Goal: Information Seeking & Learning: Find specific fact

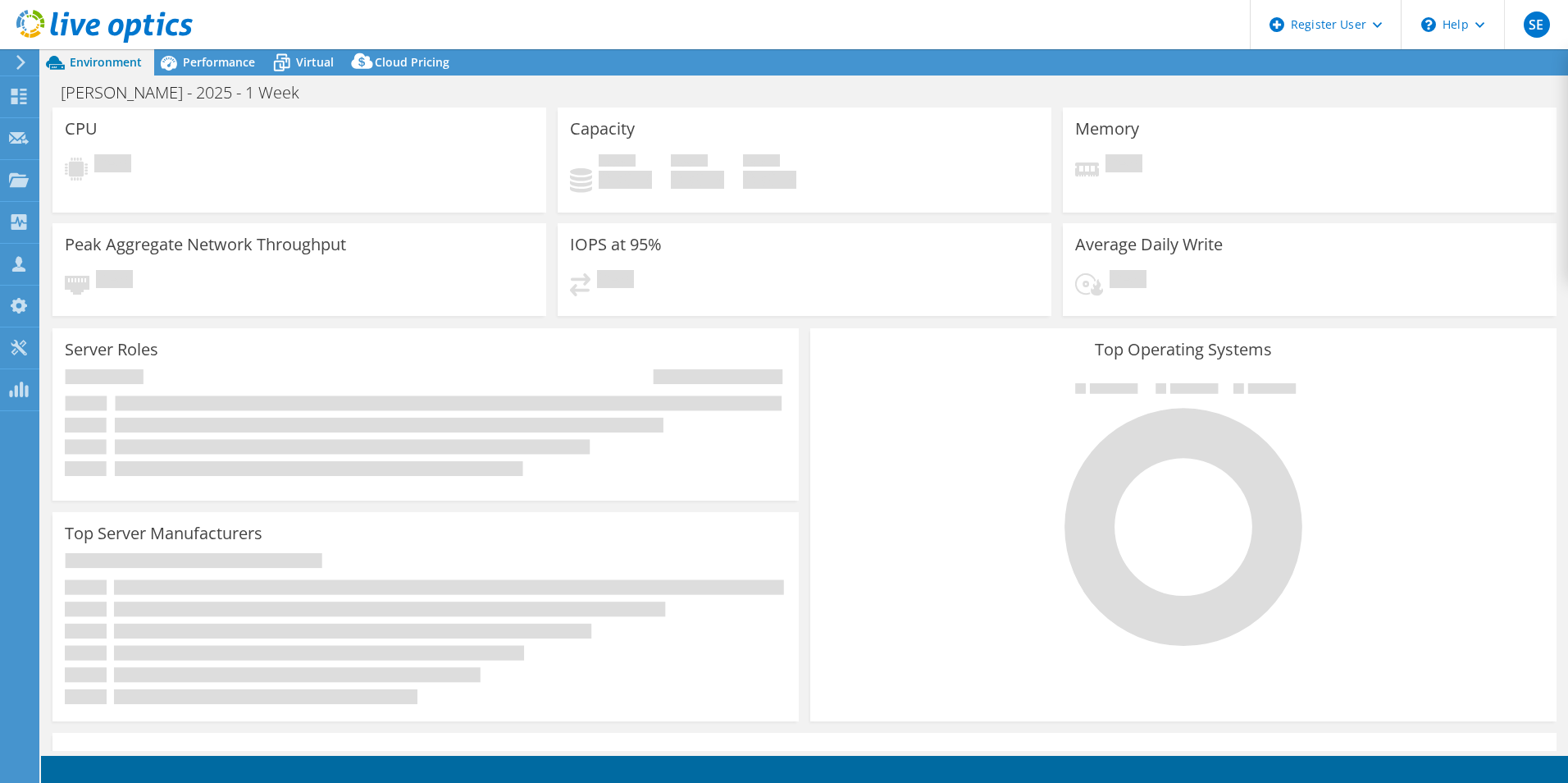
select select "USD"
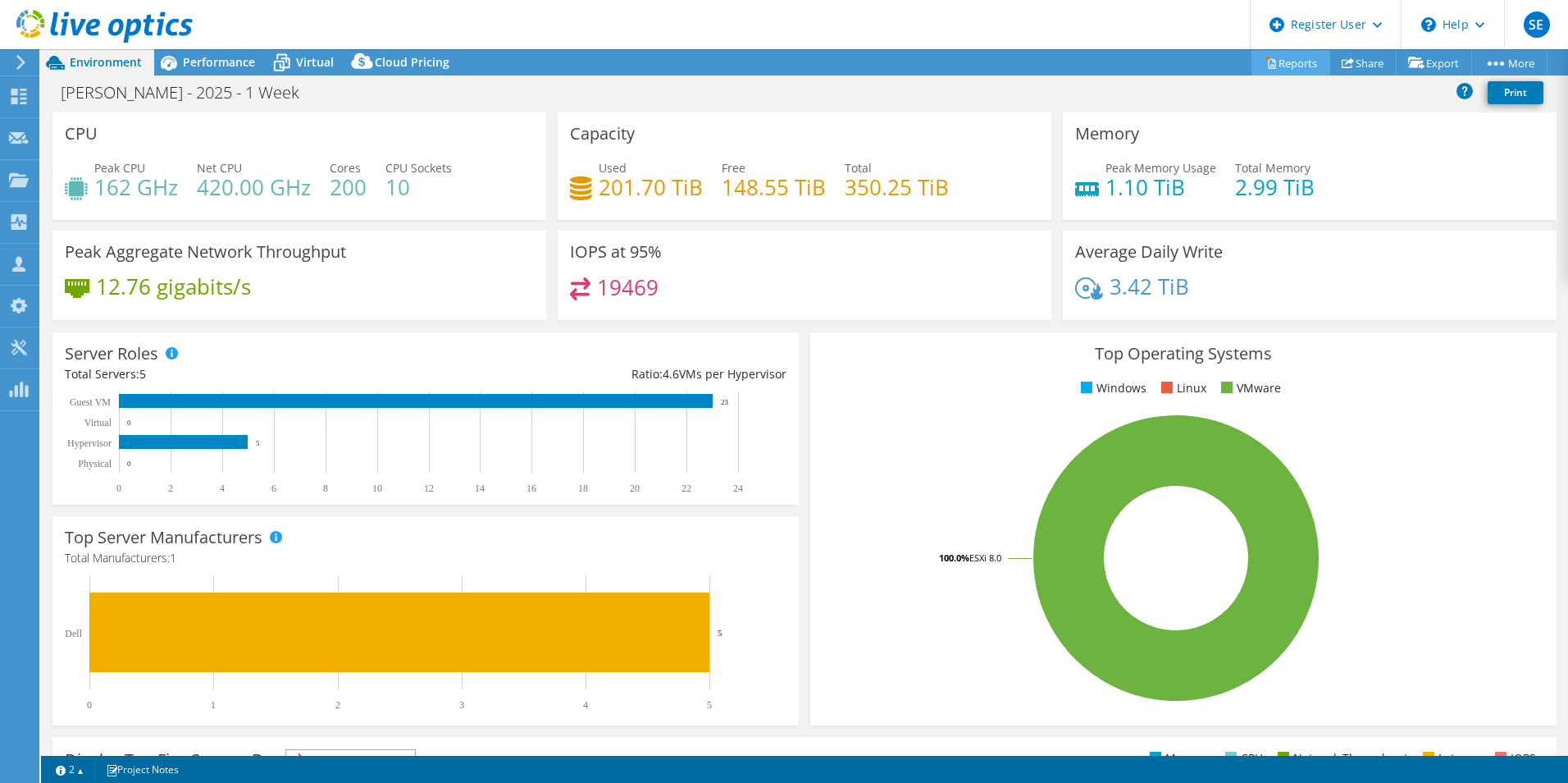
click at [1274, 61] on link "Reports" at bounding box center [1290, 63] width 79 height 25
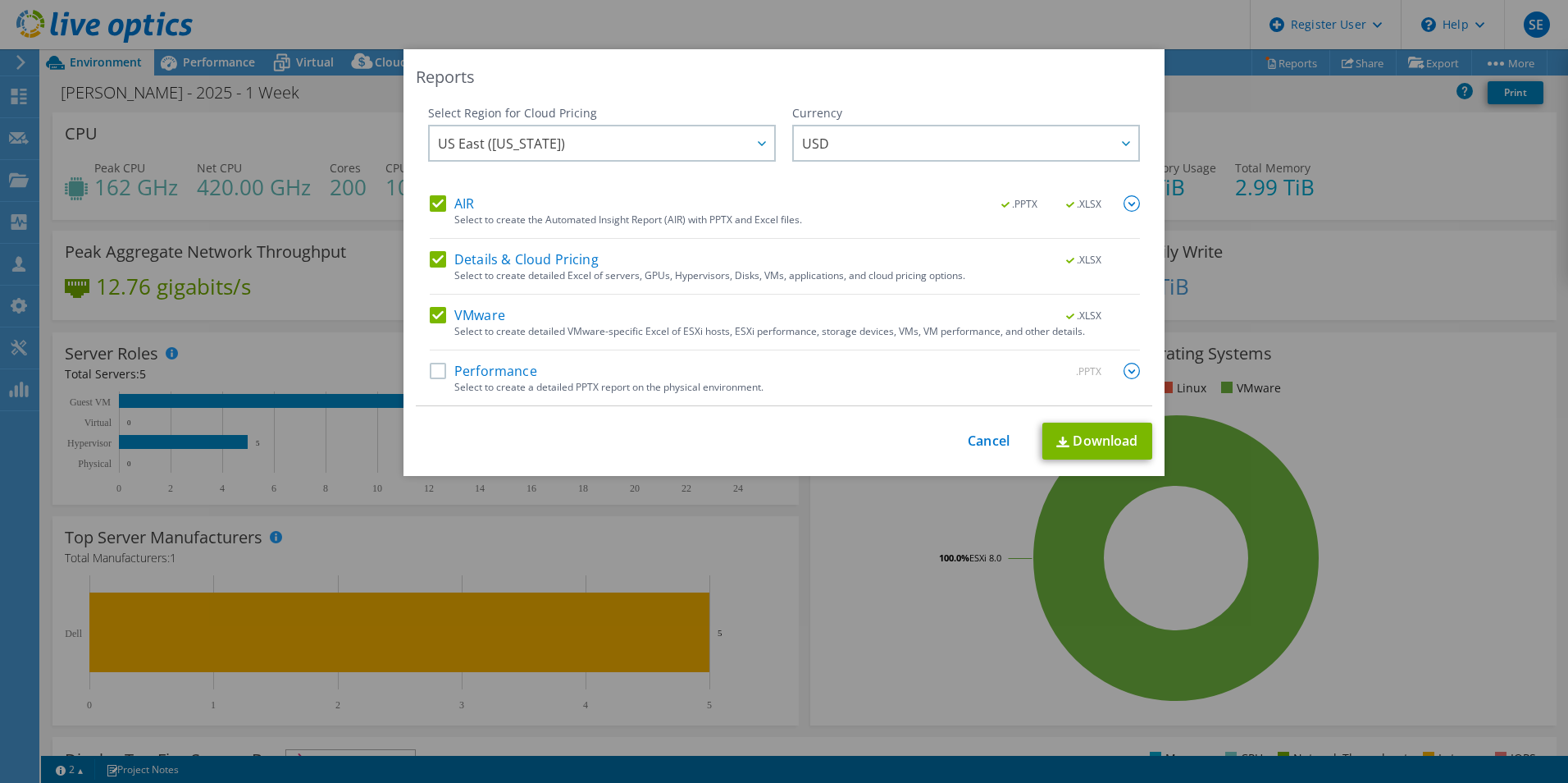
drag, startPoint x: 433, startPoint y: 258, endPoint x: 426, endPoint y: 216, distance: 42.6
click at [432, 255] on label "Details & Cloud Pricing" at bounding box center [514, 259] width 169 height 16
click at [0, 0] on input "Details & Cloud Pricing" at bounding box center [0, 0] width 0 height 0
click at [430, 201] on label "AIR" at bounding box center [452, 203] width 45 height 16
click at [0, 0] on input "AIR" at bounding box center [0, 0] width 0 height 0
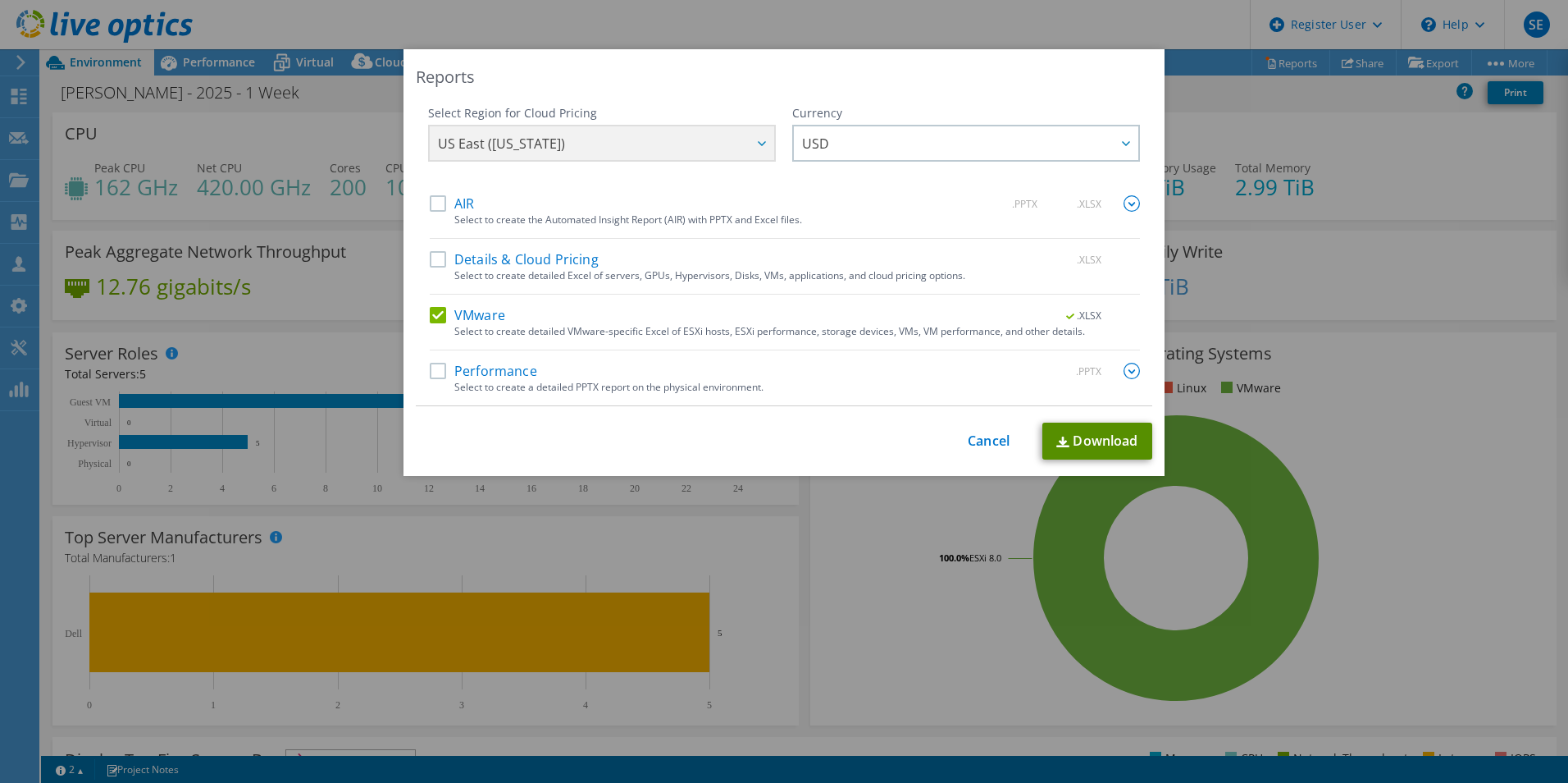
click at [1071, 447] on link "Download" at bounding box center [1097, 440] width 110 height 37
click at [999, 442] on link "Cancel" at bounding box center [988, 440] width 42 height 16
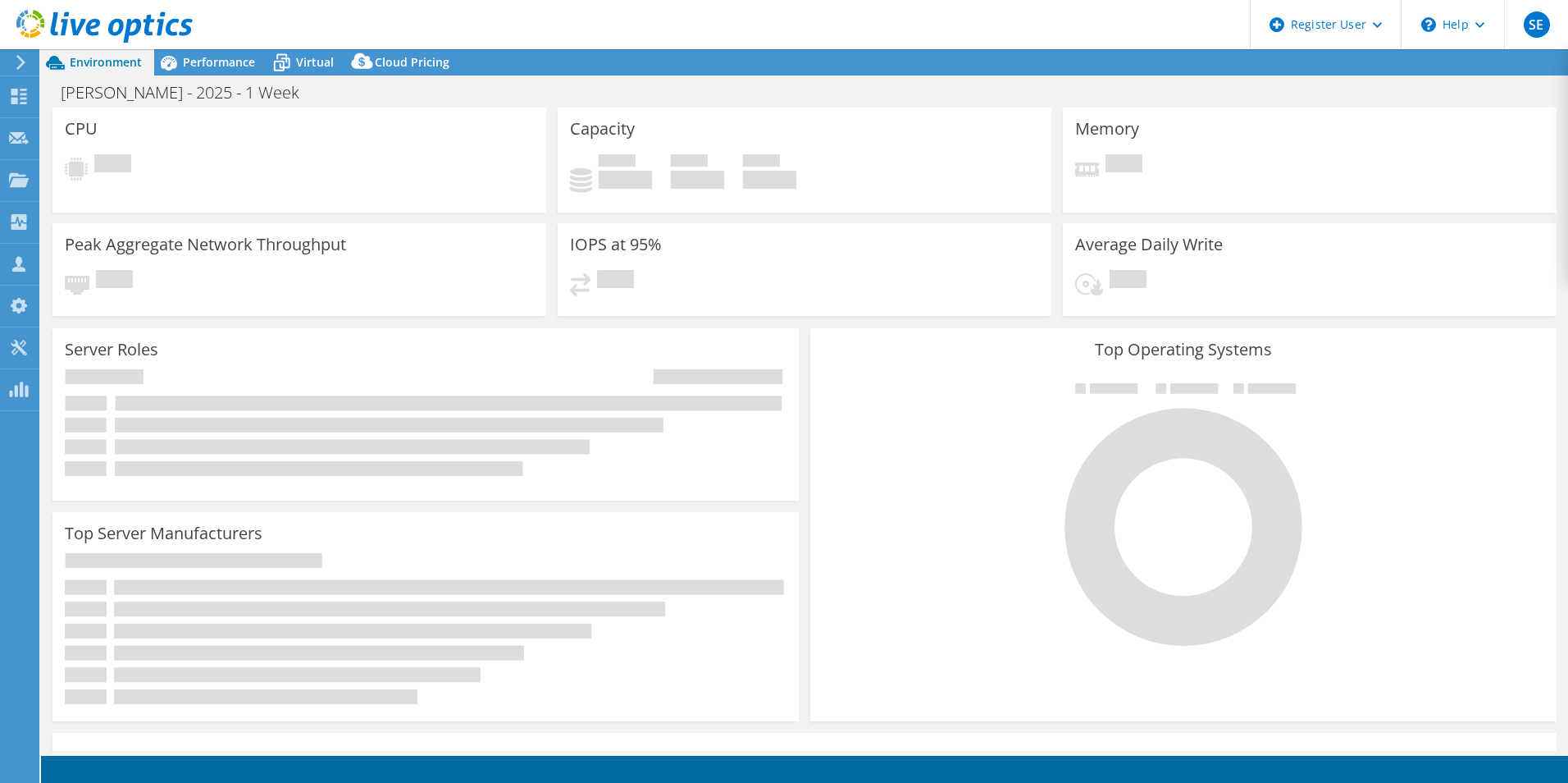
select select "USD"
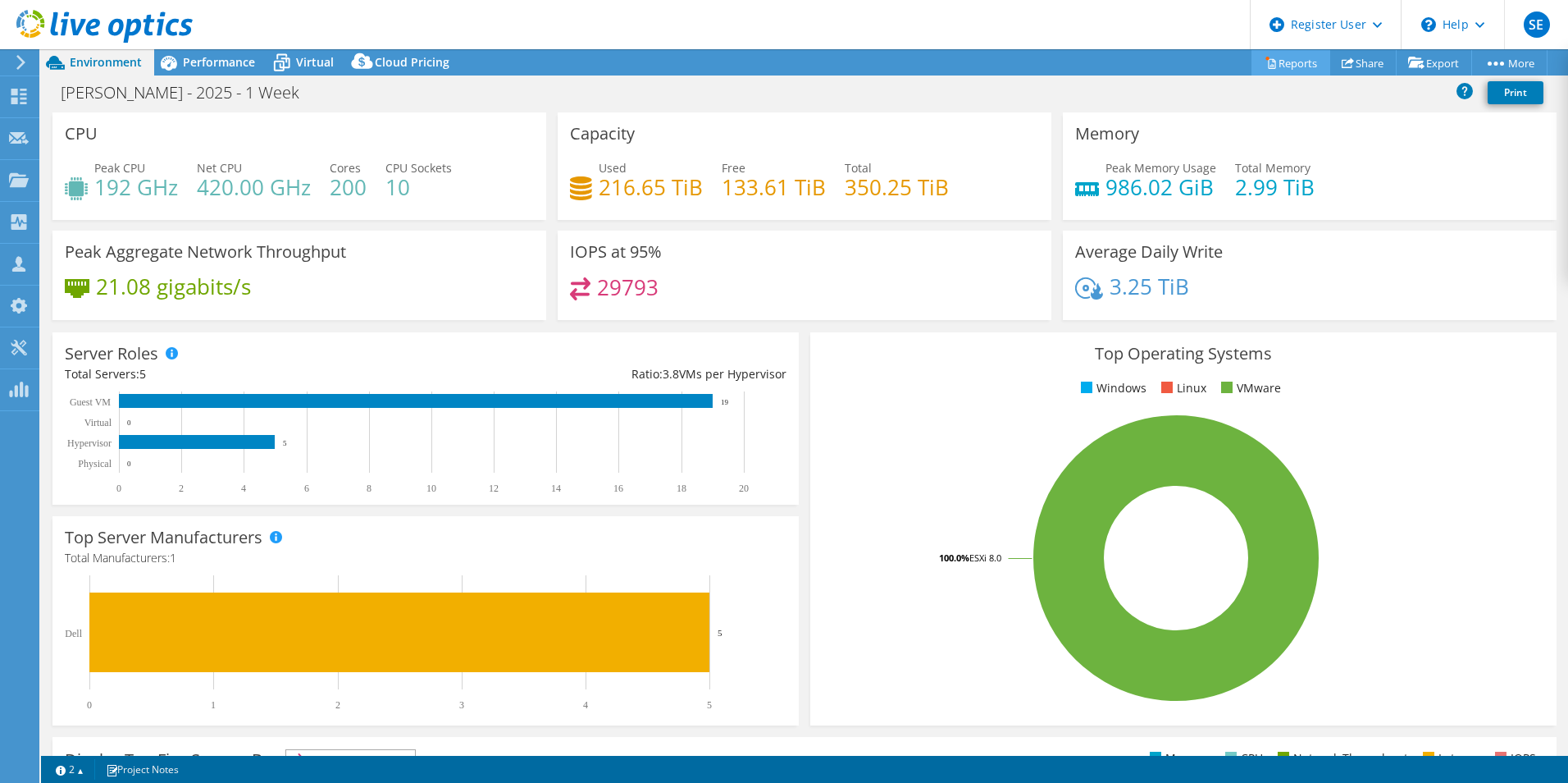
click at [1290, 58] on link "Reports" at bounding box center [1290, 63] width 79 height 25
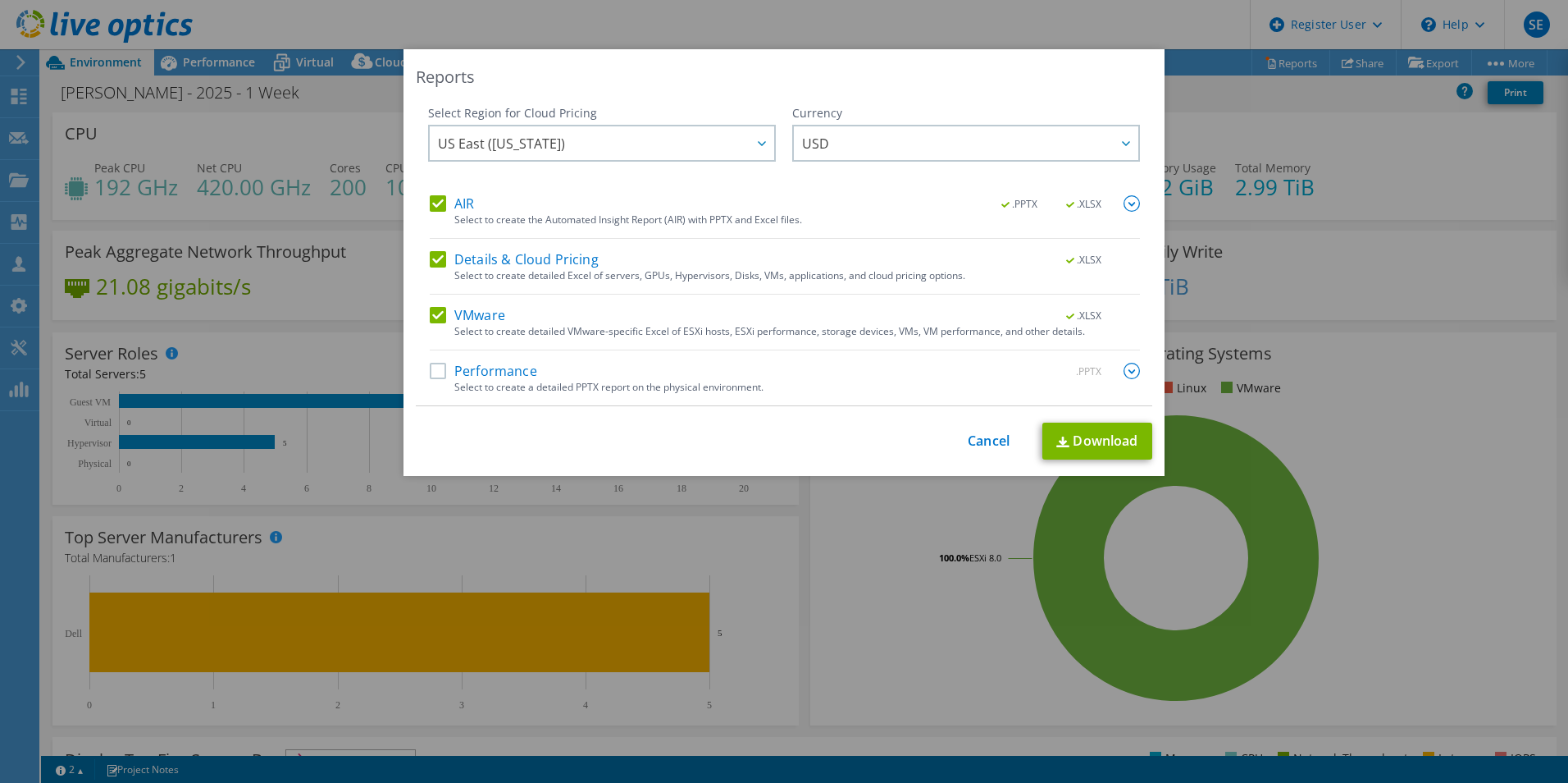
click at [436, 259] on label "Details & Cloud Pricing" at bounding box center [514, 259] width 169 height 16
click at [0, 0] on input "Details & Cloud Pricing" at bounding box center [0, 0] width 0 height 0
click at [432, 207] on label "AIR" at bounding box center [452, 203] width 45 height 16
click at [0, 0] on input "AIR" at bounding box center [0, 0] width 0 height 0
click at [1060, 438] on img at bounding box center [1063, 441] width 14 height 11
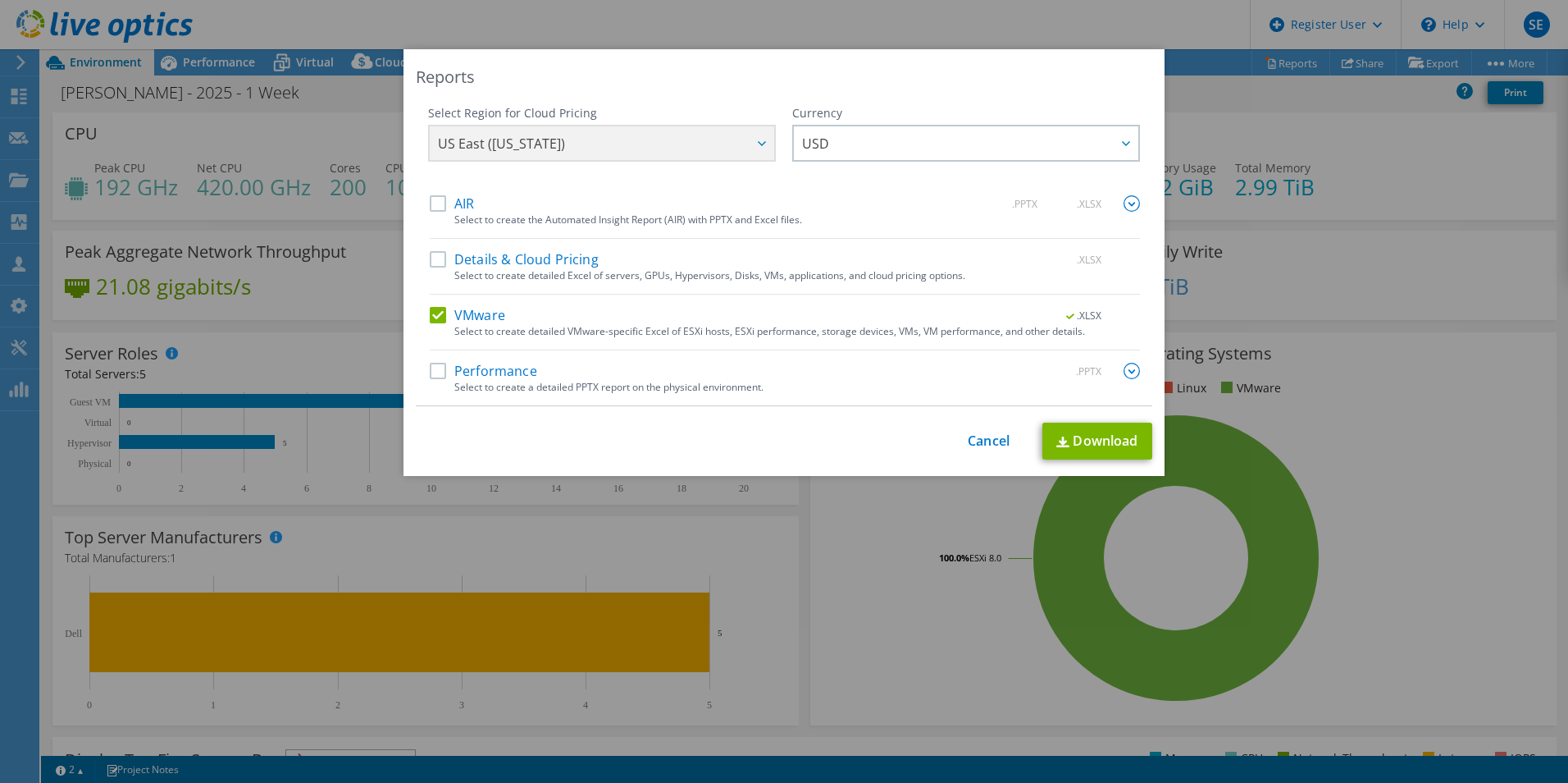
click at [267, 315] on div "Reports Select Region for Cloud Pricing Asia Pacific (Hong Kong) Asia Pacific (…" at bounding box center [784, 391] width 1568 height 684
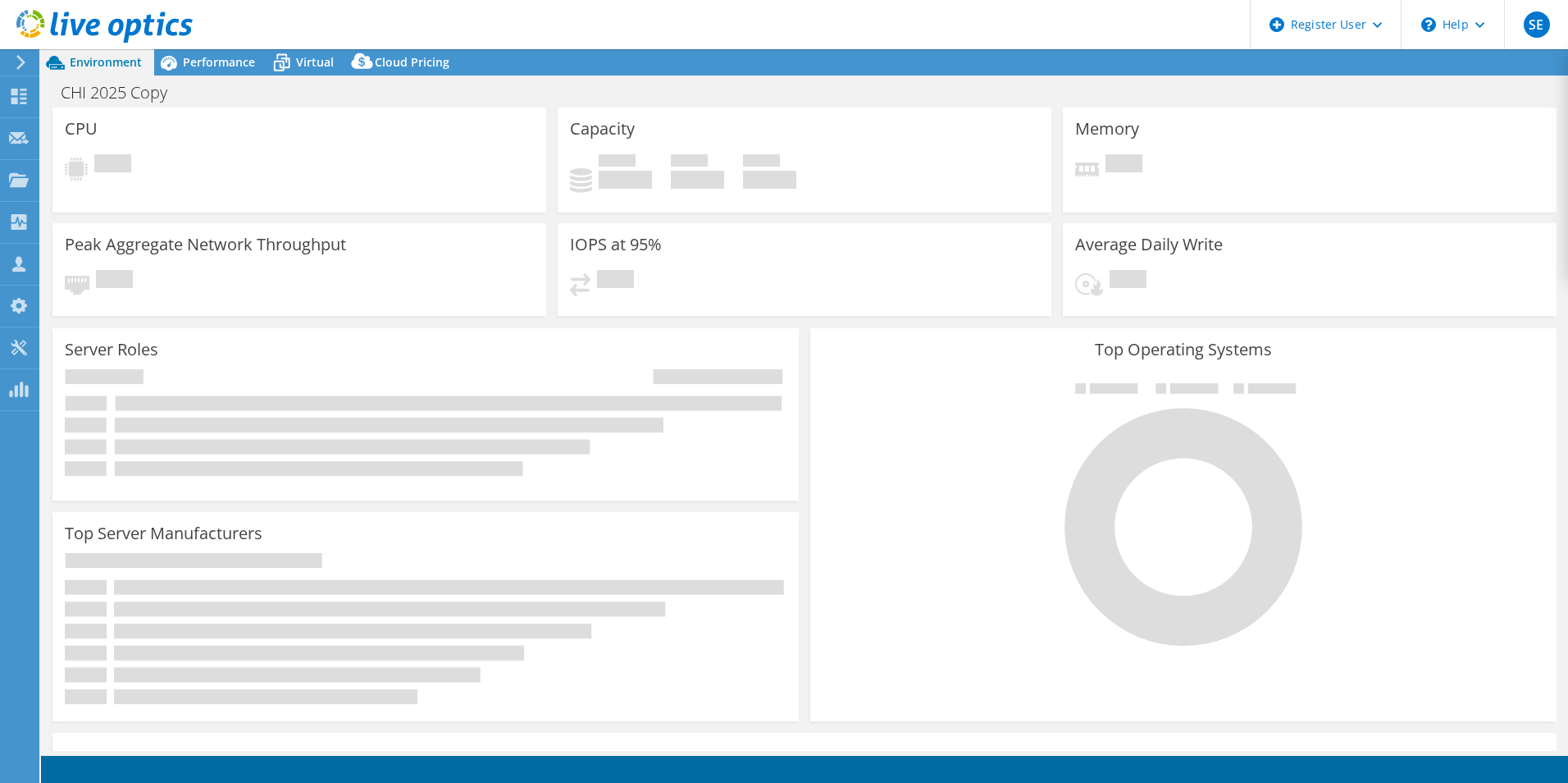
select select "USD"
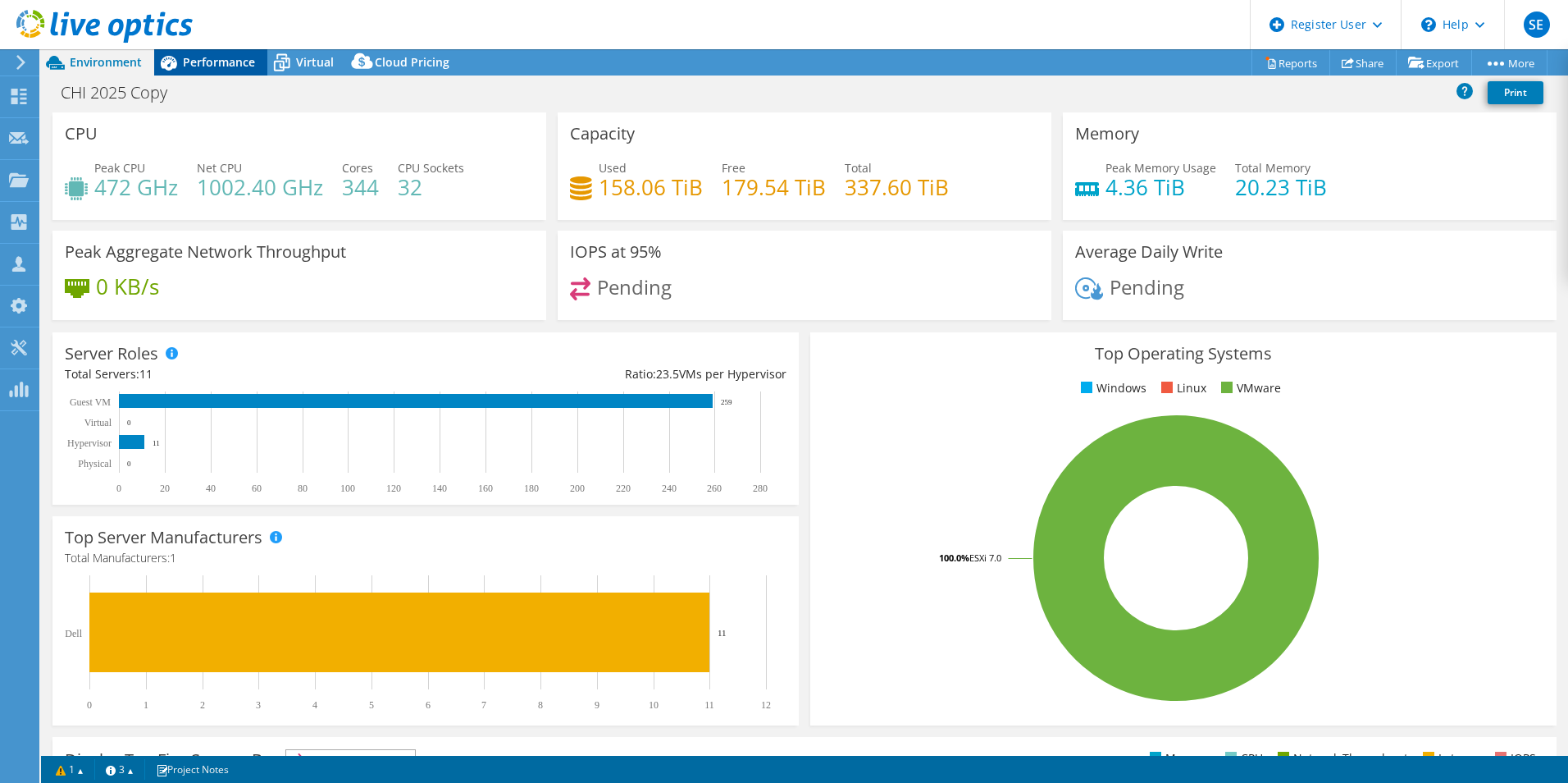
click at [209, 61] on span "Performance" at bounding box center [219, 62] width 72 height 16
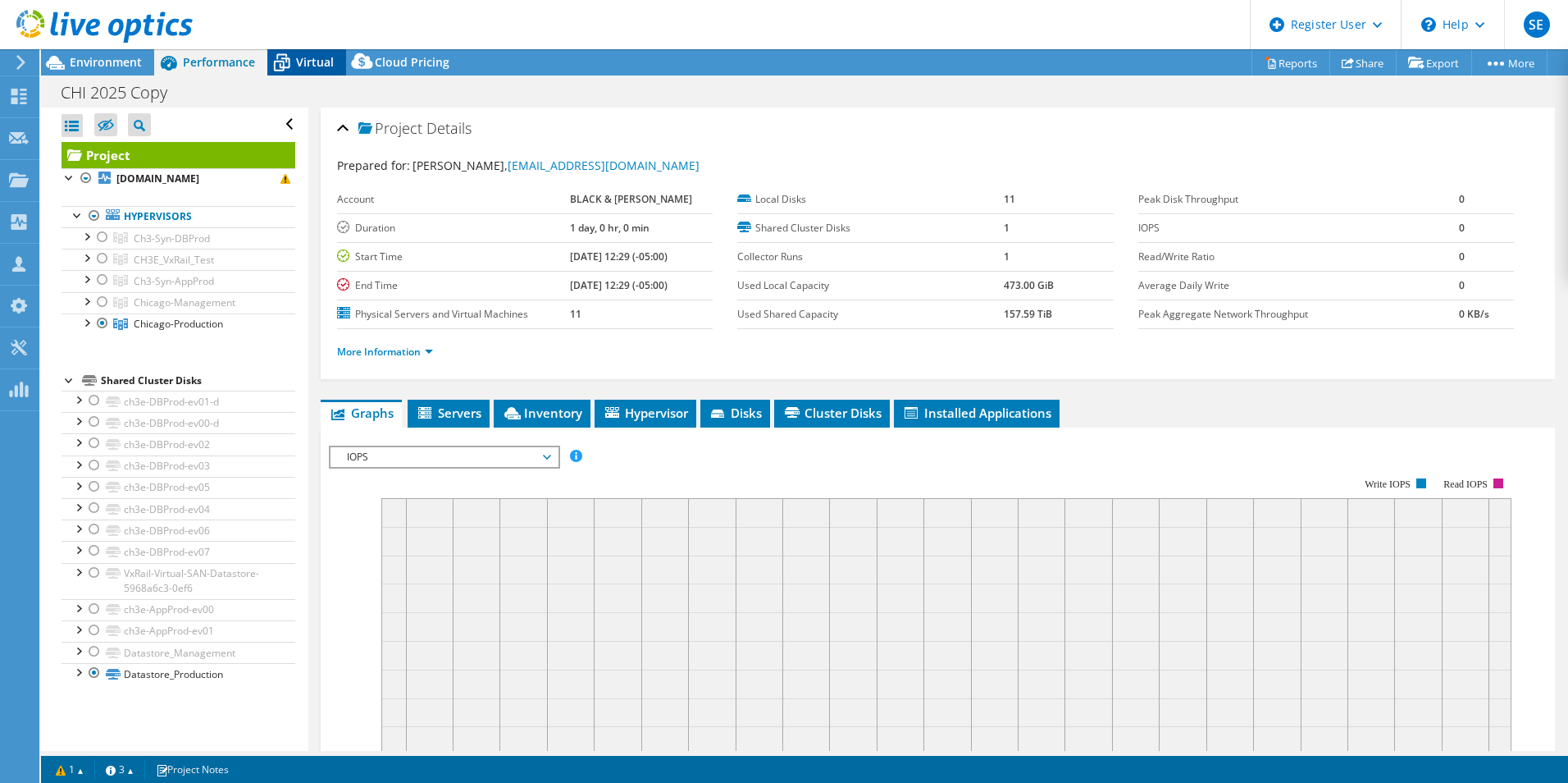
click at [296, 59] on span "Virtual" at bounding box center [314, 62] width 38 height 16
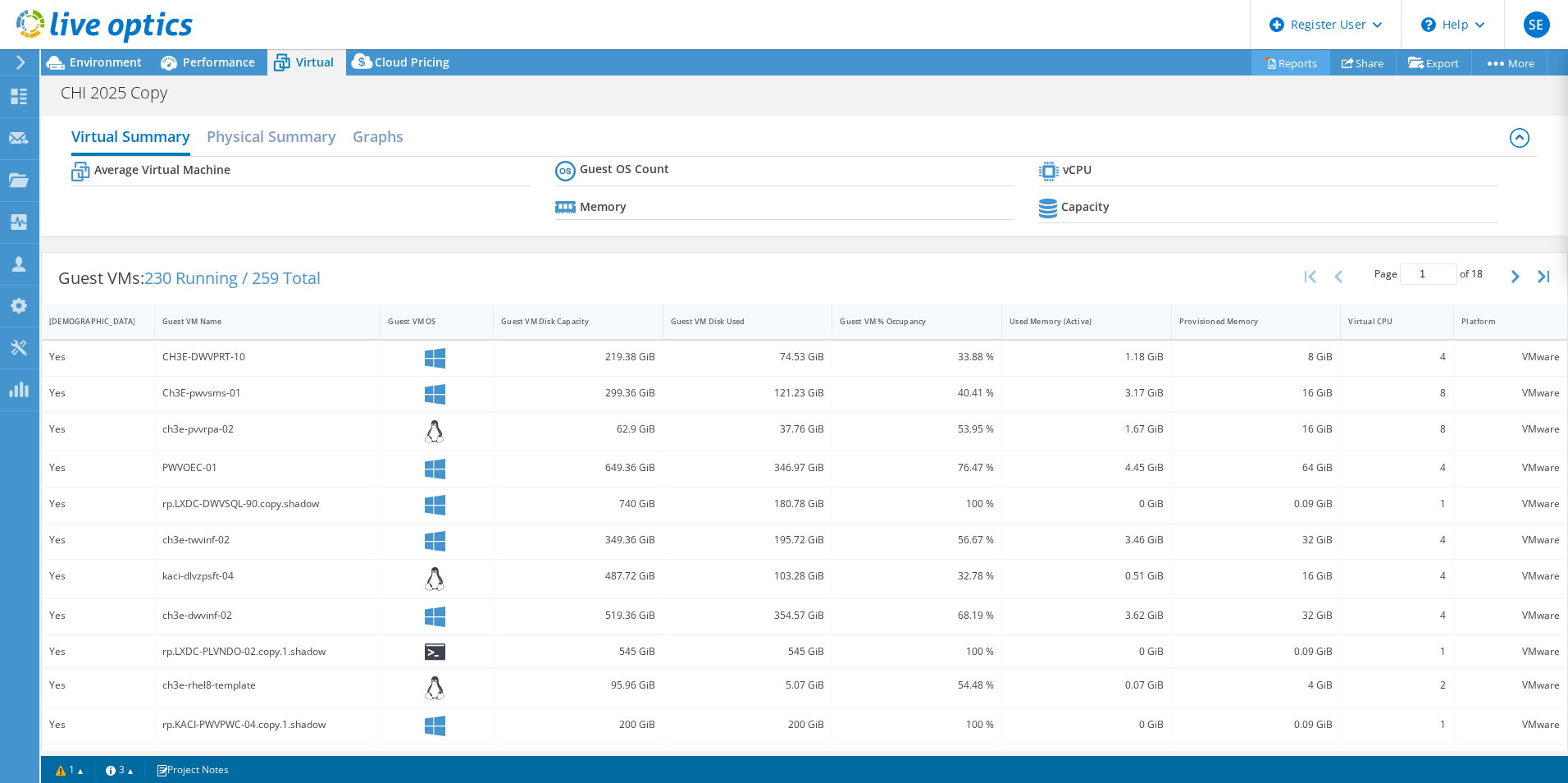
click at [1275, 58] on link "Reports" at bounding box center [1290, 63] width 79 height 25
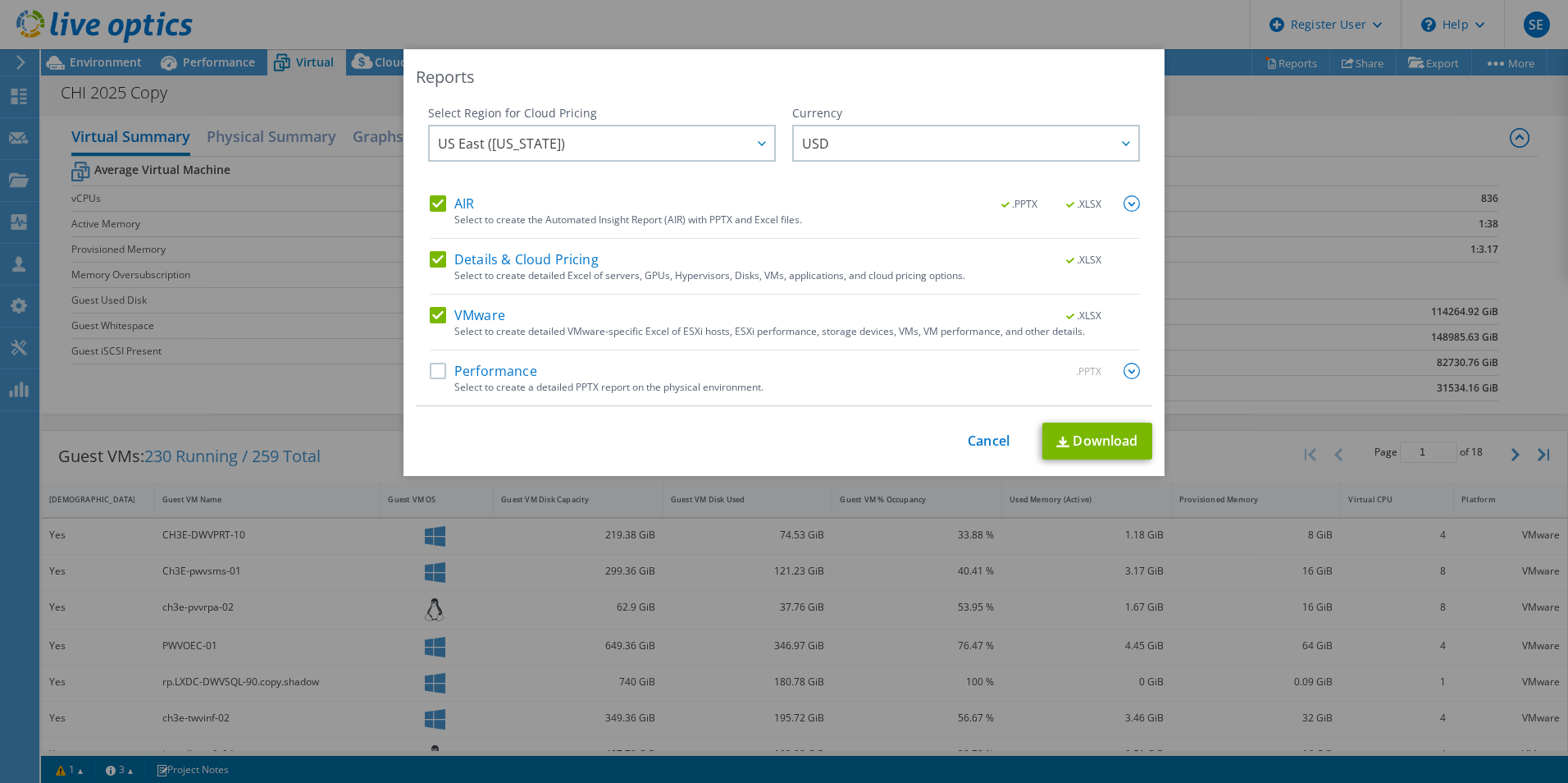
click at [430, 260] on label "Details & Cloud Pricing" at bounding box center [514, 259] width 169 height 16
click at [0, 0] on input "Details & Cloud Pricing" at bounding box center [0, 0] width 0 height 0
click at [430, 201] on label "AIR" at bounding box center [452, 203] width 45 height 16
click at [0, 0] on input "AIR" at bounding box center [0, 0] width 0 height 0
click at [1114, 446] on link "Download" at bounding box center [1097, 440] width 110 height 37
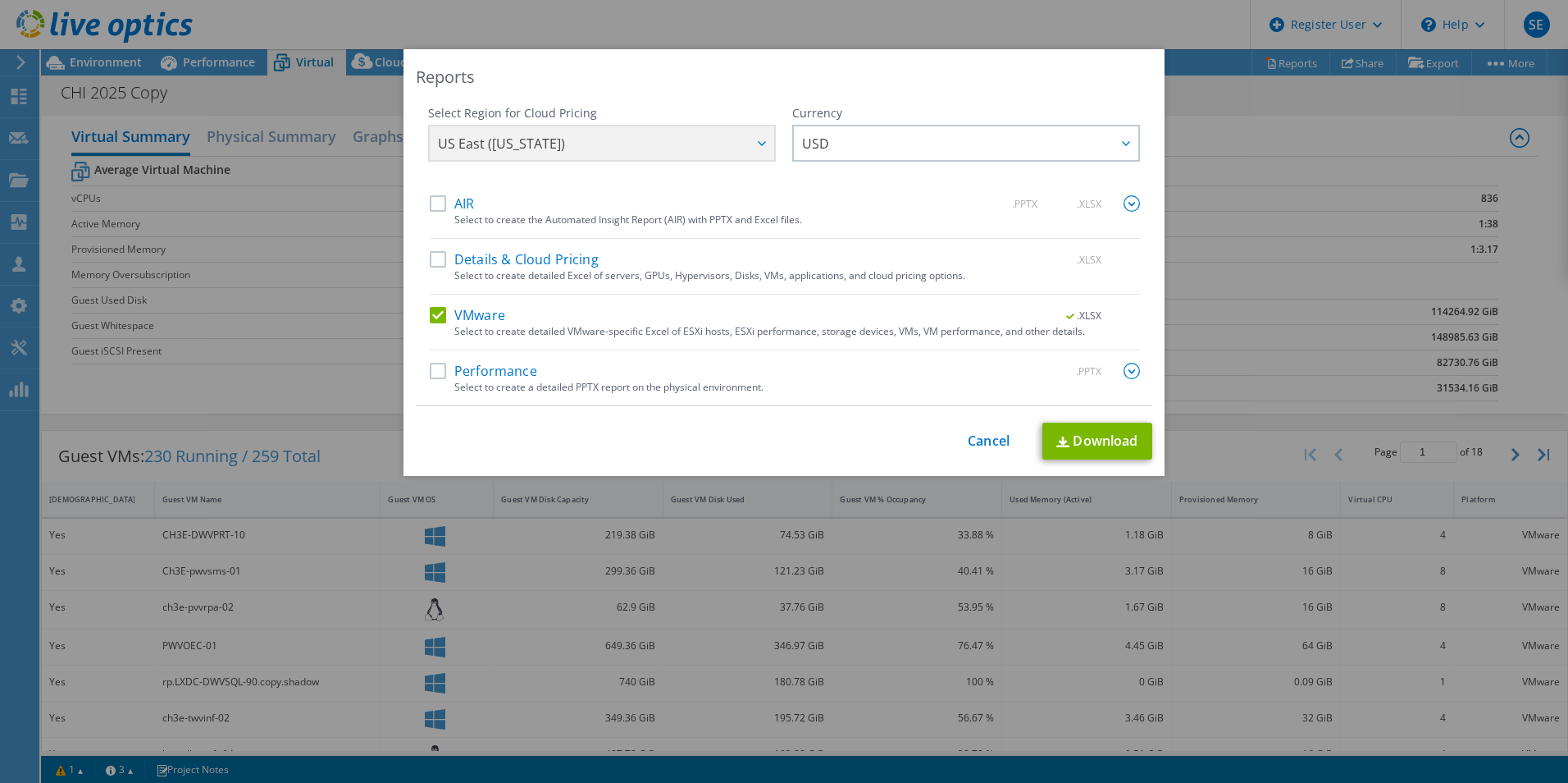
click at [1273, 236] on div "Reports Select Region for Cloud Pricing Asia Pacific (Hong Kong) Asia Pacific (…" at bounding box center [784, 391] width 1568 height 684
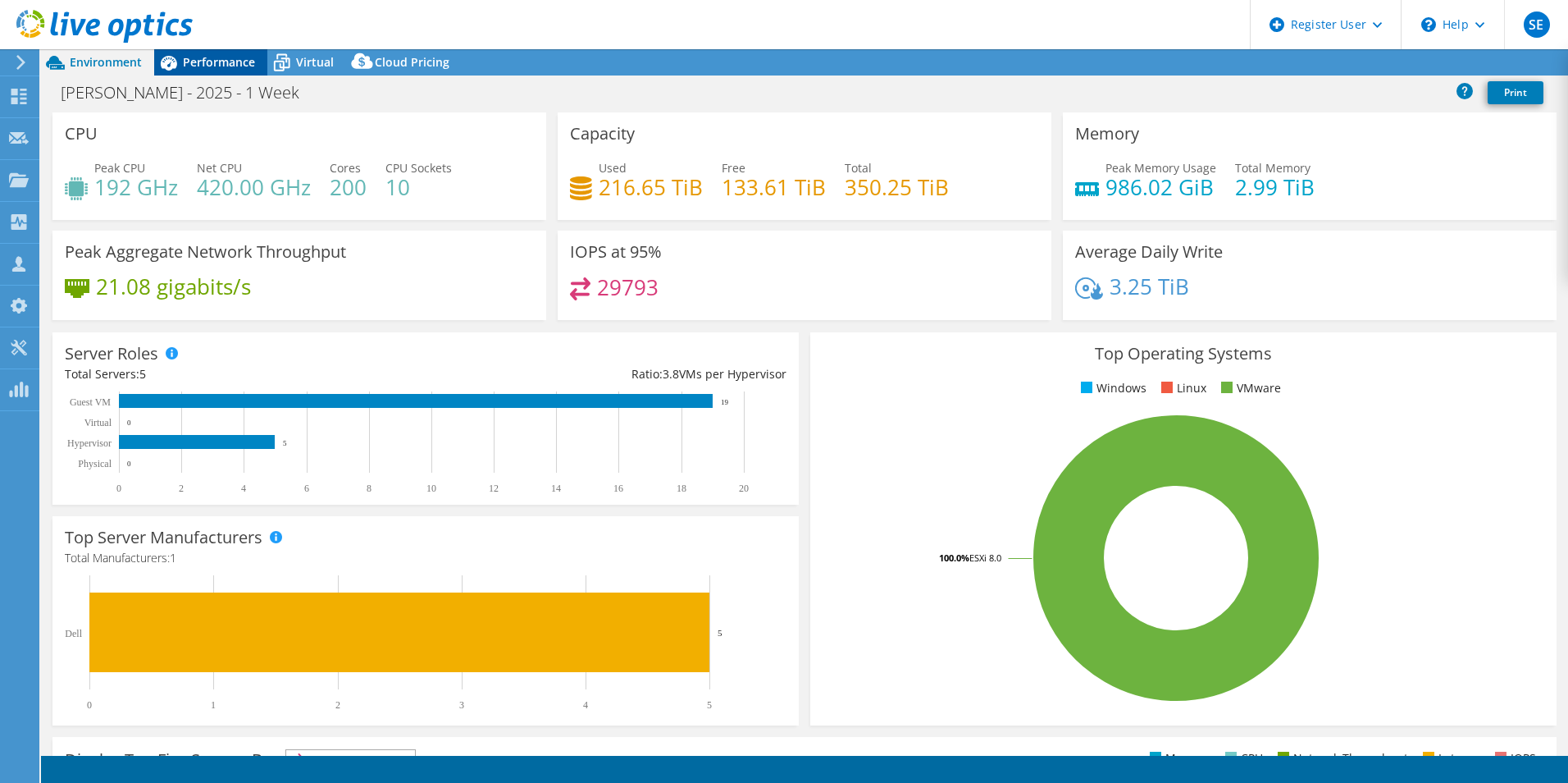
click at [229, 67] on span "Performance" at bounding box center [219, 62] width 72 height 16
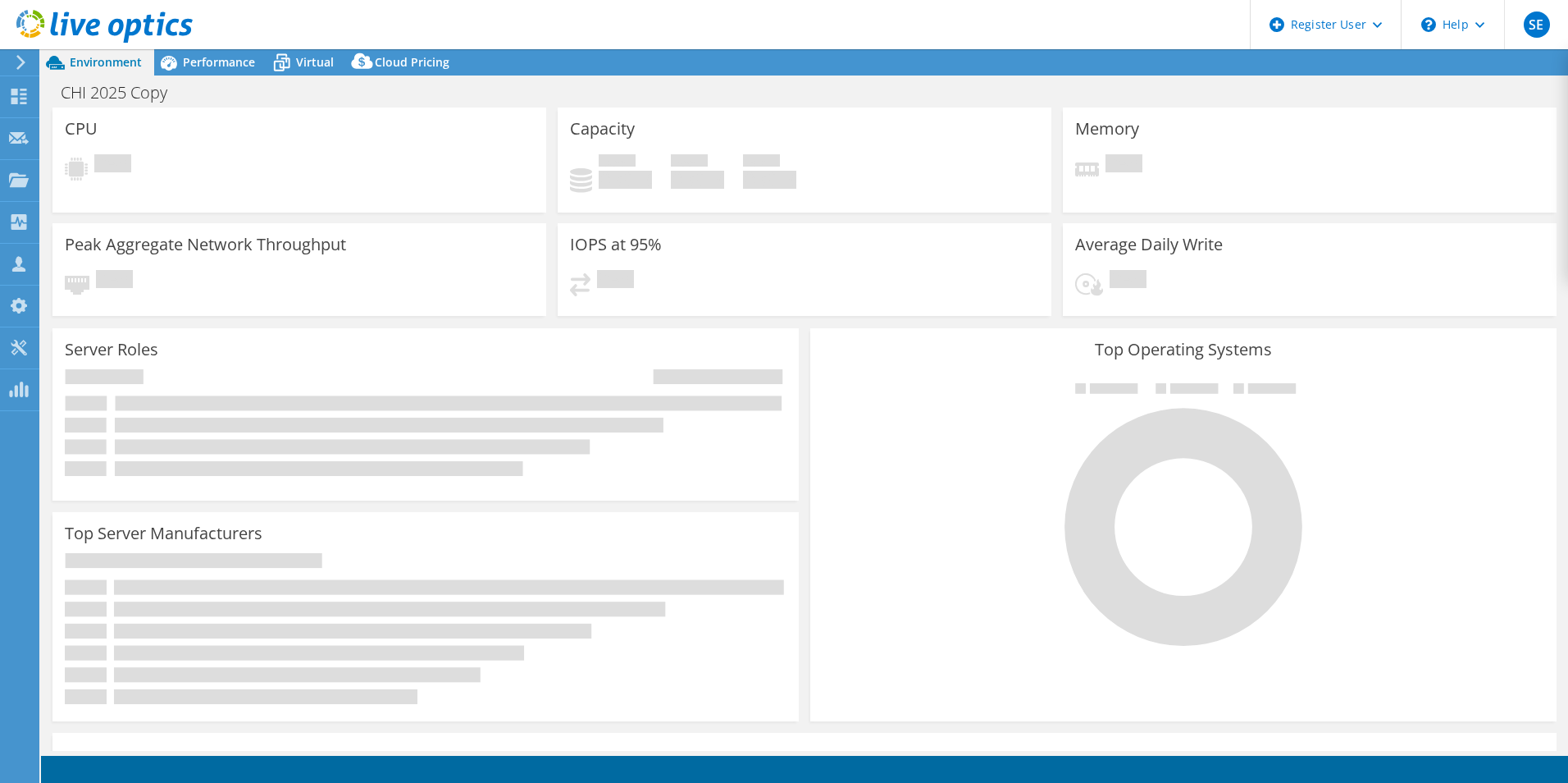
select select "USD"
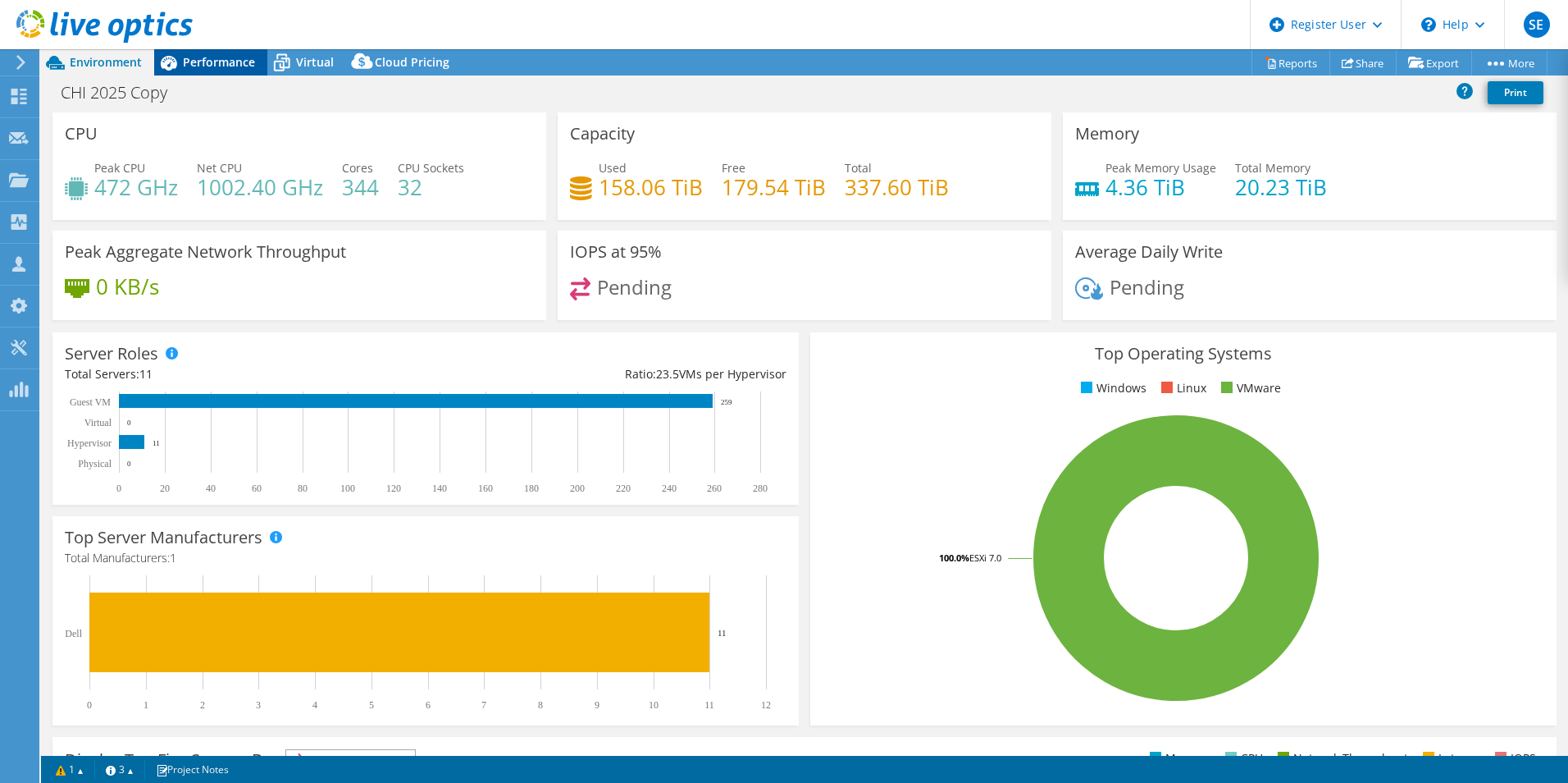
click at [205, 58] on span "Performance" at bounding box center [219, 62] width 72 height 16
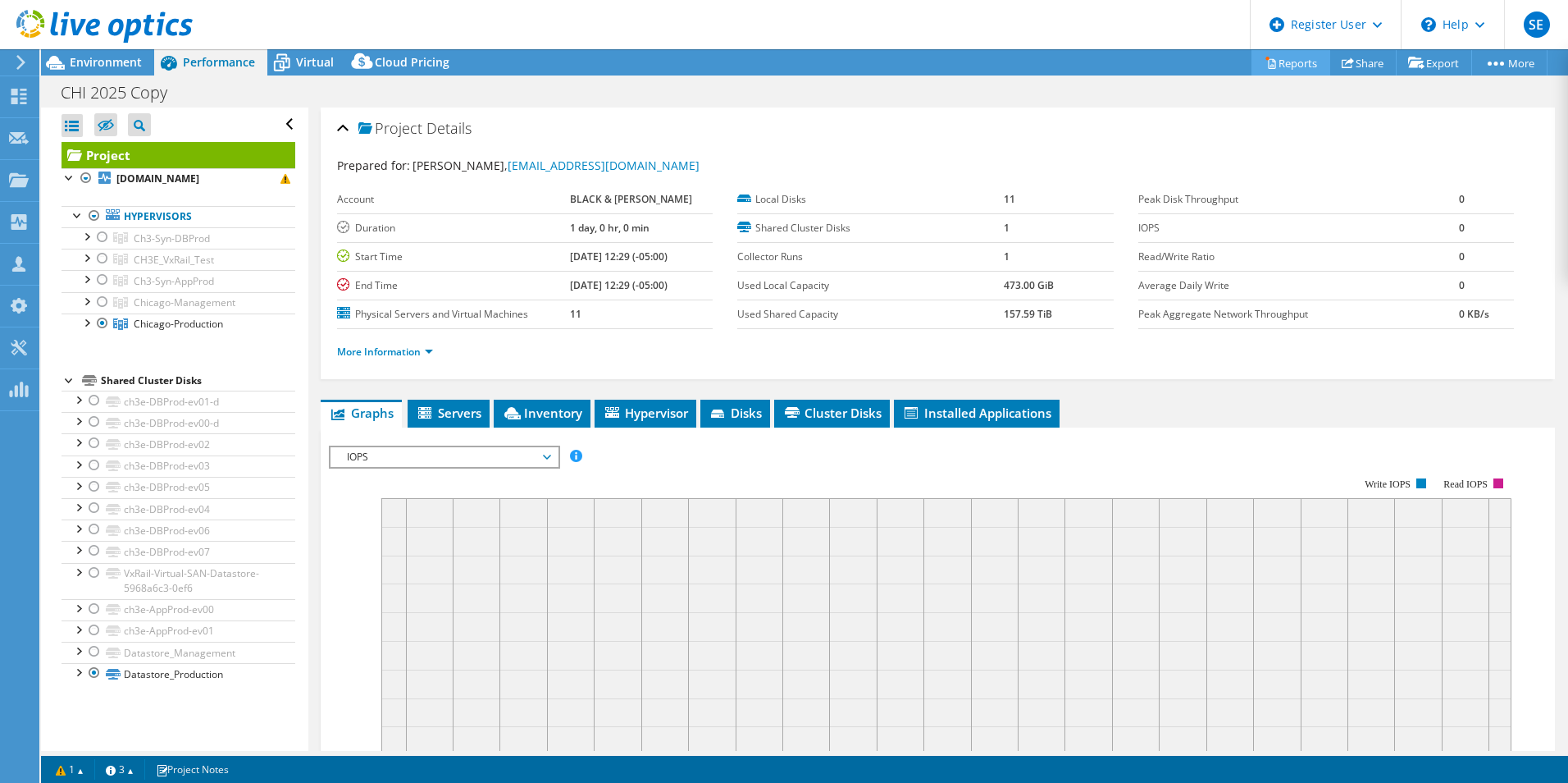
click at [1279, 68] on link "Reports" at bounding box center [1290, 63] width 79 height 25
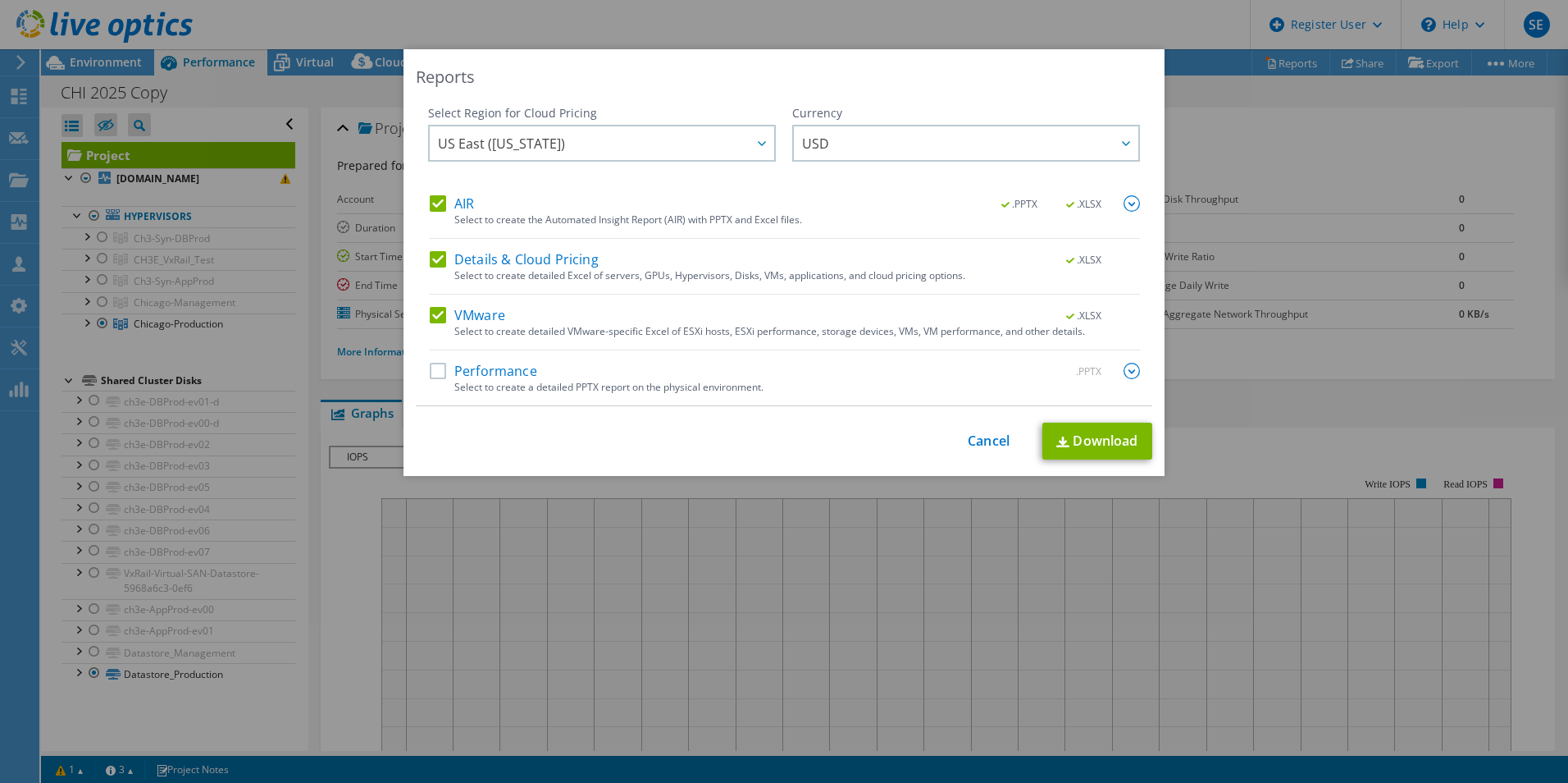
click at [432, 257] on label "Details & Cloud Pricing" at bounding box center [514, 259] width 169 height 16
click at [0, 0] on input "Details & Cloud Pricing" at bounding box center [0, 0] width 0 height 0
click at [432, 208] on label "AIR" at bounding box center [452, 203] width 45 height 16
click at [0, 0] on input "AIR" at bounding box center [0, 0] width 0 height 0
click at [1094, 442] on link "Download" at bounding box center [1097, 440] width 110 height 37
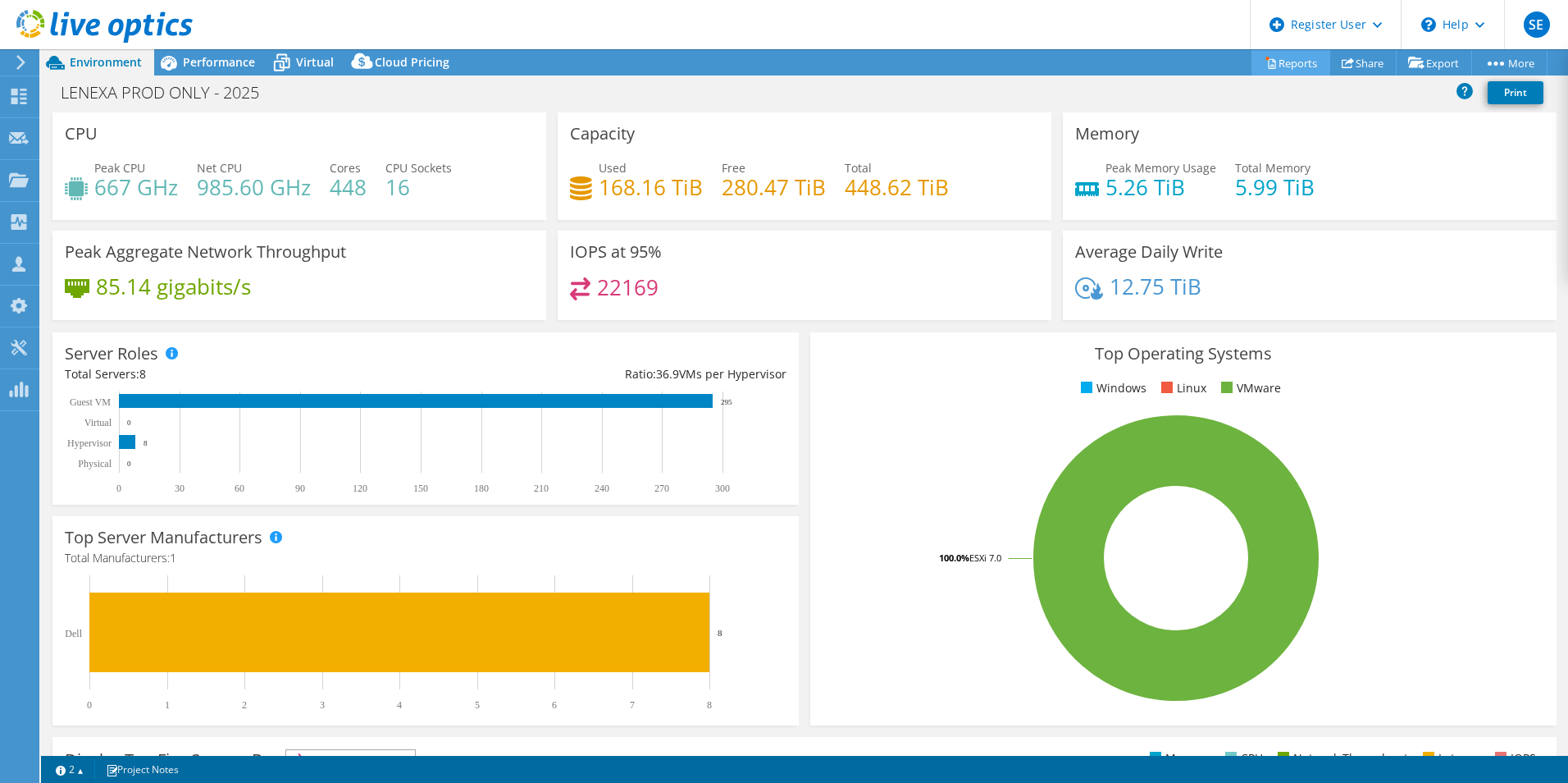
click at [1296, 61] on link "Reports" at bounding box center [1290, 63] width 79 height 25
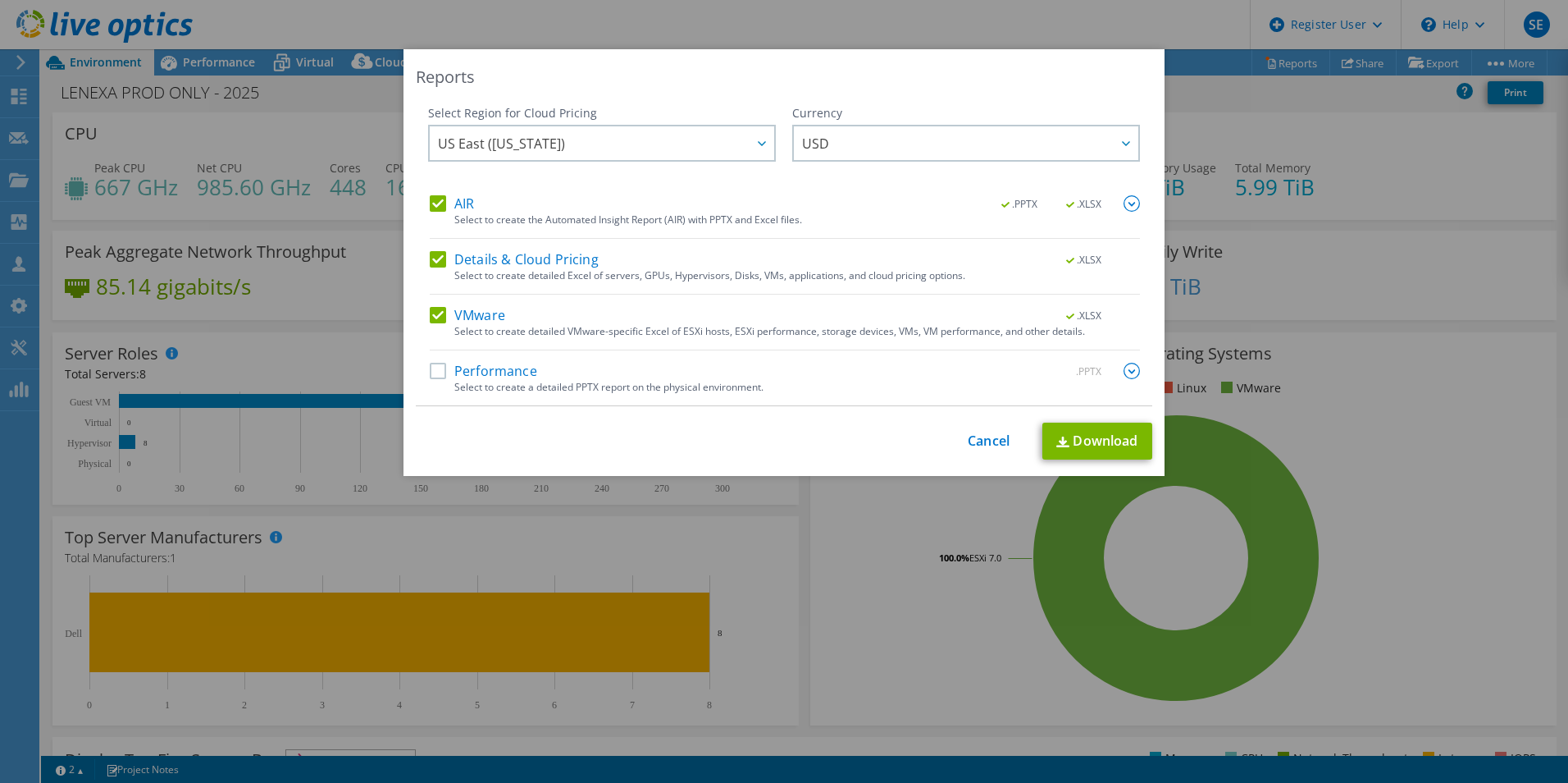
click at [432, 265] on label "Details & Cloud Pricing" at bounding box center [514, 259] width 169 height 16
click at [0, 0] on input "Details & Cloud Pricing" at bounding box center [0, 0] width 0 height 0
click at [438, 205] on label "AIR" at bounding box center [452, 203] width 45 height 16
click at [0, 0] on input "AIR" at bounding box center [0, 0] width 0 height 0
click at [1084, 443] on link "Download" at bounding box center [1097, 440] width 110 height 37
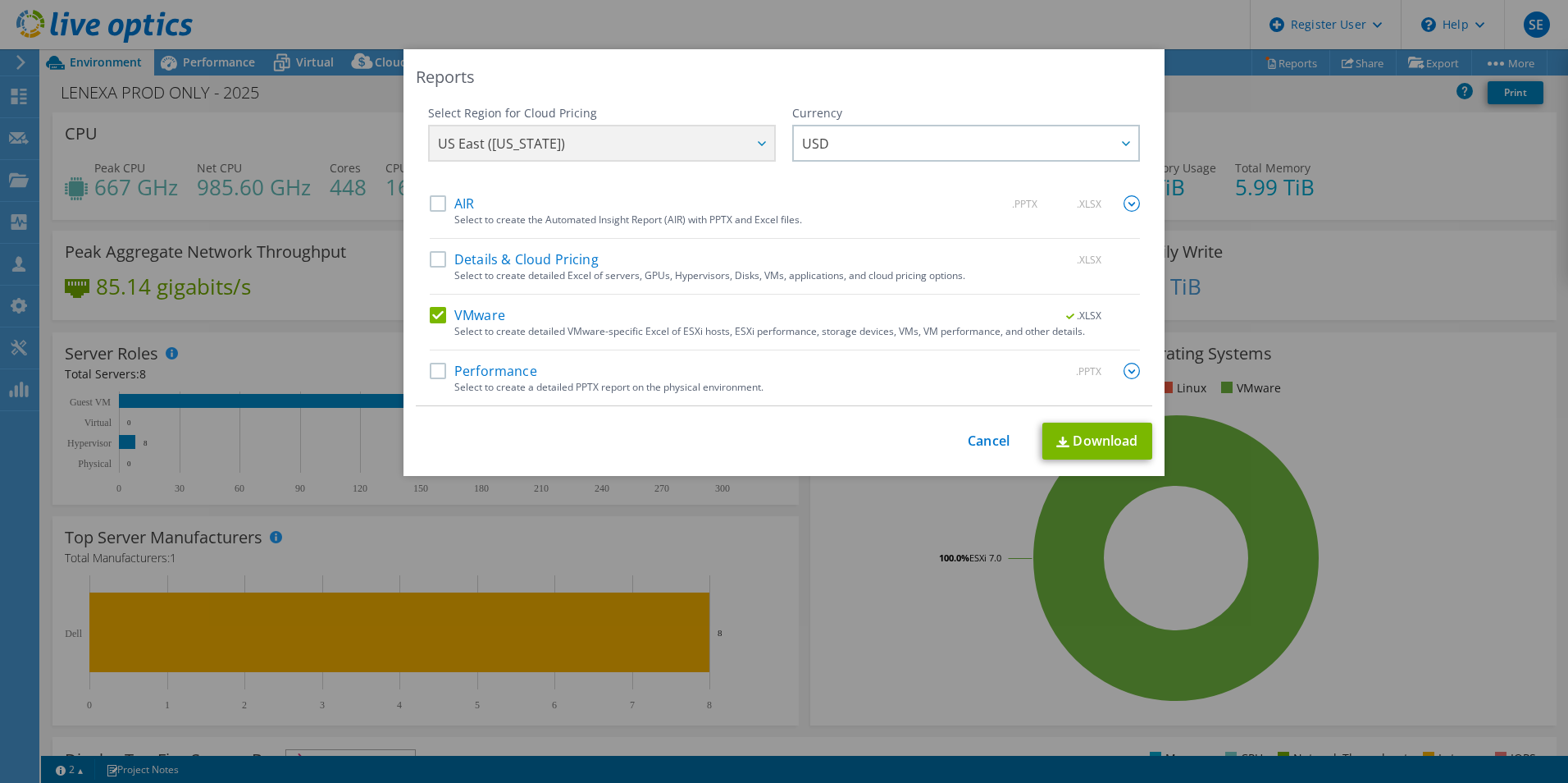
click at [781, 444] on div "This process may take a while, please wait... Cancel Download" at bounding box center [784, 440] width 736 height 37
click at [809, 621] on div "Reports Select Region for Cloud Pricing Asia Pacific (Hong Kong) Asia Pacific (…" at bounding box center [784, 391] width 1568 height 684
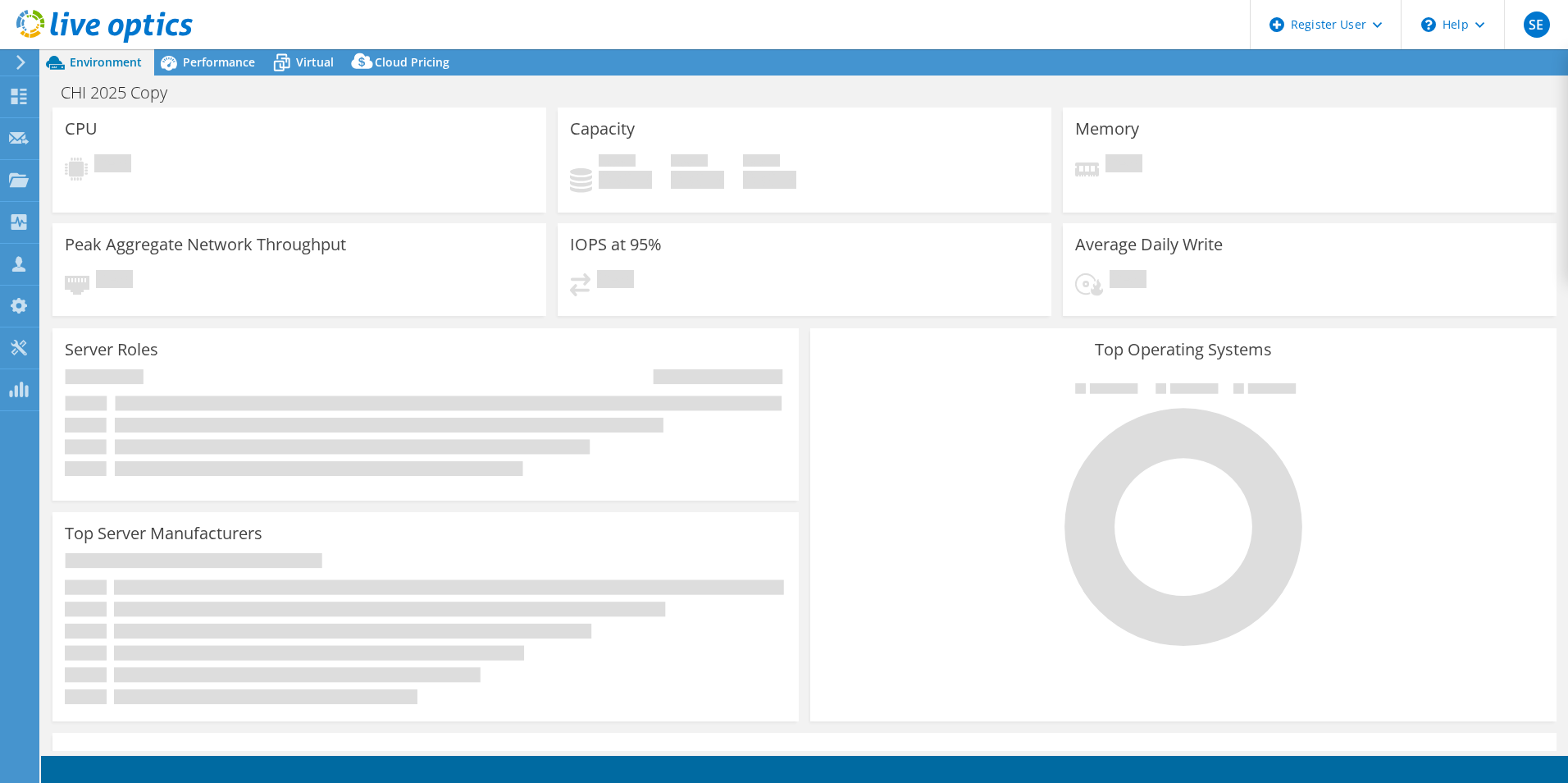
select select "USD"
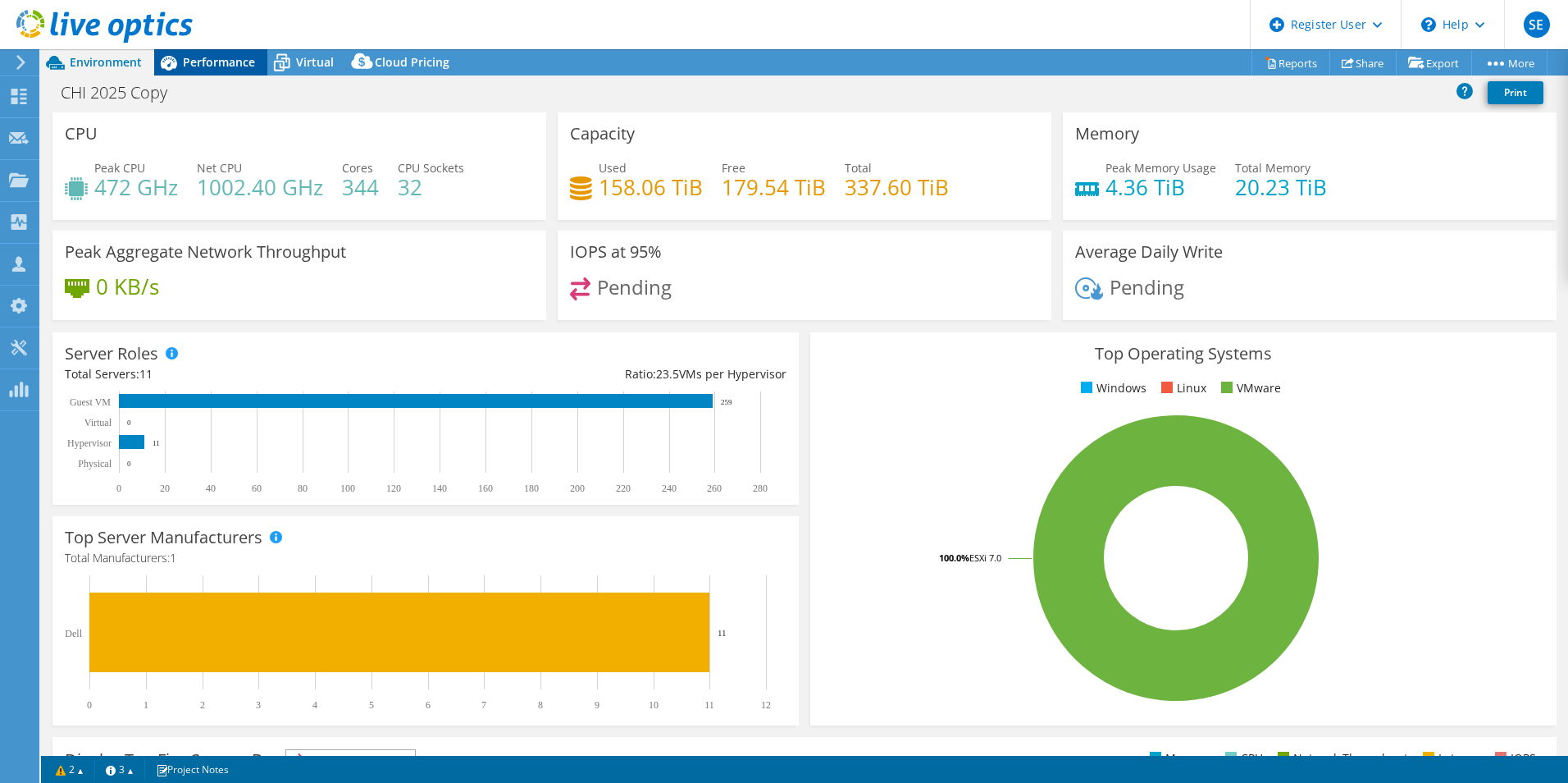
click at [194, 63] on span "Performance" at bounding box center [219, 62] width 72 height 16
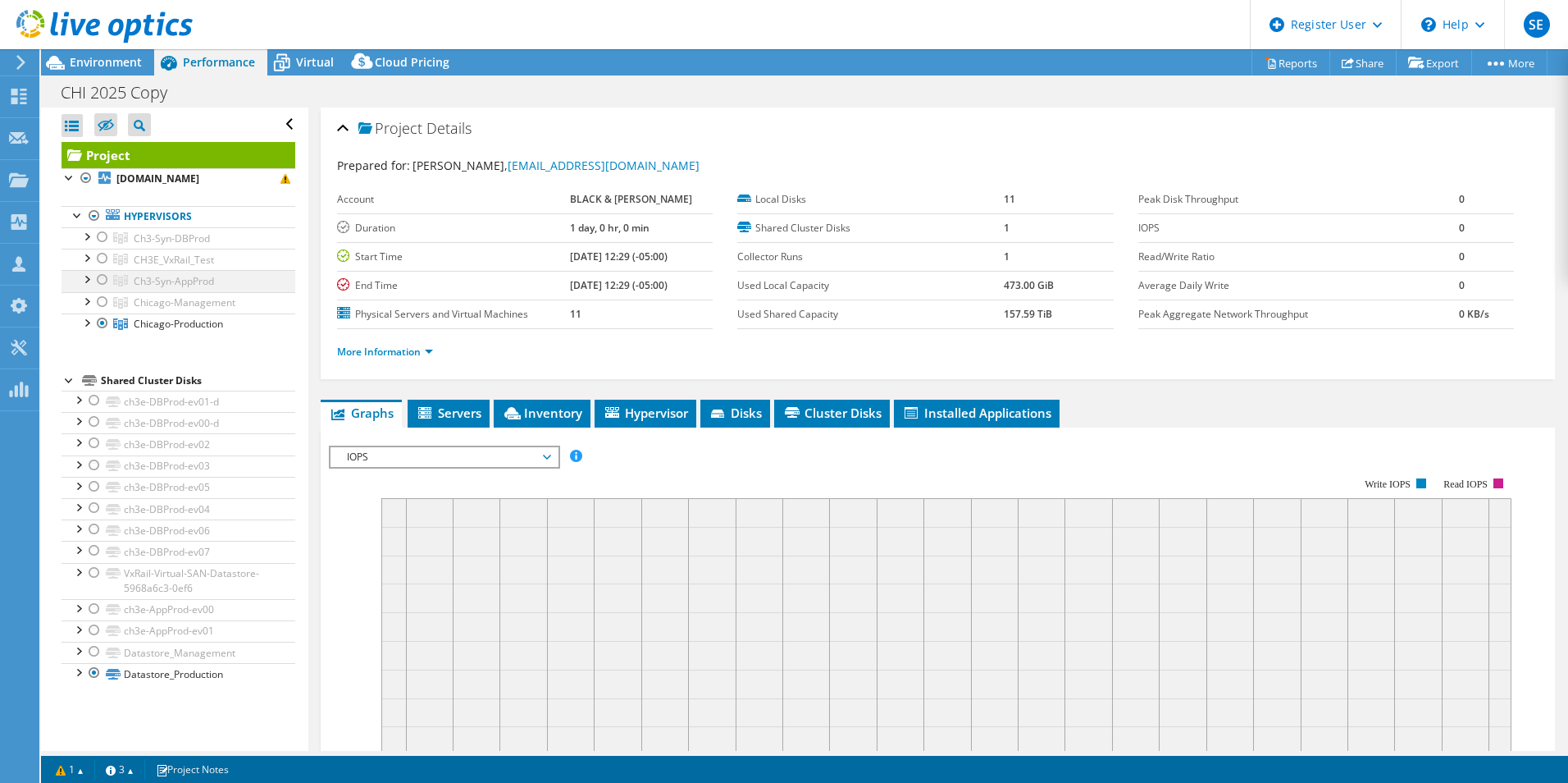
click at [98, 290] on div at bounding box center [102, 279] width 16 height 19
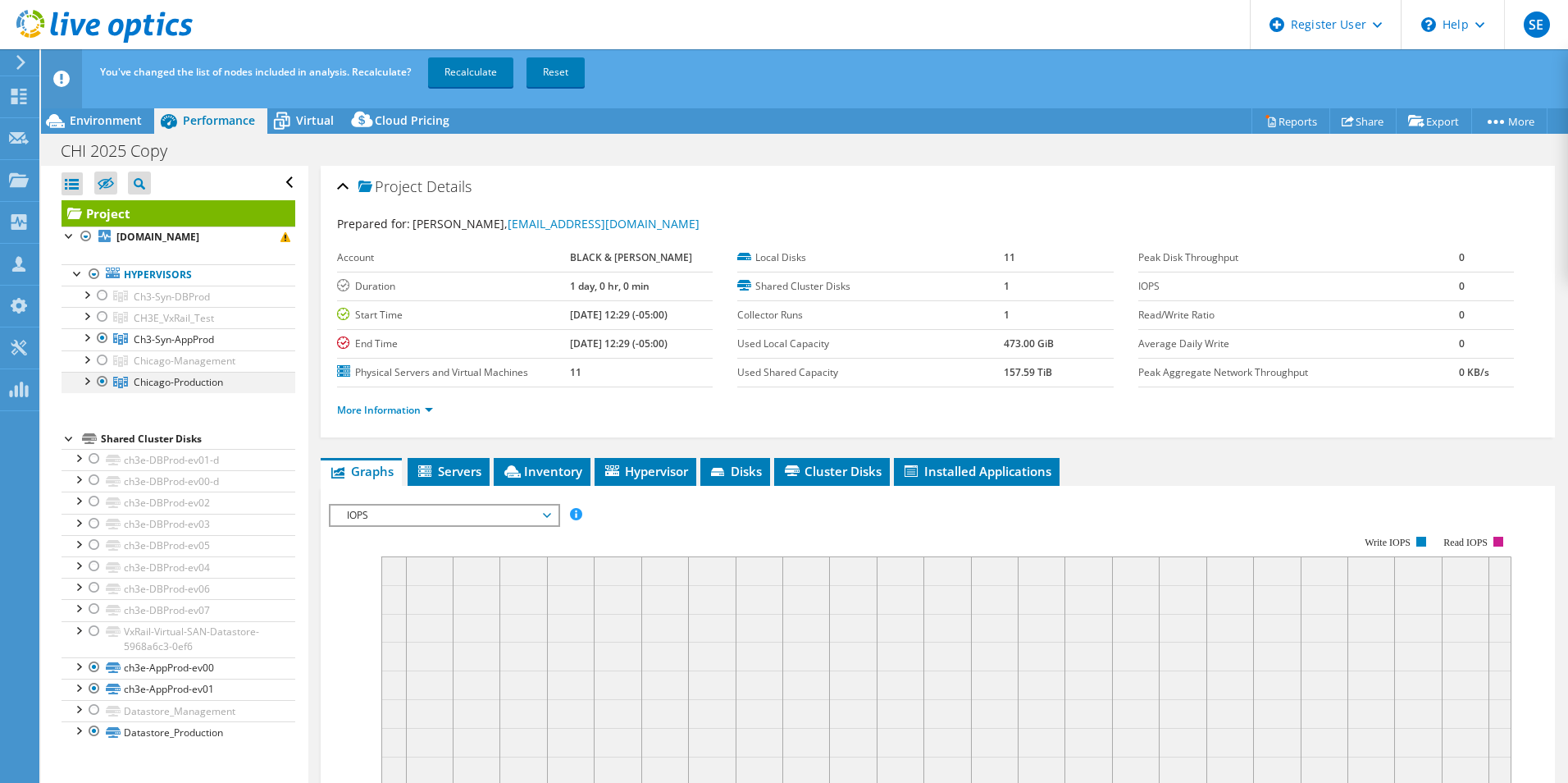
click at [102, 391] on div at bounding box center [102, 381] width 16 height 19
click at [451, 466] on span "Servers" at bounding box center [449, 471] width 66 height 16
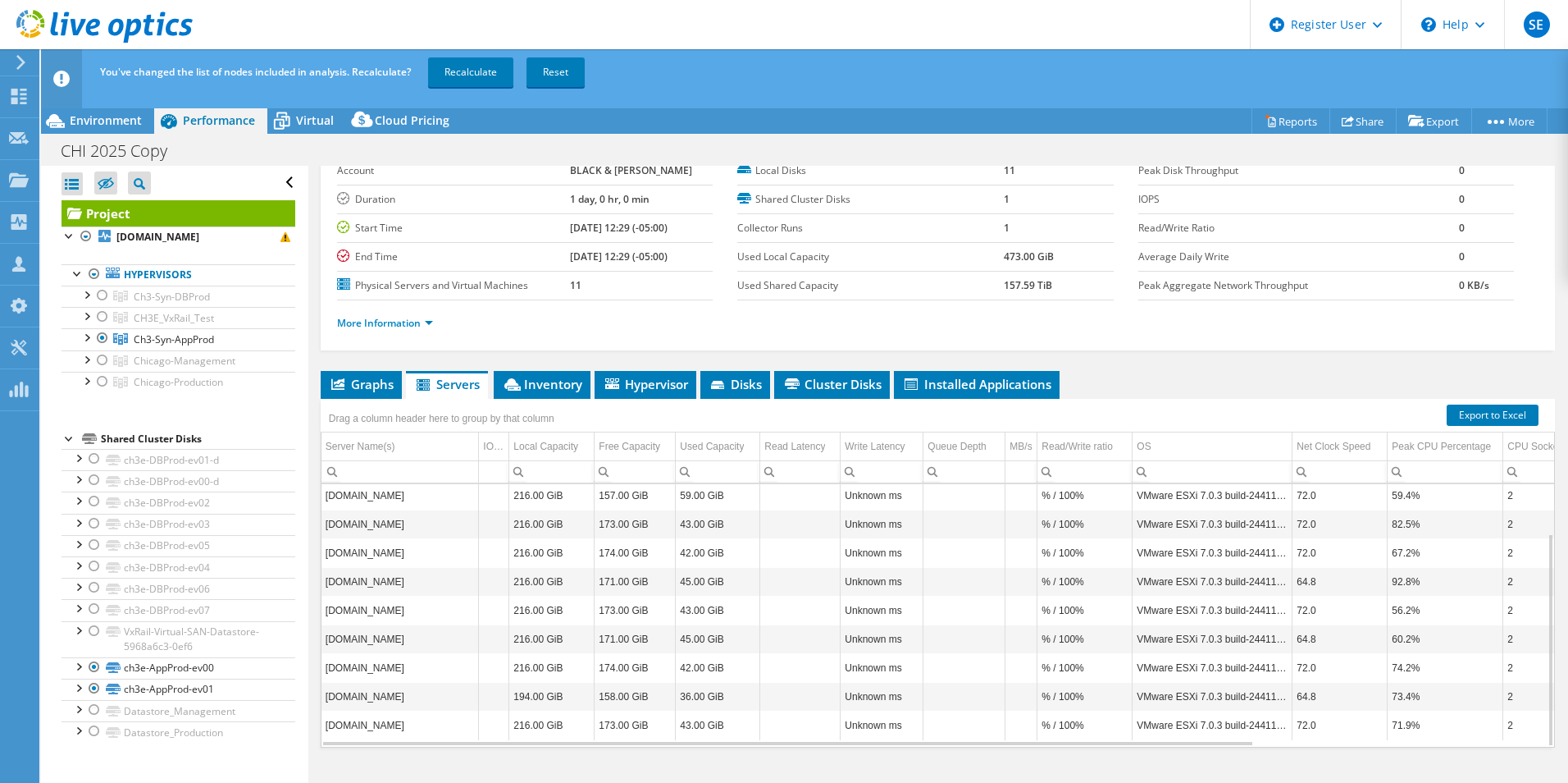
scroll to position [87, 0]
click at [485, 67] on link "Recalculate" at bounding box center [470, 72] width 85 height 29
click at [98, 327] on div at bounding box center [102, 316] width 16 height 19
click at [102, 327] on div at bounding box center [102, 316] width 16 height 19
click at [102, 323] on div at bounding box center [102, 316] width 16 height 19
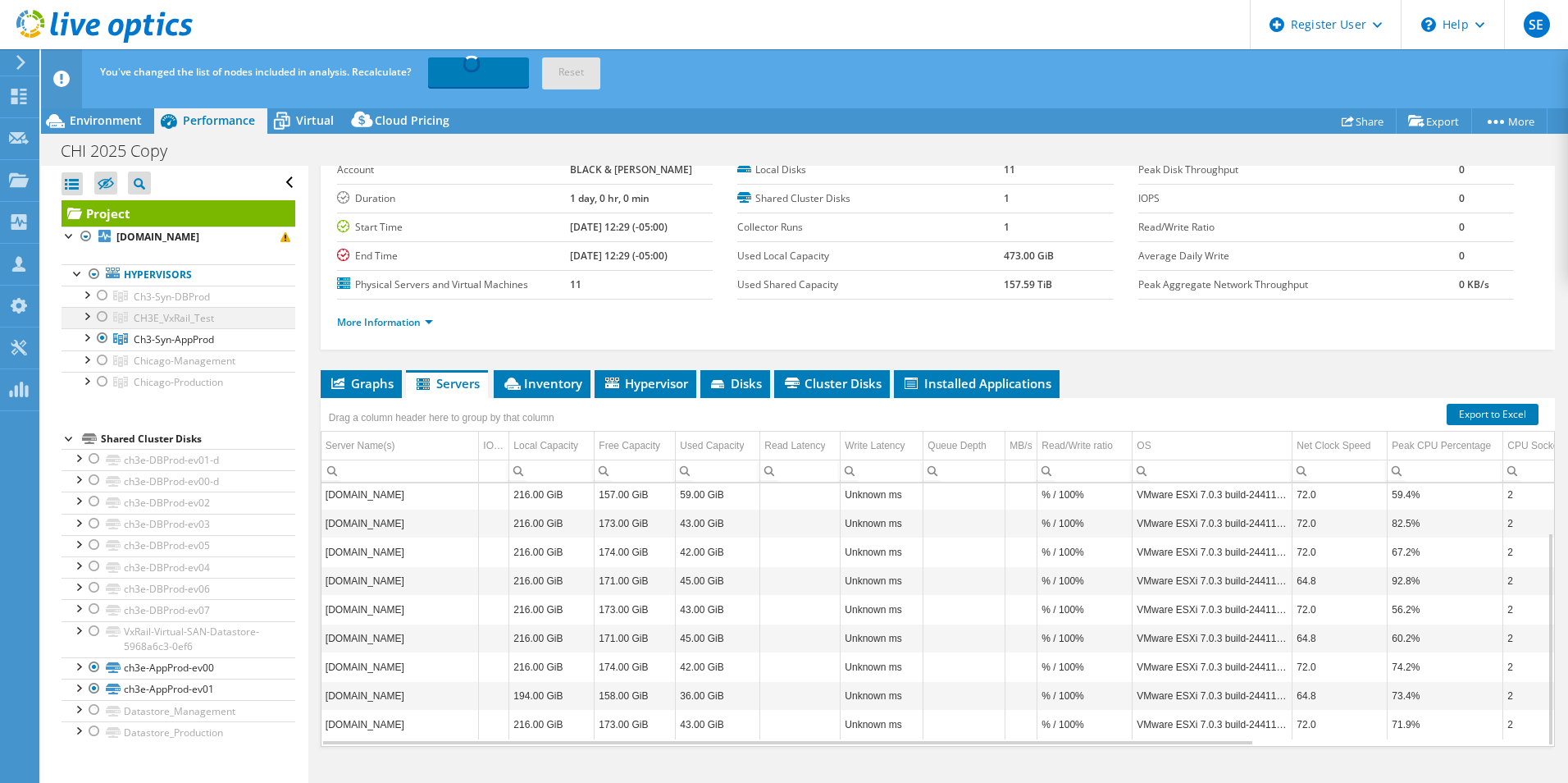
click at [100, 327] on div at bounding box center [102, 316] width 16 height 19
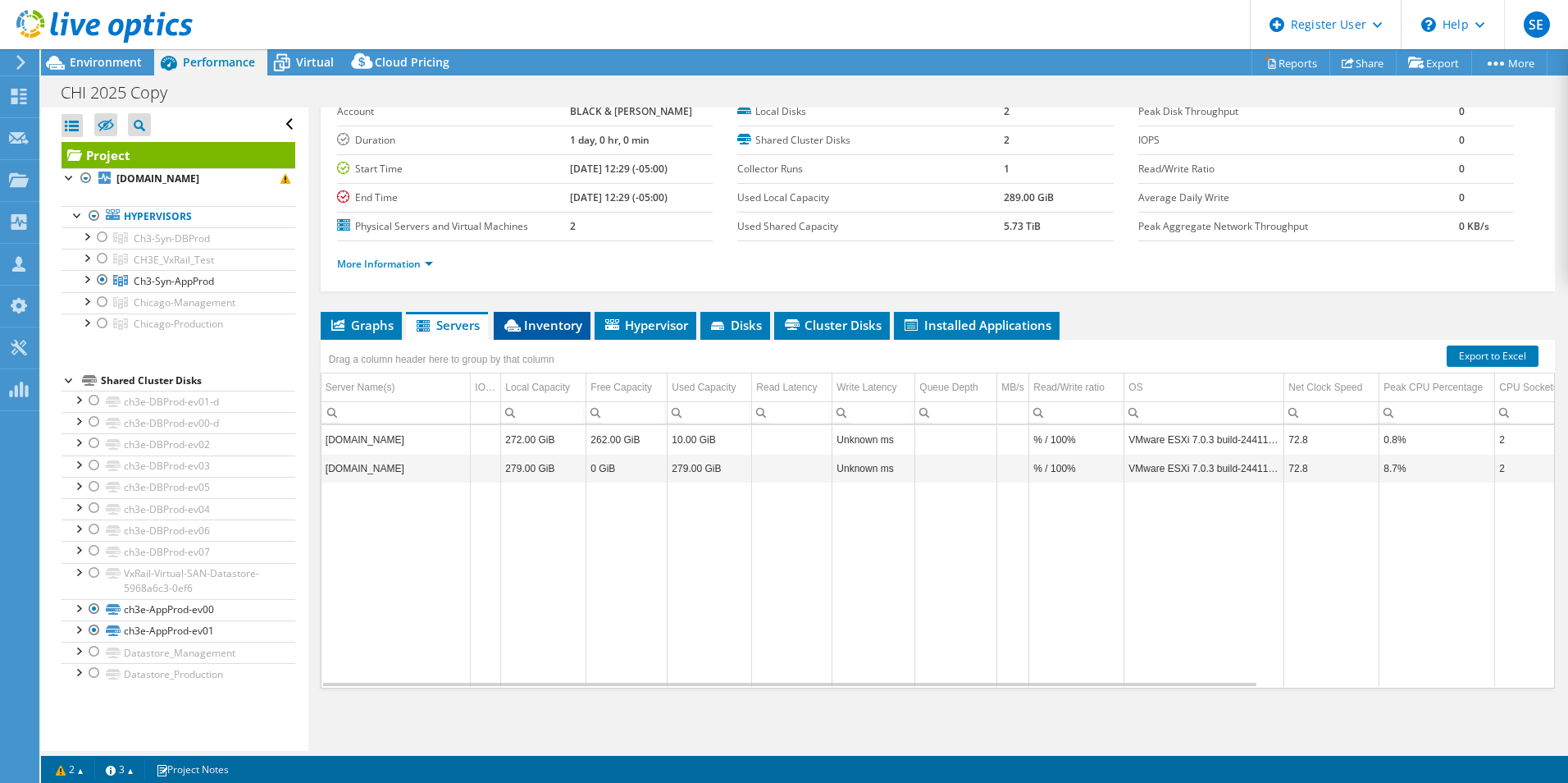
click at [553, 324] on span "Inventory" at bounding box center [542, 324] width 80 height 16
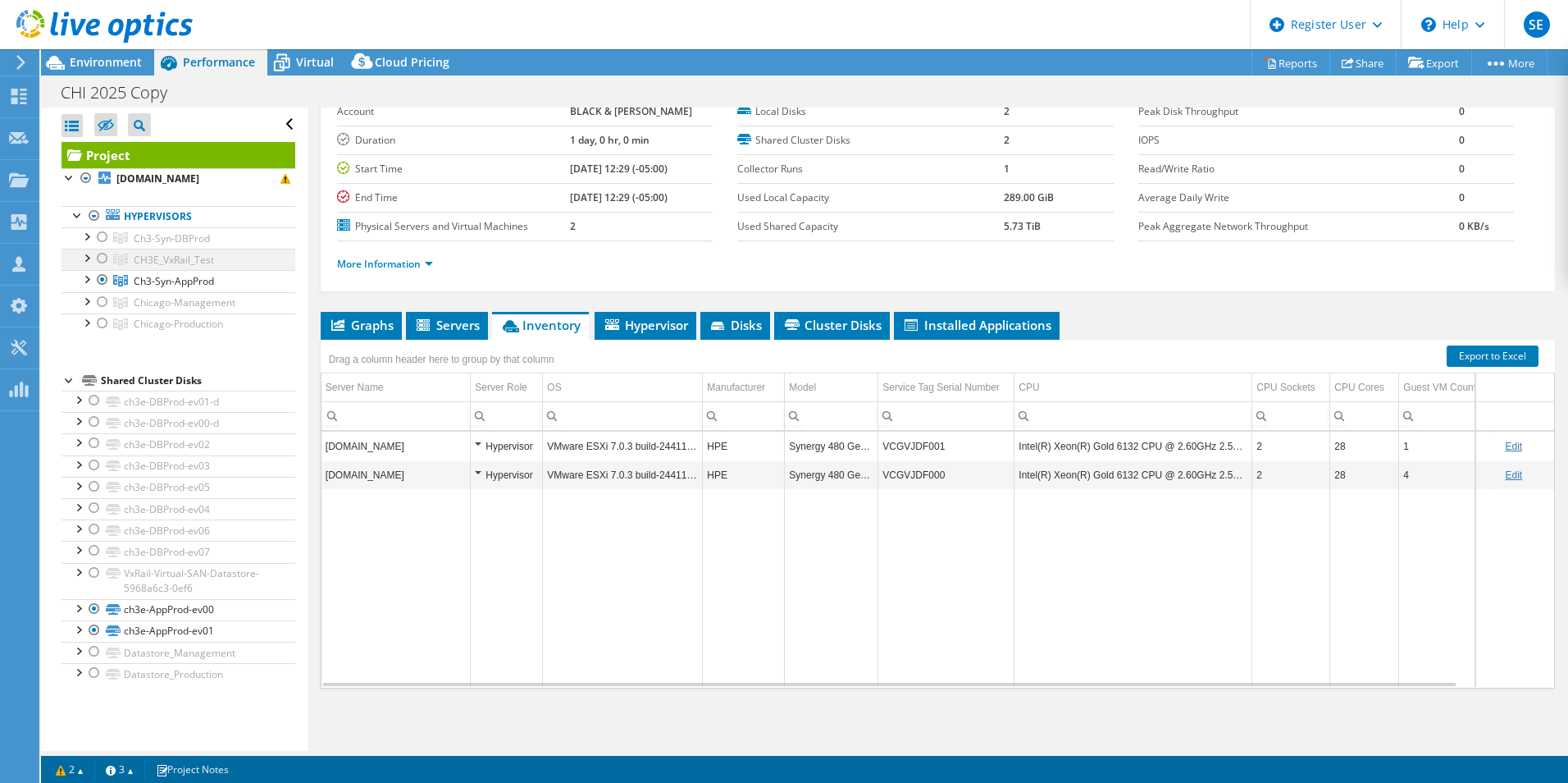
click at [103, 269] on div at bounding box center [102, 258] width 16 height 19
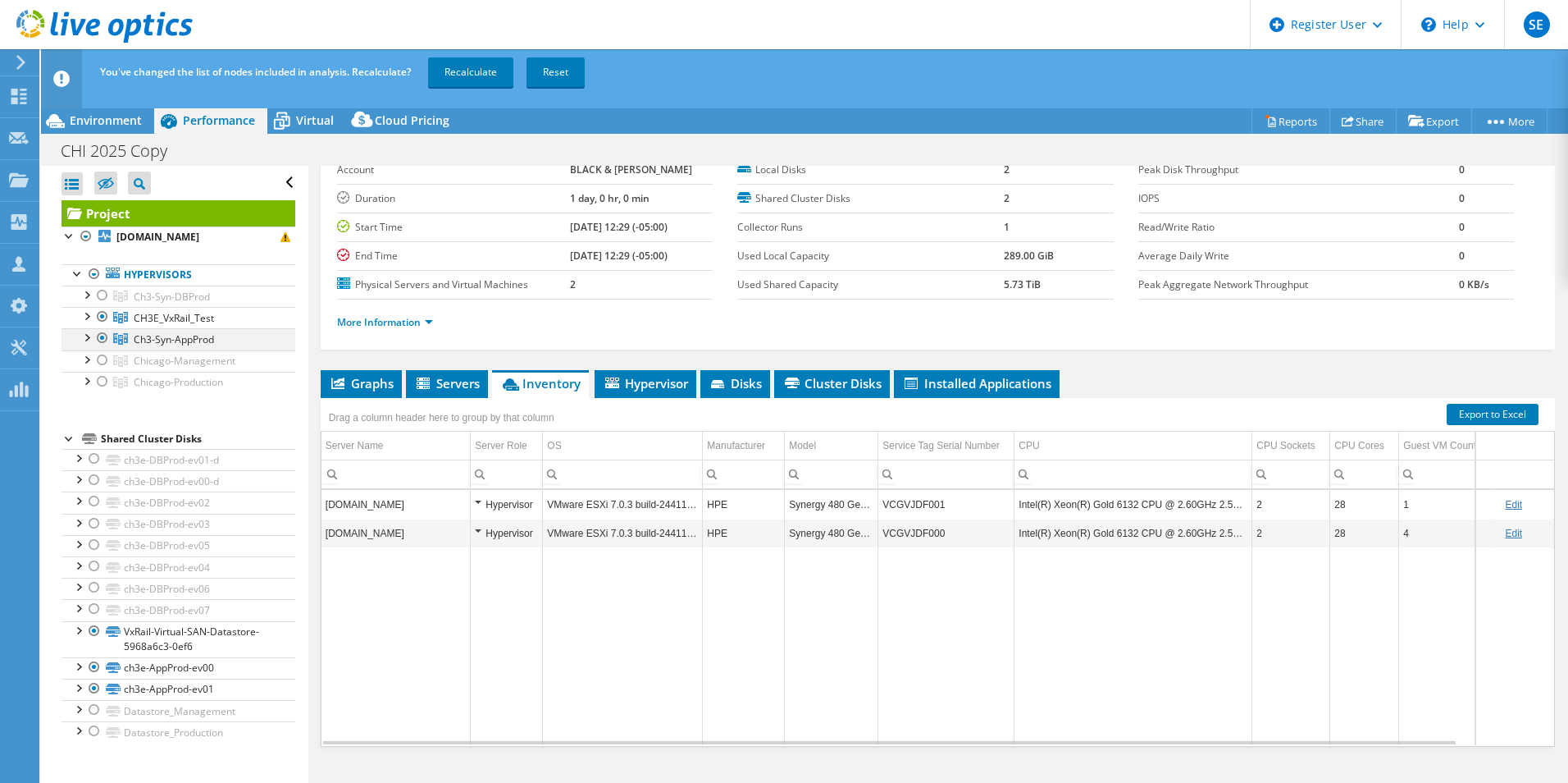
click at [101, 348] on div at bounding box center [102, 338] width 16 height 19
click at [470, 66] on link "Recalculate" at bounding box center [470, 72] width 85 height 29
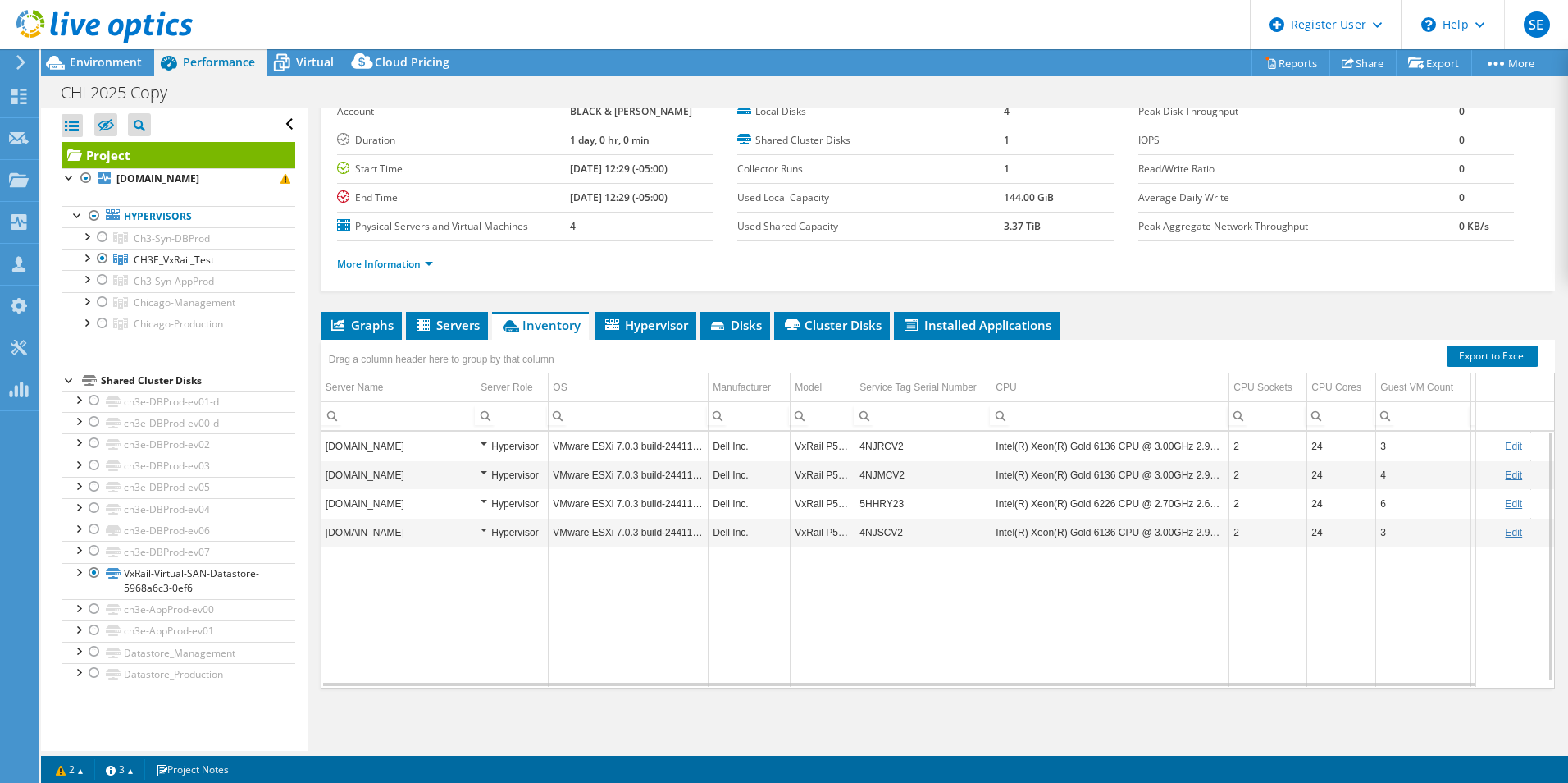
click at [885, 459] on td "4NJRCV2" at bounding box center [923, 446] width 136 height 29
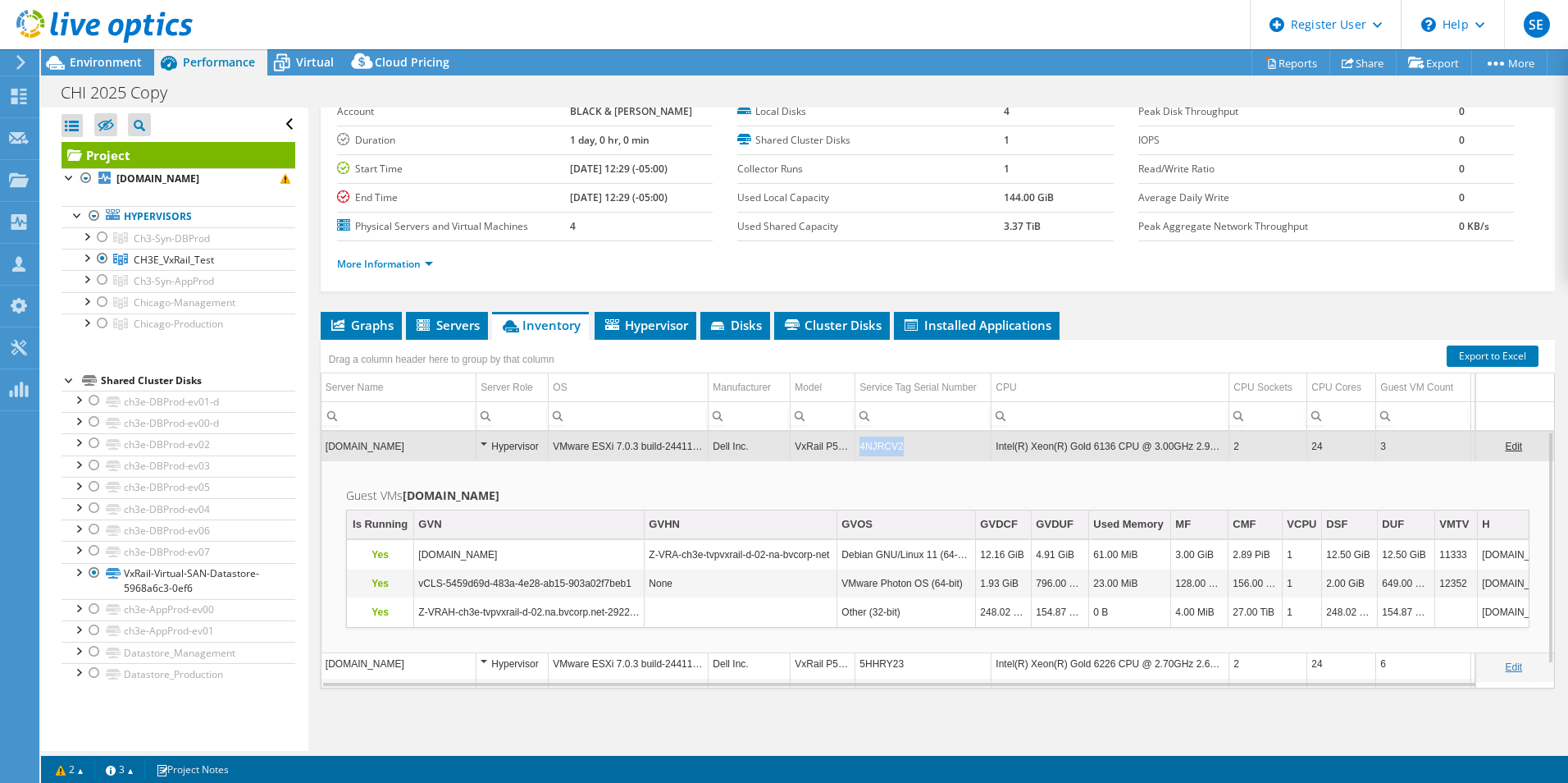
copy td "4NJRCV2"
drag, startPoint x: 908, startPoint y: 447, endPoint x: 861, endPoint y: 452, distance: 47.3
click at [861, 452] on td "4NJRCV2" at bounding box center [923, 446] width 136 height 29
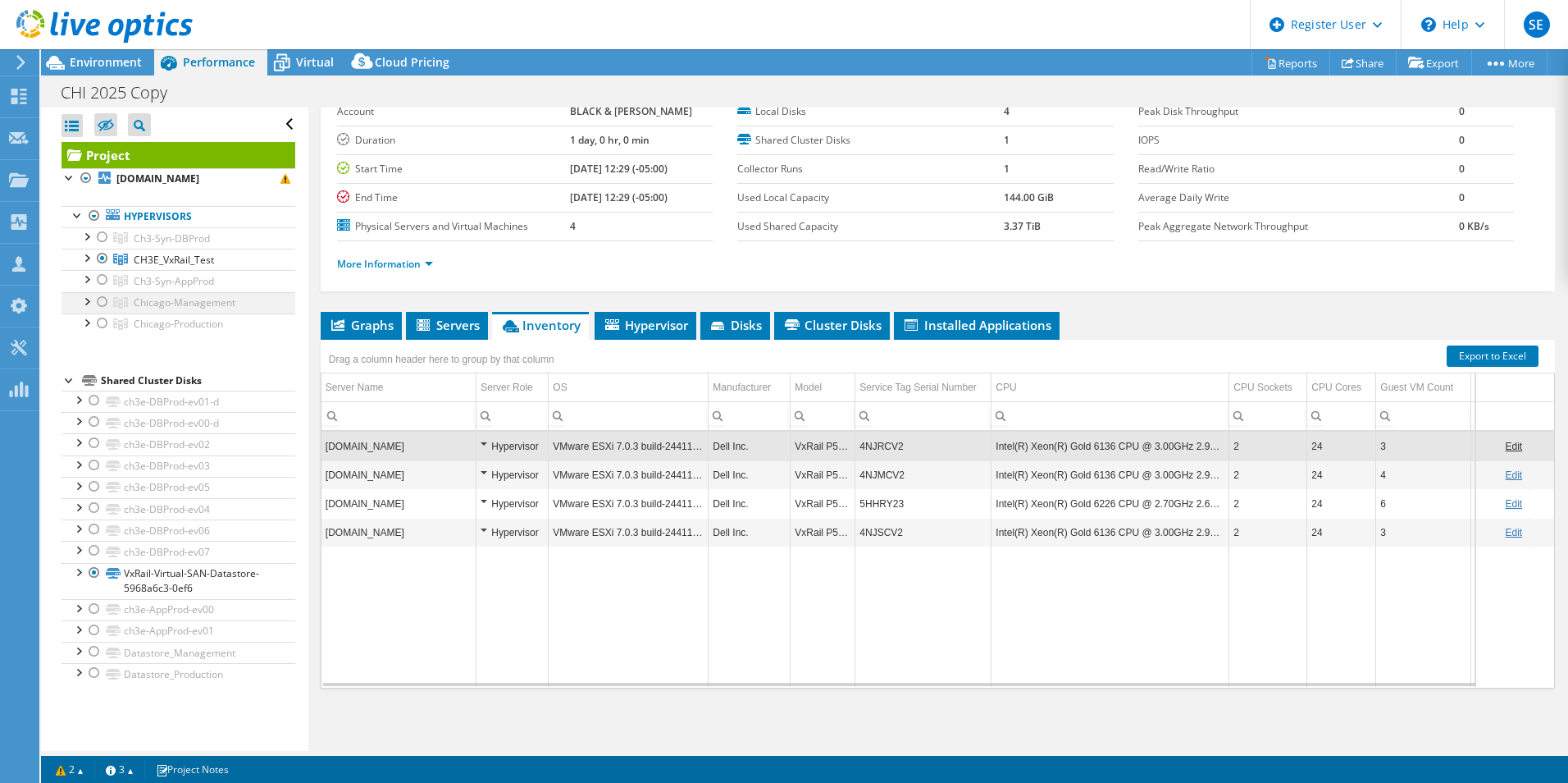
click at [87, 309] on div at bounding box center [85, 300] width 16 height 16
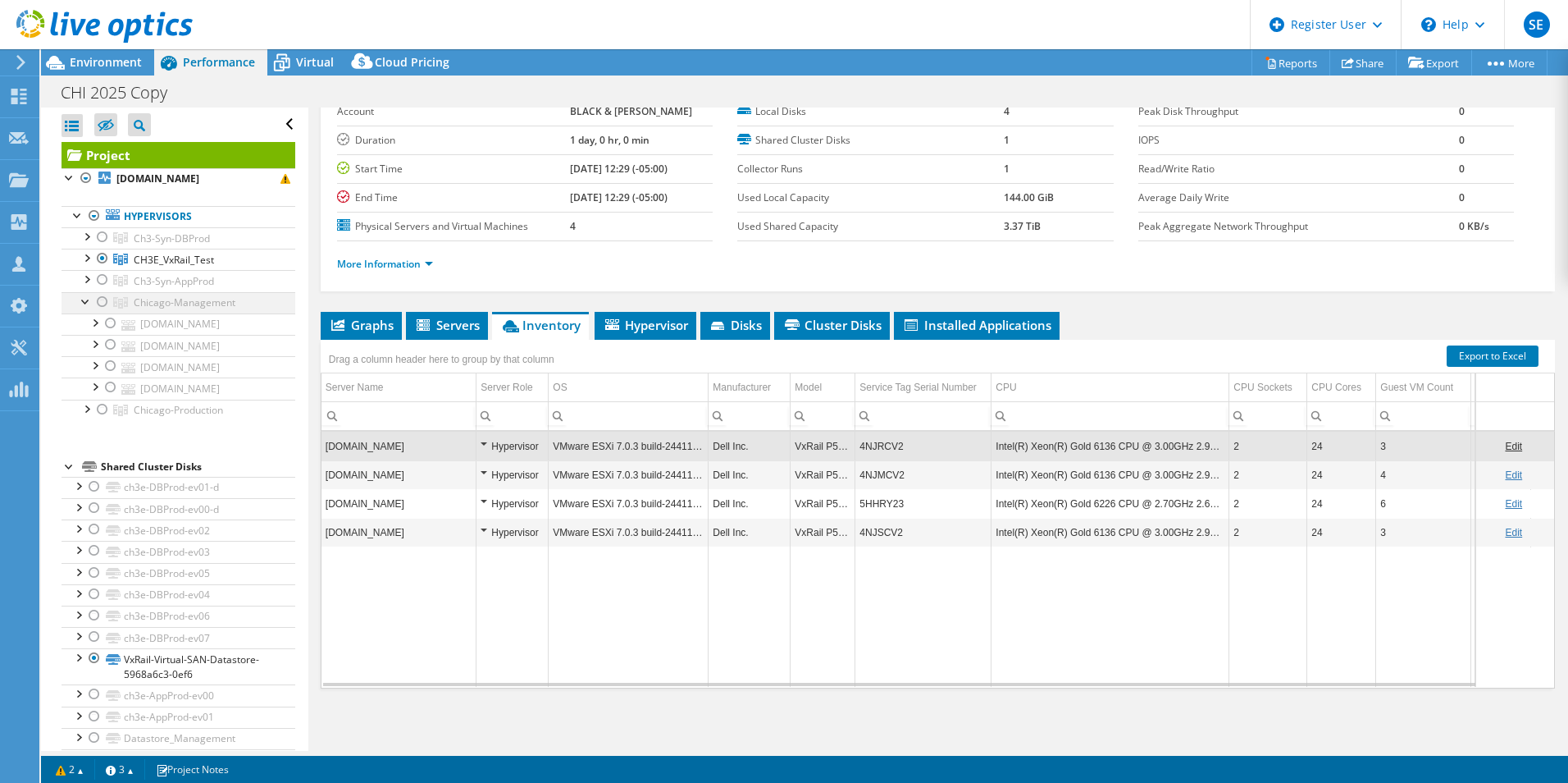
click at [101, 311] on div at bounding box center [102, 302] width 16 height 19
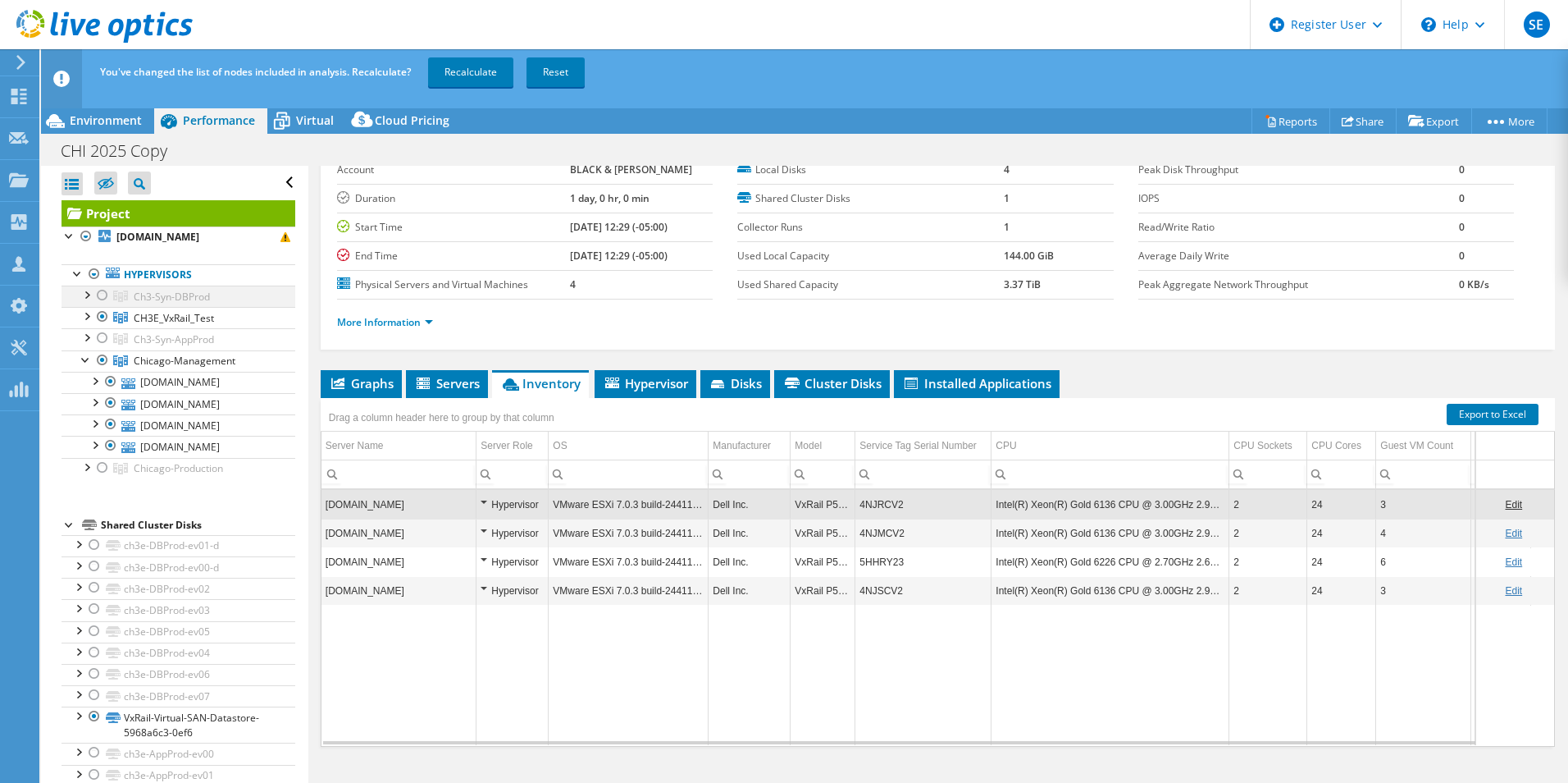
click at [78, 302] on div at bounding box center [85, 293] width 16 height 16
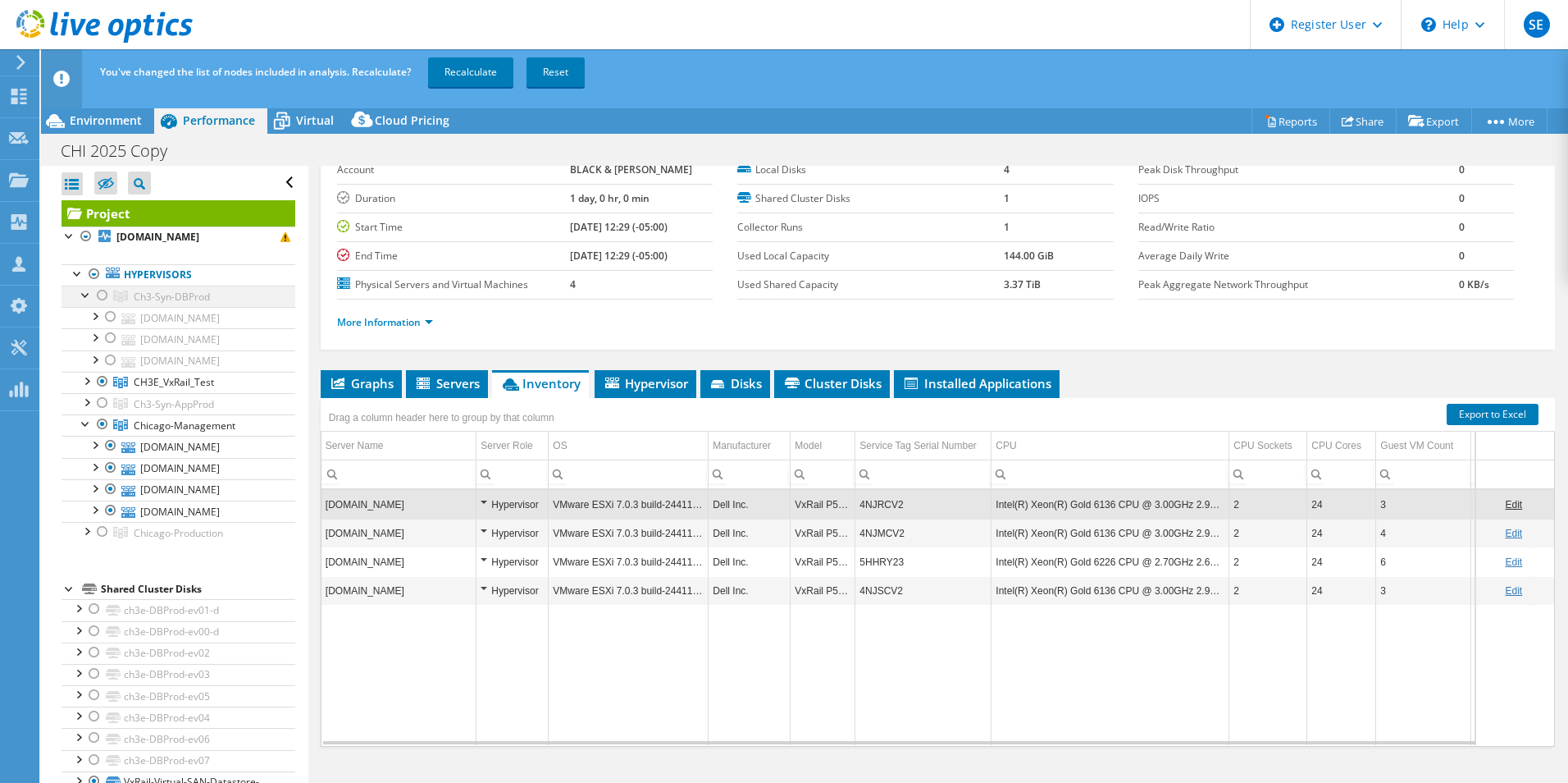
click at [85, 302] on div at bounding box center [85, 293] width 16 height 16
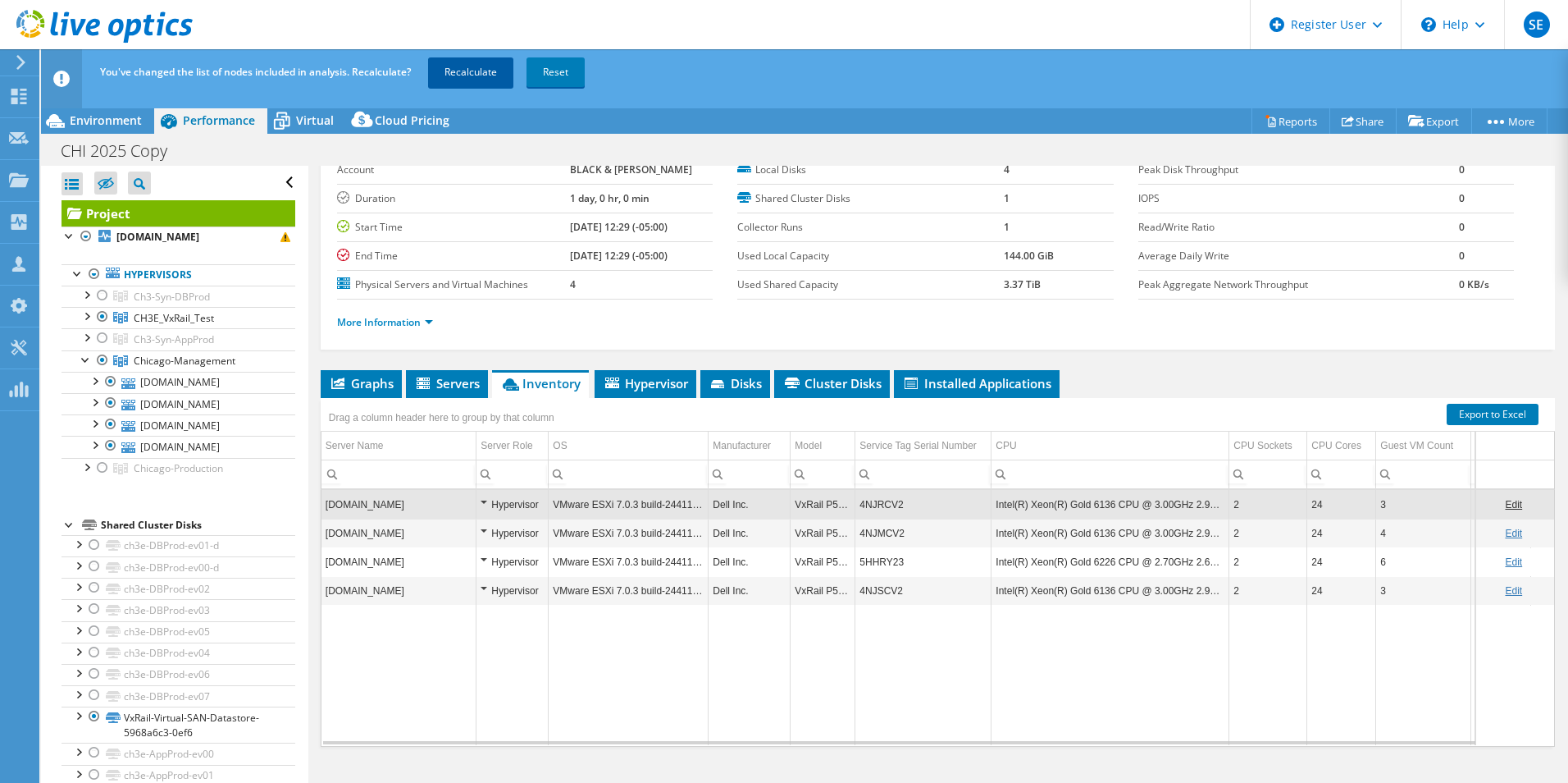
click at [480, 62] on link "Recalculate" at bounding box center [470, 72] width 85 height 29
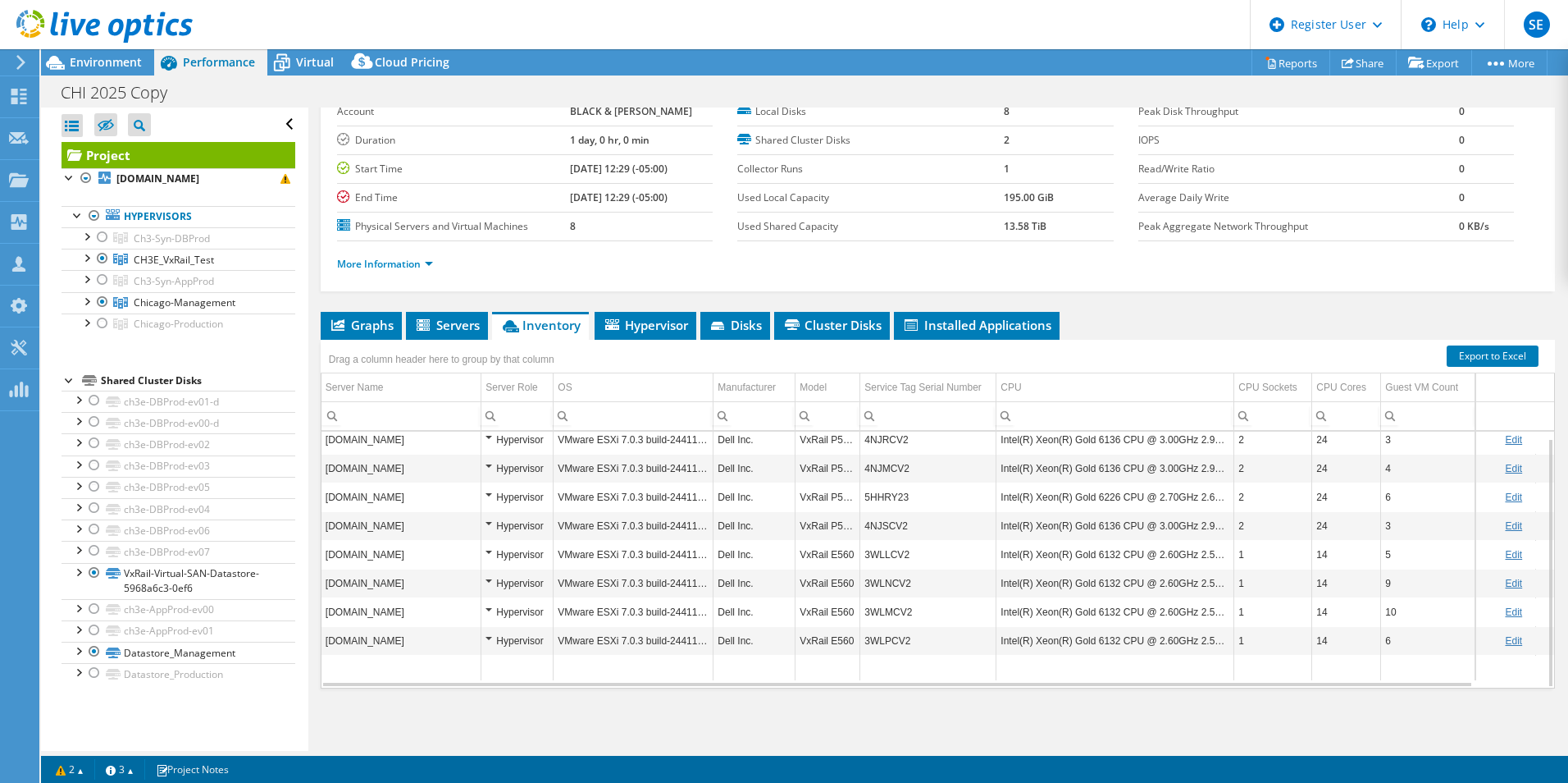
copy td "ch3e-tvpvxrail-d"
drag, startPoint x: 327, startPoint y: 473, endPoint x: 395, endPoint y: 474, distance: 68.0
click at [395, 474] on td "ch3e-tvpvxrail-d-01.na.bvcorp.net" at bounding box center [400, 469] width 160 height 29
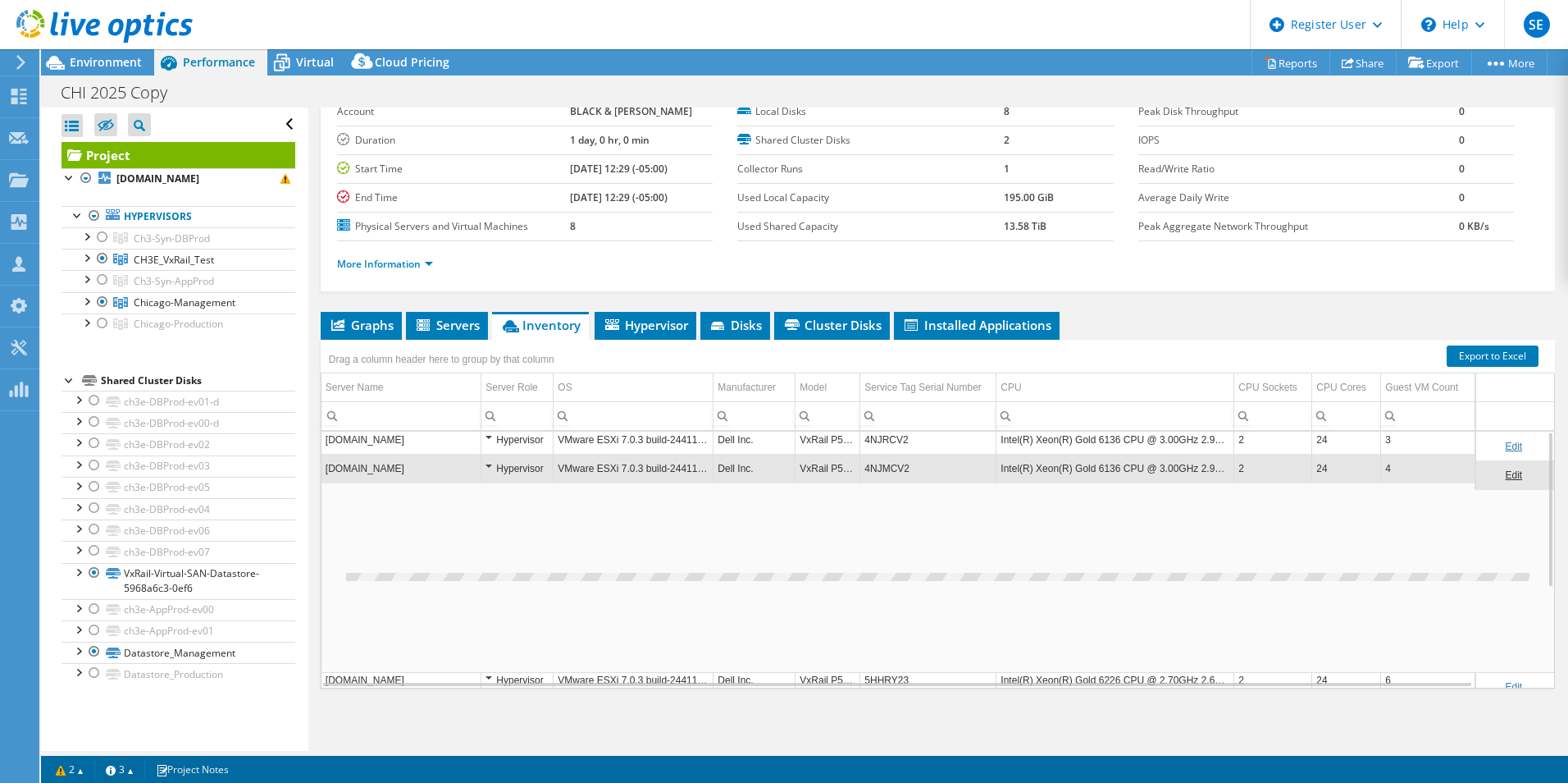
scroll to position [0, 0]
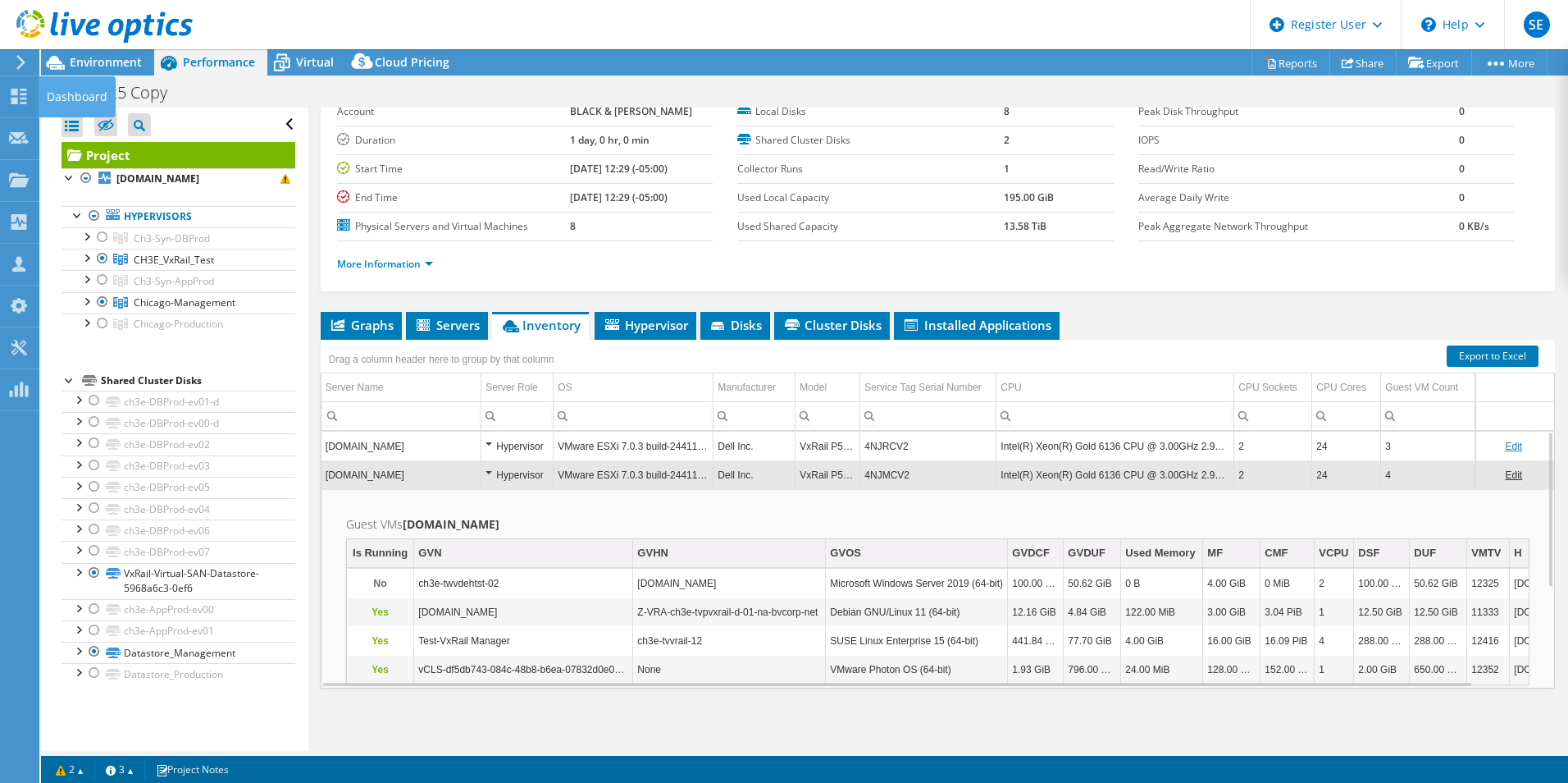
click at [14, 62] on div at bounding box center [17, 62] width 18 height 15
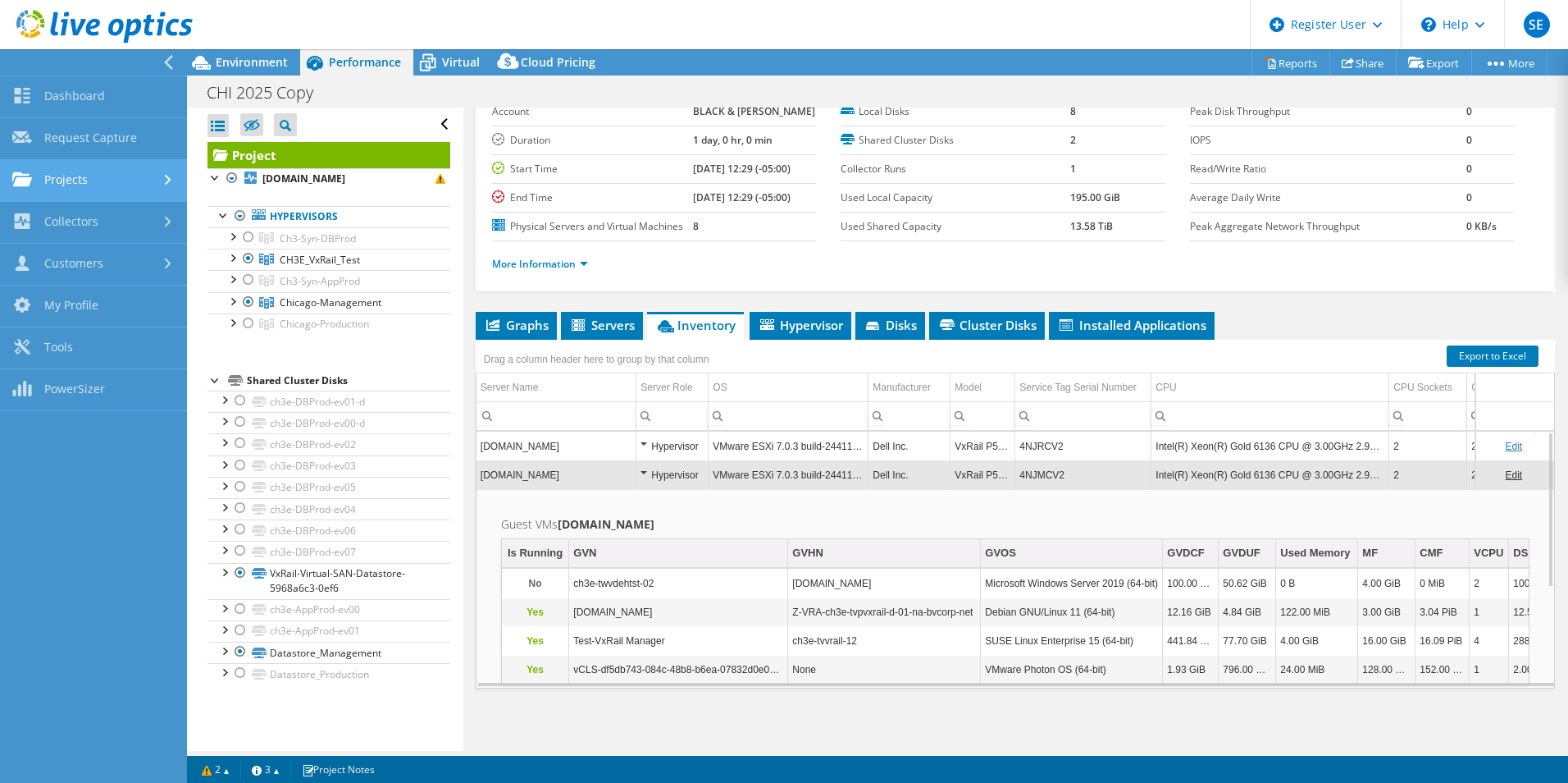
click at [147, 194] on link "Projects" at bounding box center [93, 180] width 187 height 42
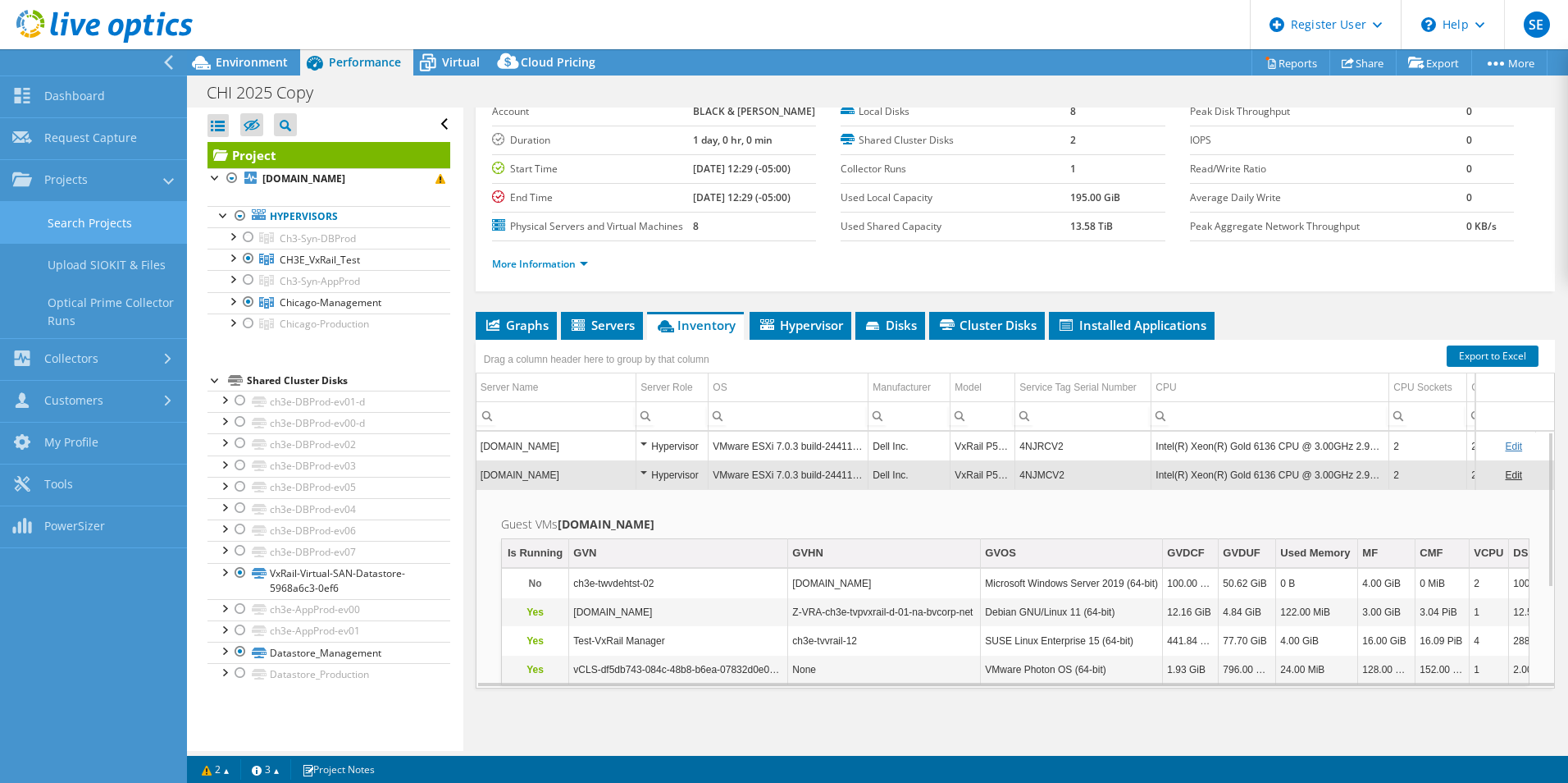
click at [125, 216] on link "Search Projects" at bounding box center [93, 222] width 187 height 42
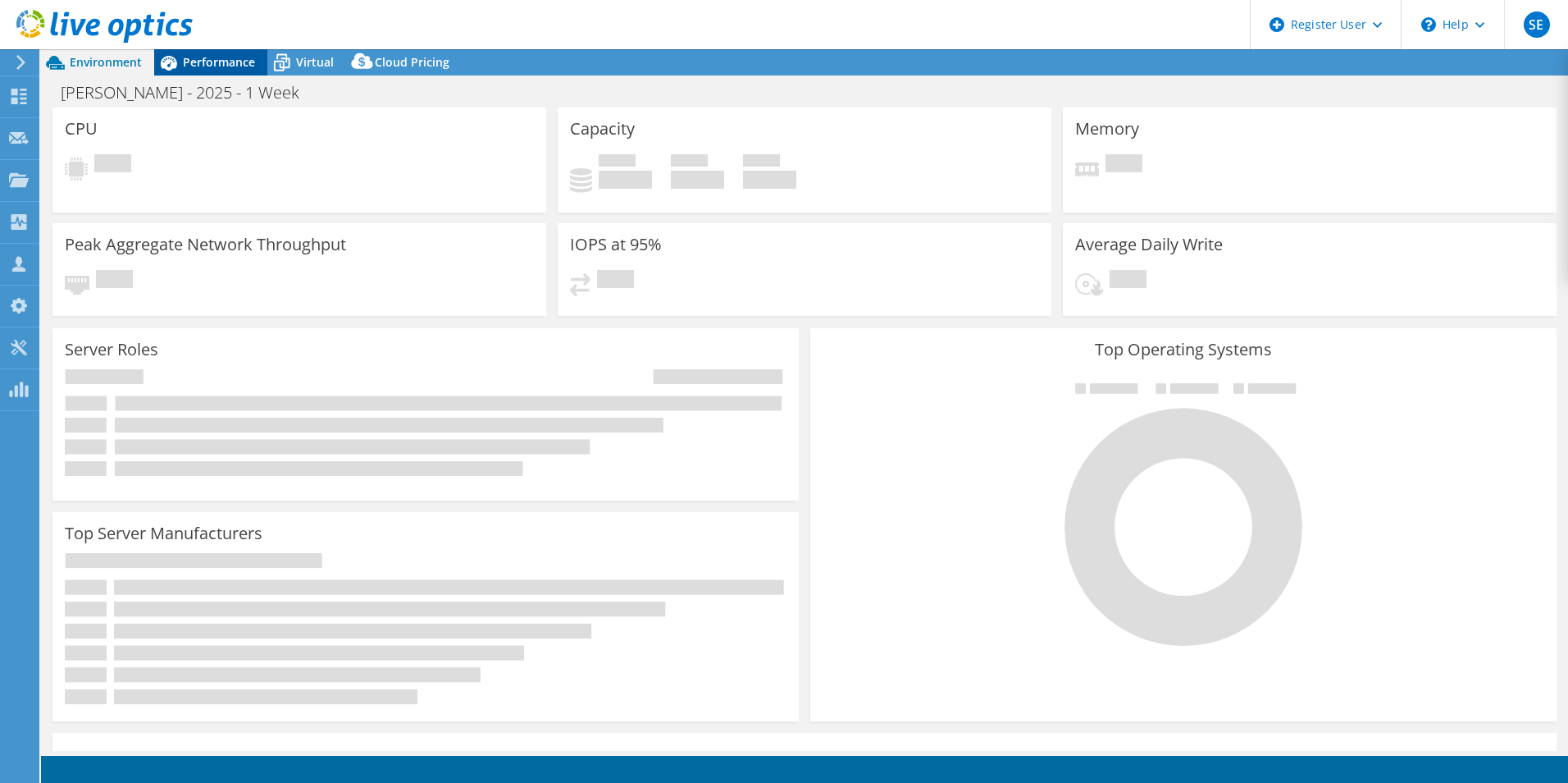
click at [228, 61] on span "Performance" at bounding box center [219, 62] width 72 height 16
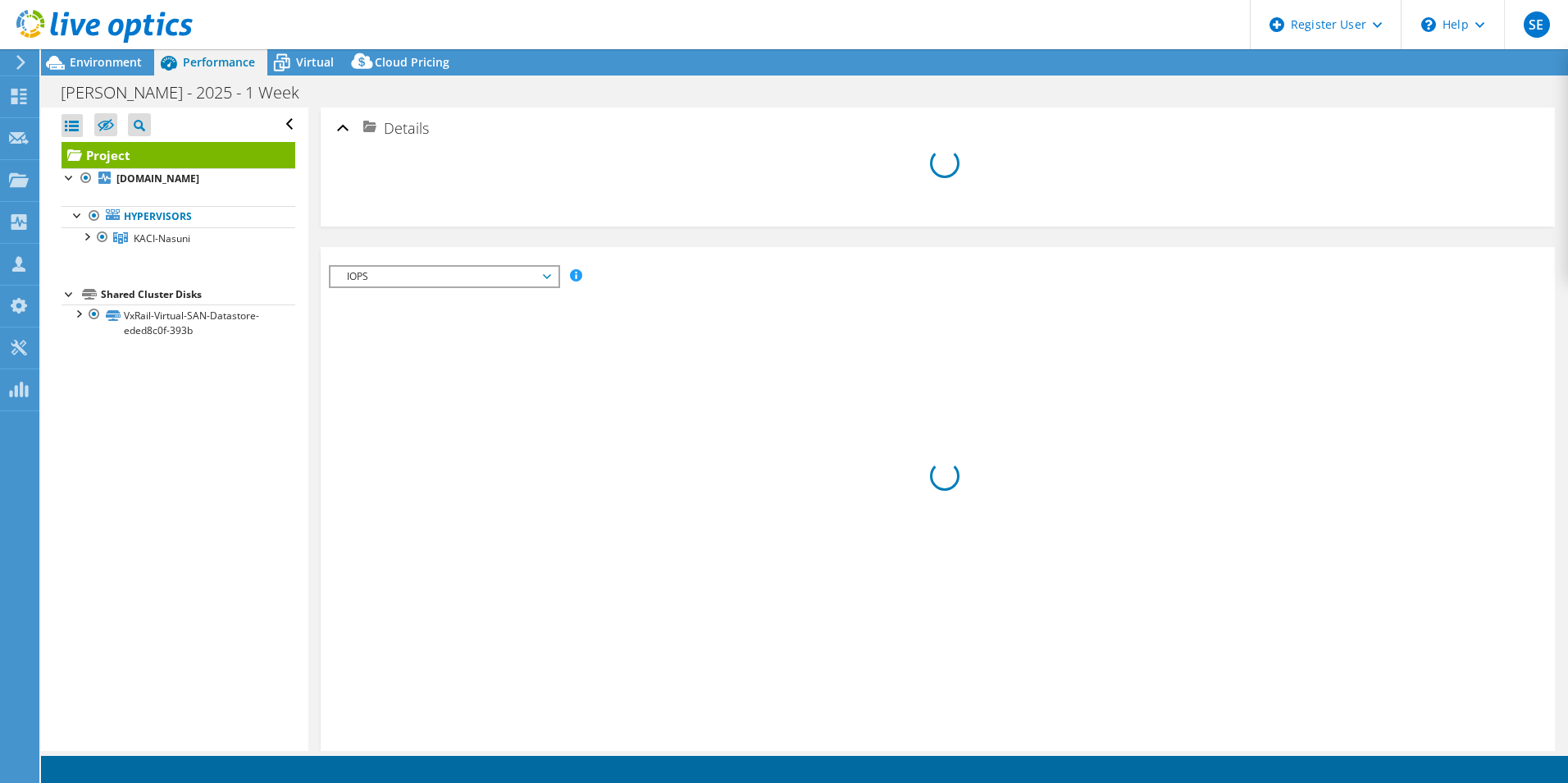
select select "USD"
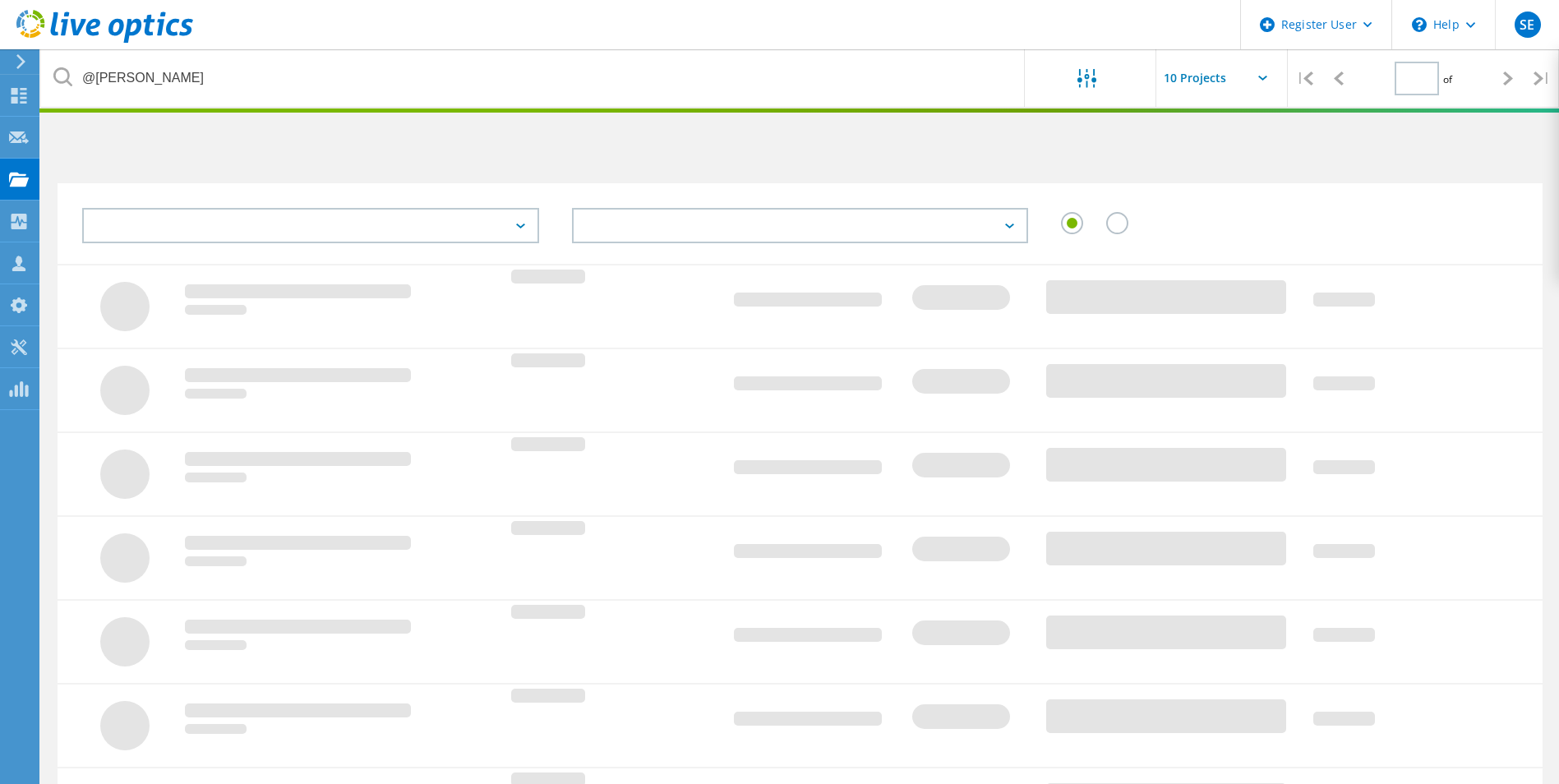
type input "1"
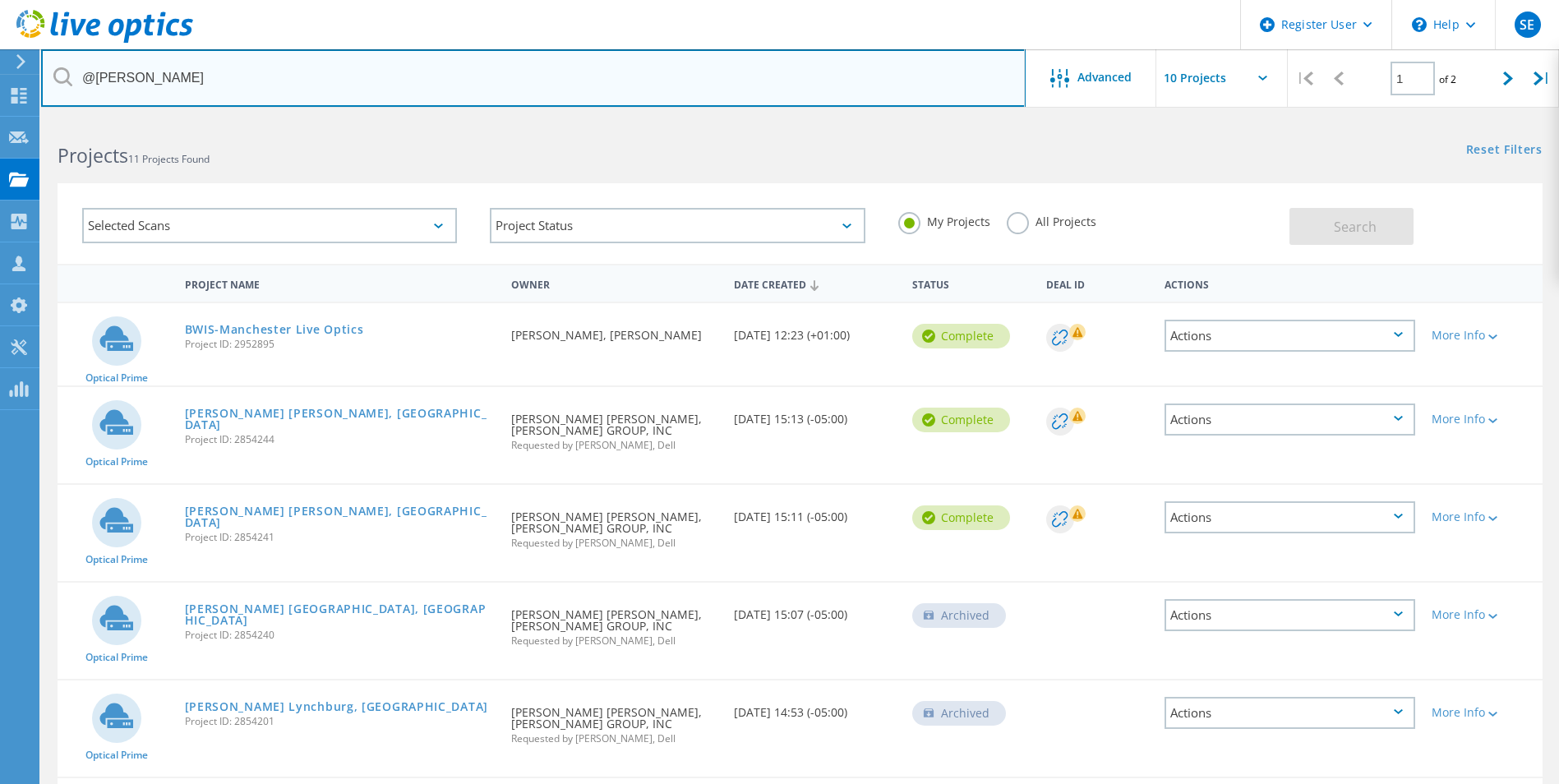
drag, startPoint x: 202, startPoint y: 77, endPoint x: 102, endPoint y: 86, distance: 100.4
click at [102, 86] on input "@[PERSON_NAME]" at bounding box center [533, 78] width 985 height 57
type input "@[DOMAIN_NAME]"
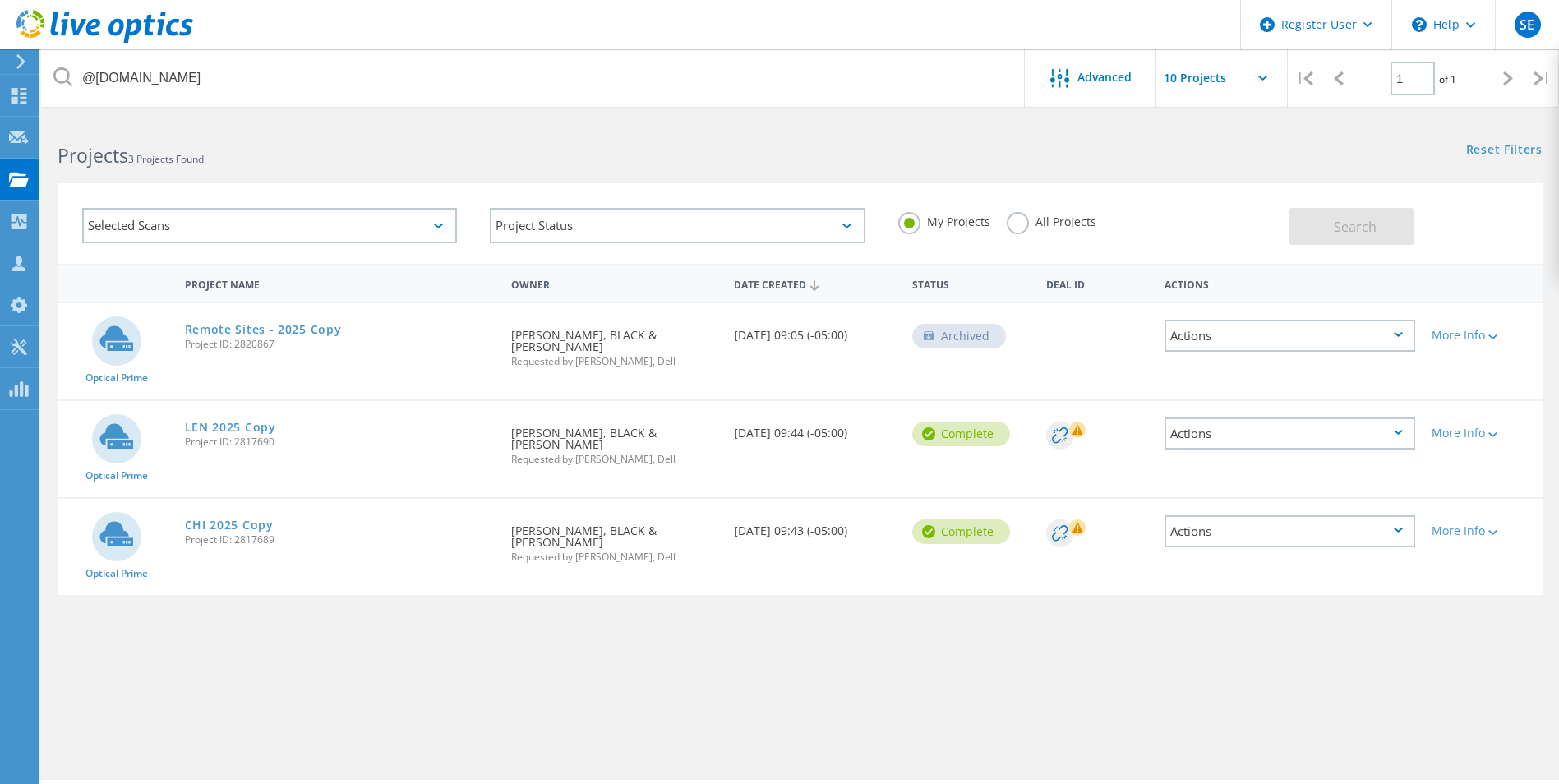
drag, startPoint x: 1021, startPoint y: 223, endPoint x: 1271, endPoint y: 224, distance: 250.0
click at [1033, 226] on label "All Projects" at bounding box center [1052, 220] width 89 height 16
click at [0, 0] on input "All Projects" at bounding box center [0, 0] width 0 height 0
click at [1331, 227] on button "Search" at bounding box center [1352, 226] width 124 height 37
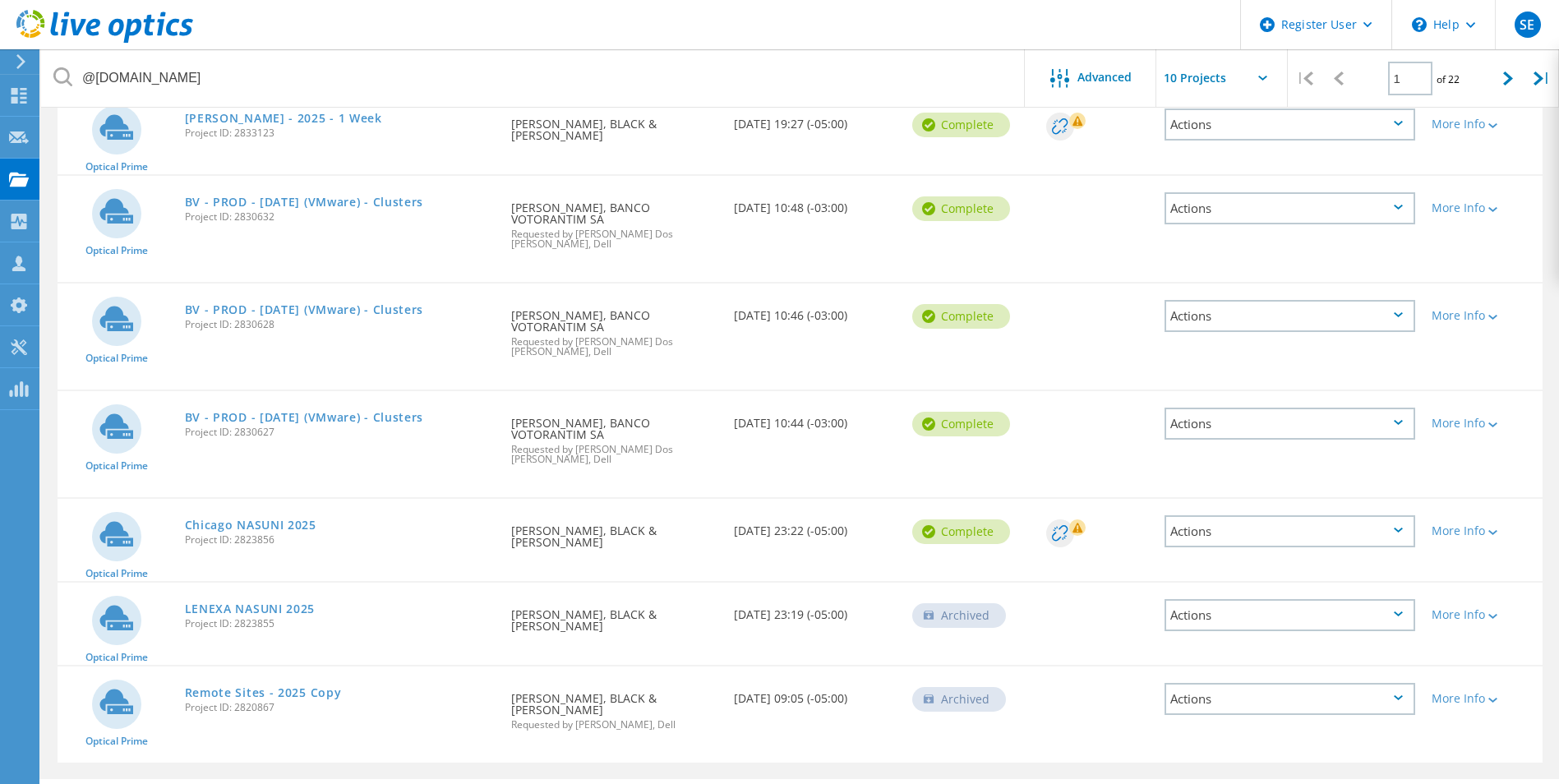
scroll to position [512, 0]
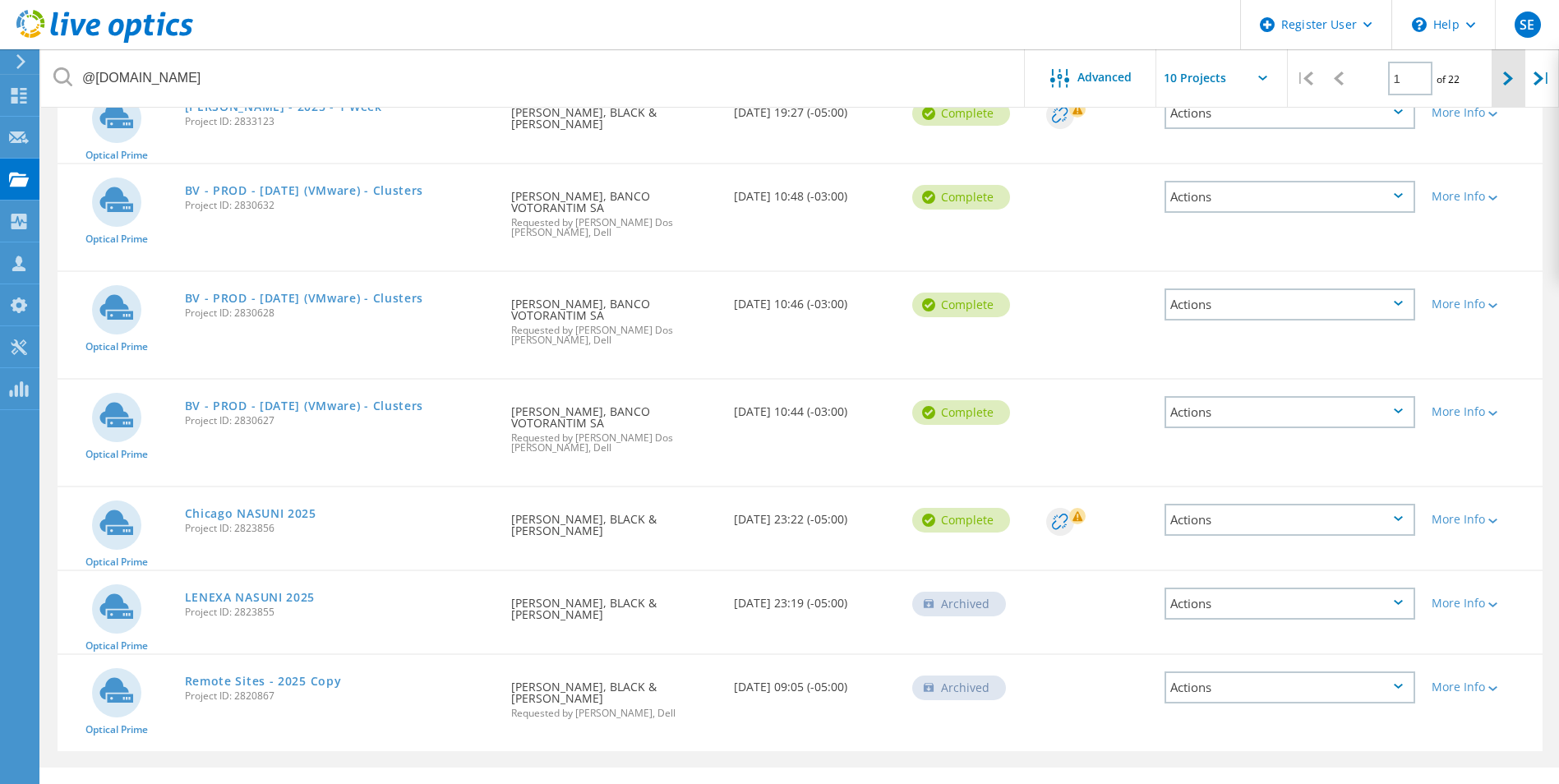
click at [1507, 75] on icon at bounding box center [1508, 79] width 10 height 14
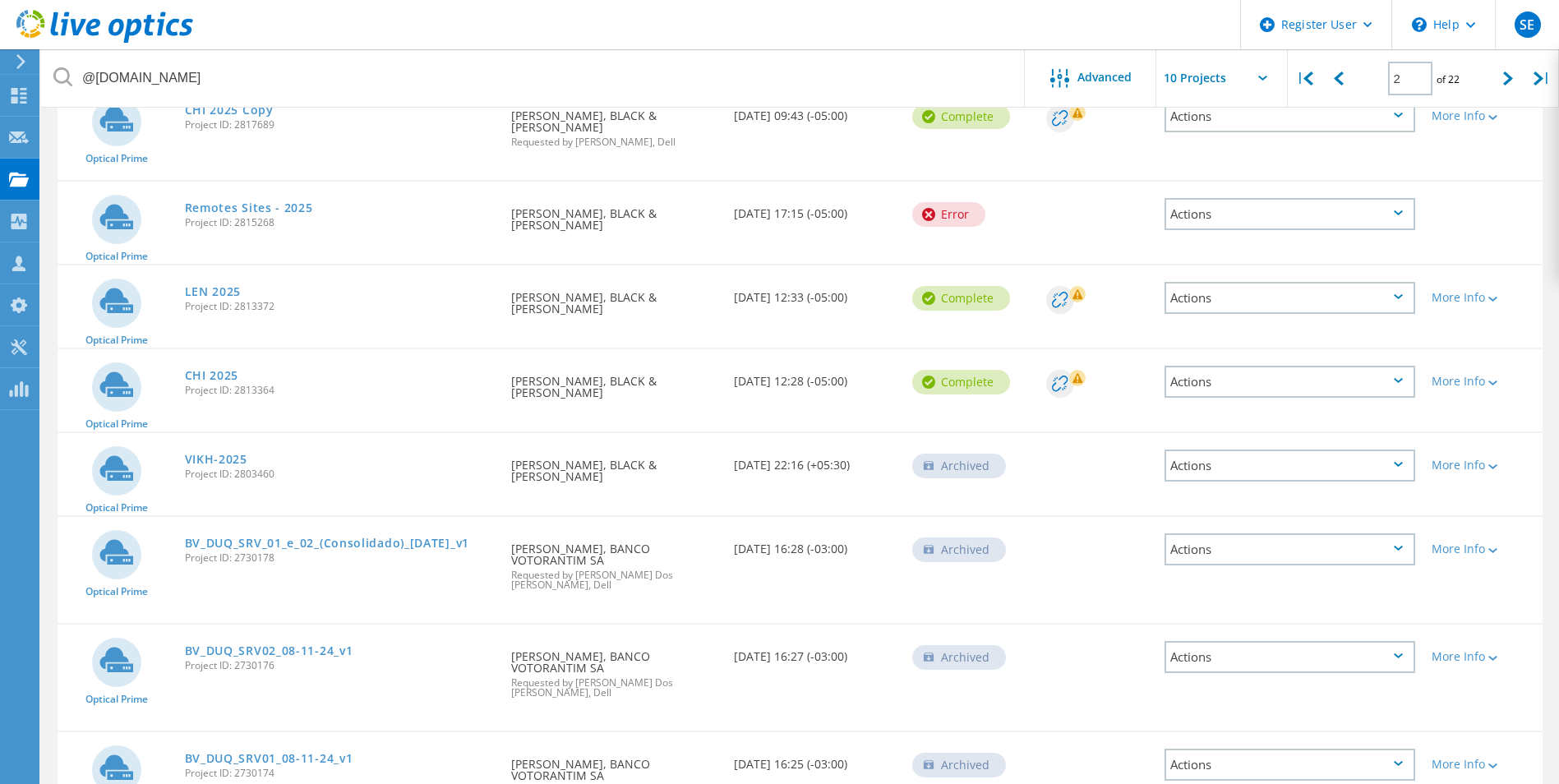
scroll to position [522, 0]
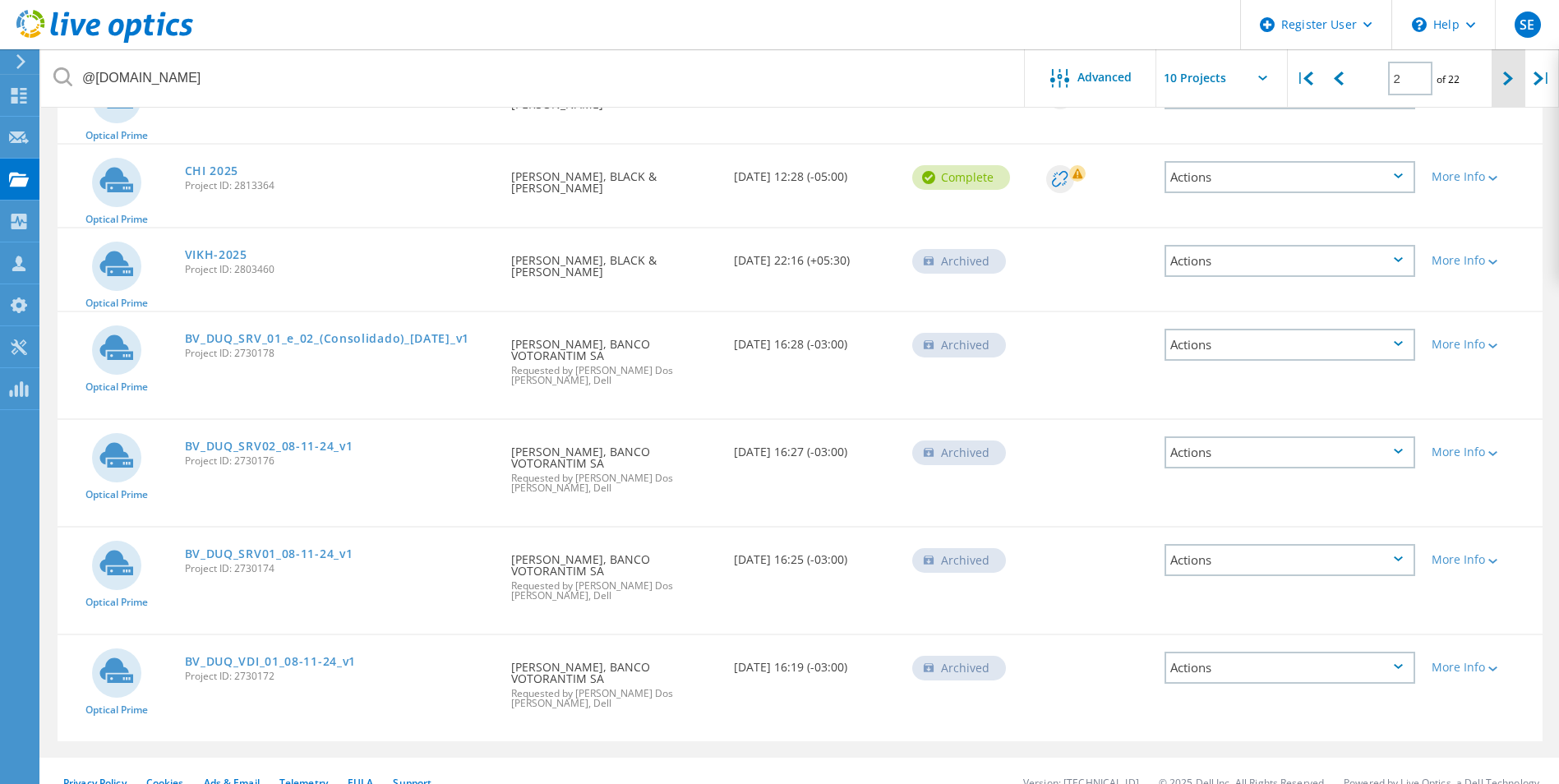
click at [1504, 85] on icon at bounding box center [1508, 79] width 10 height 14
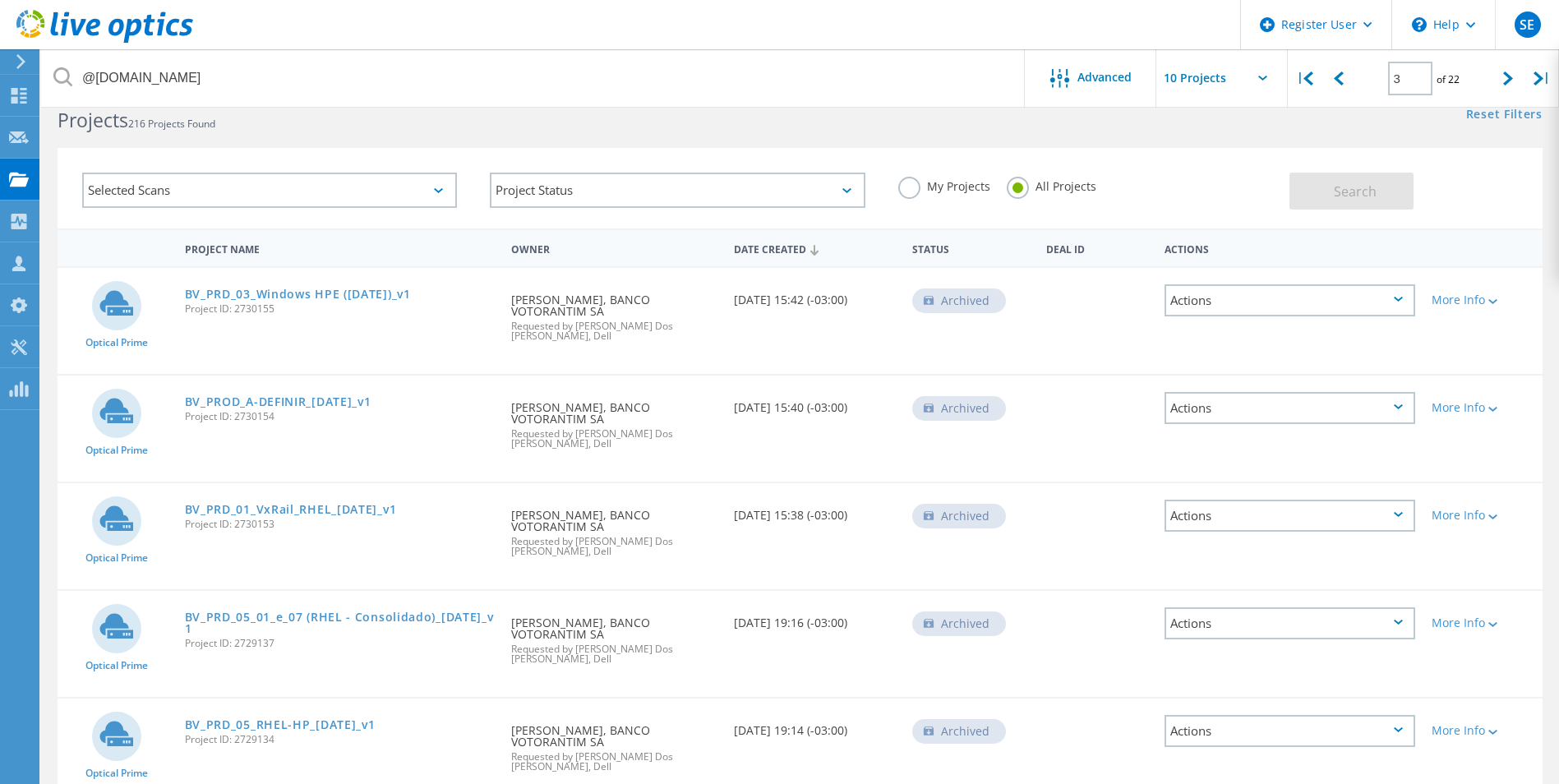
scroll to position [3, 0]
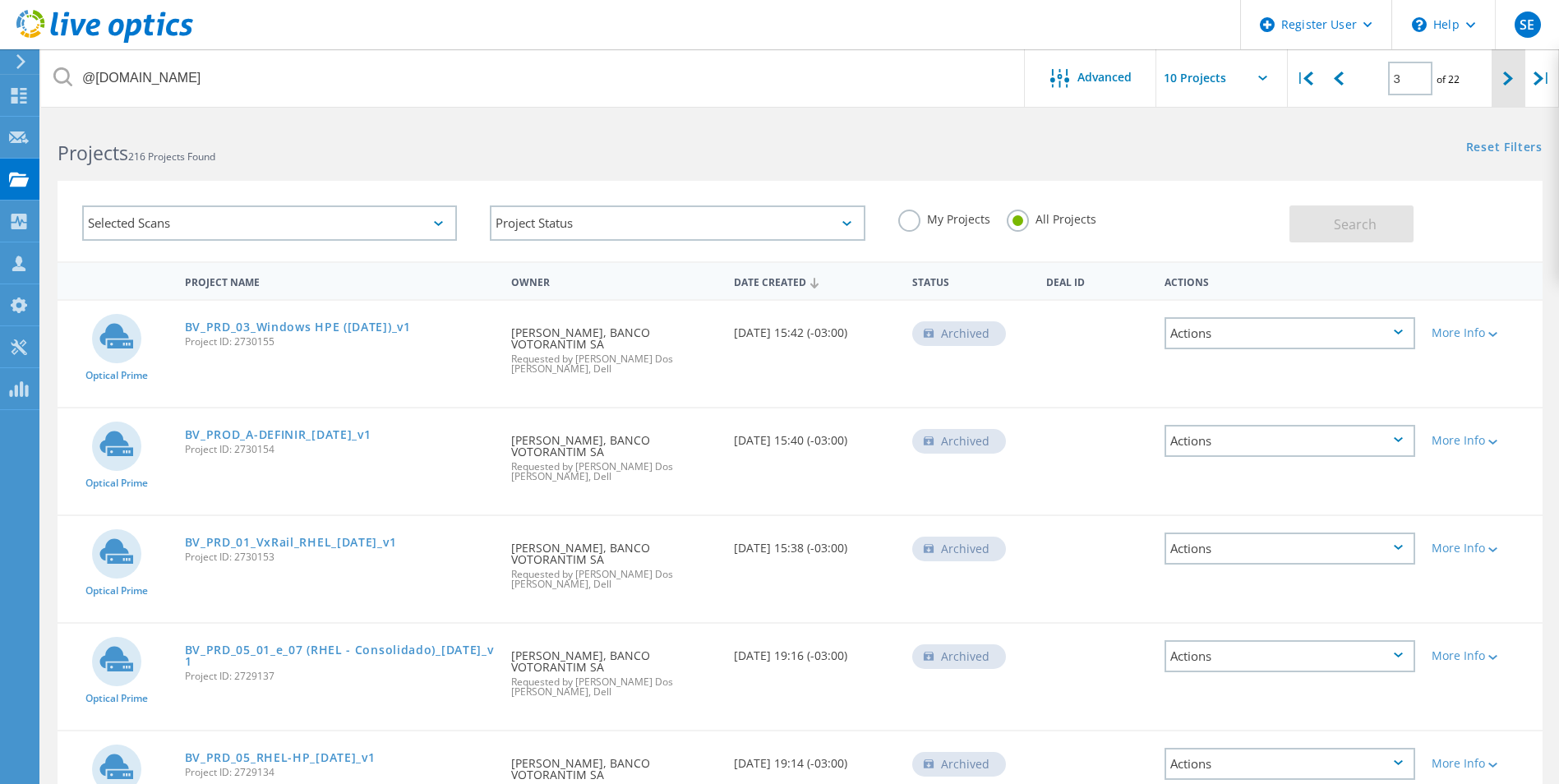
click at [1507, 79] on icon at bounding box center [1508, 79] width 10 height 14
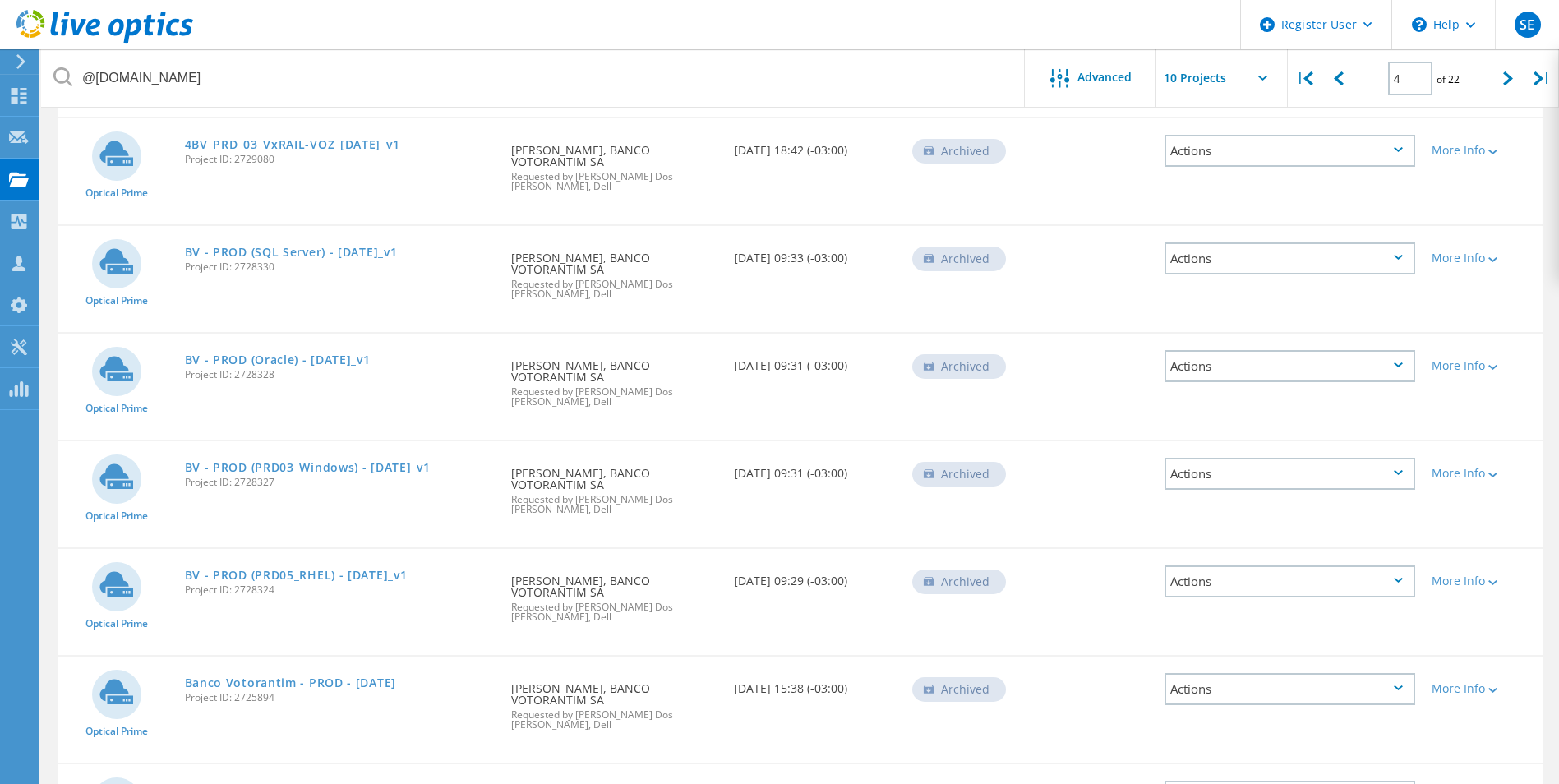
scroll to position [0, 0]
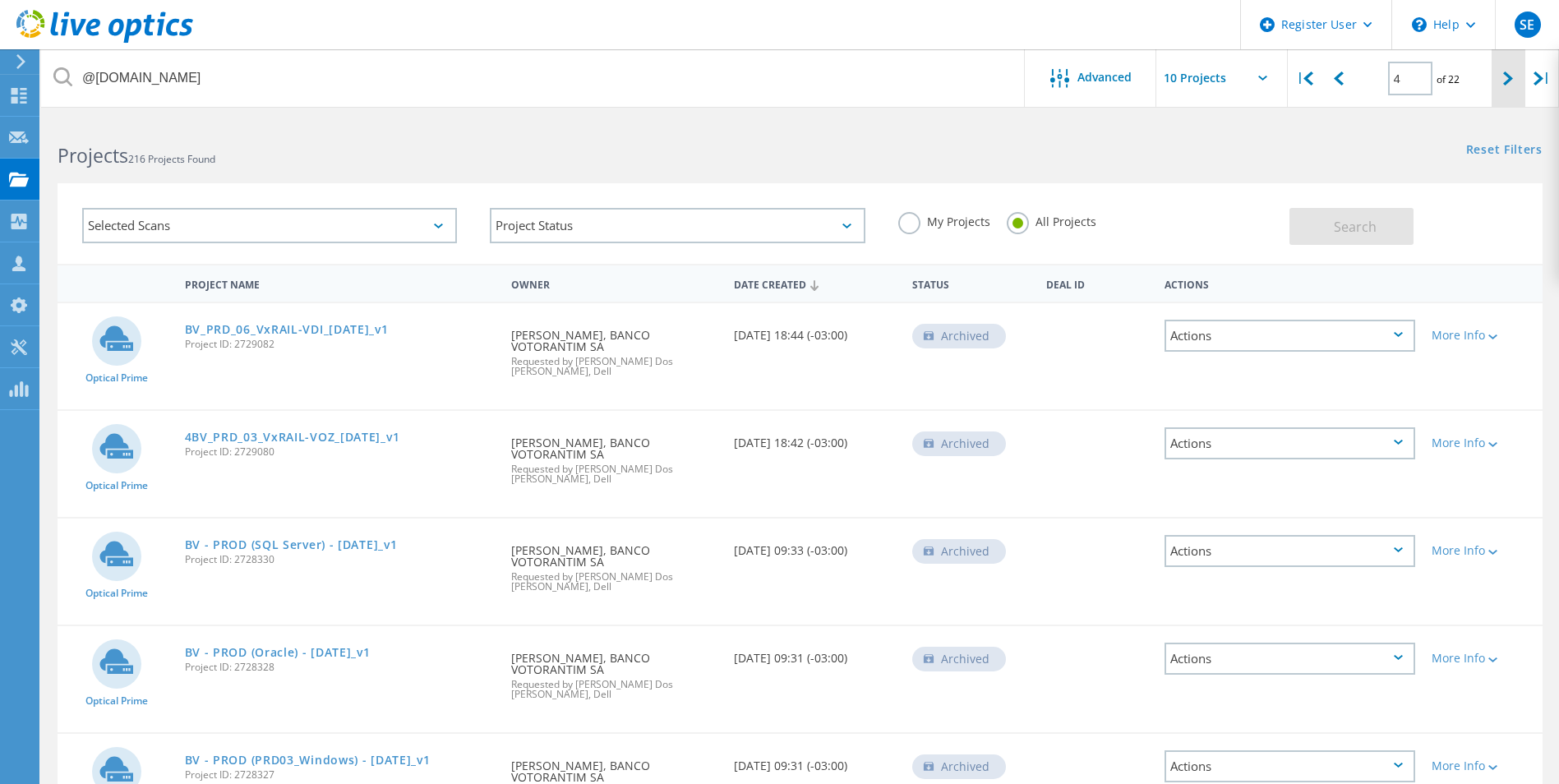
click at [1510, 82] on icon at bounding box center [1508, 79] width 10 height 14
type input "5"
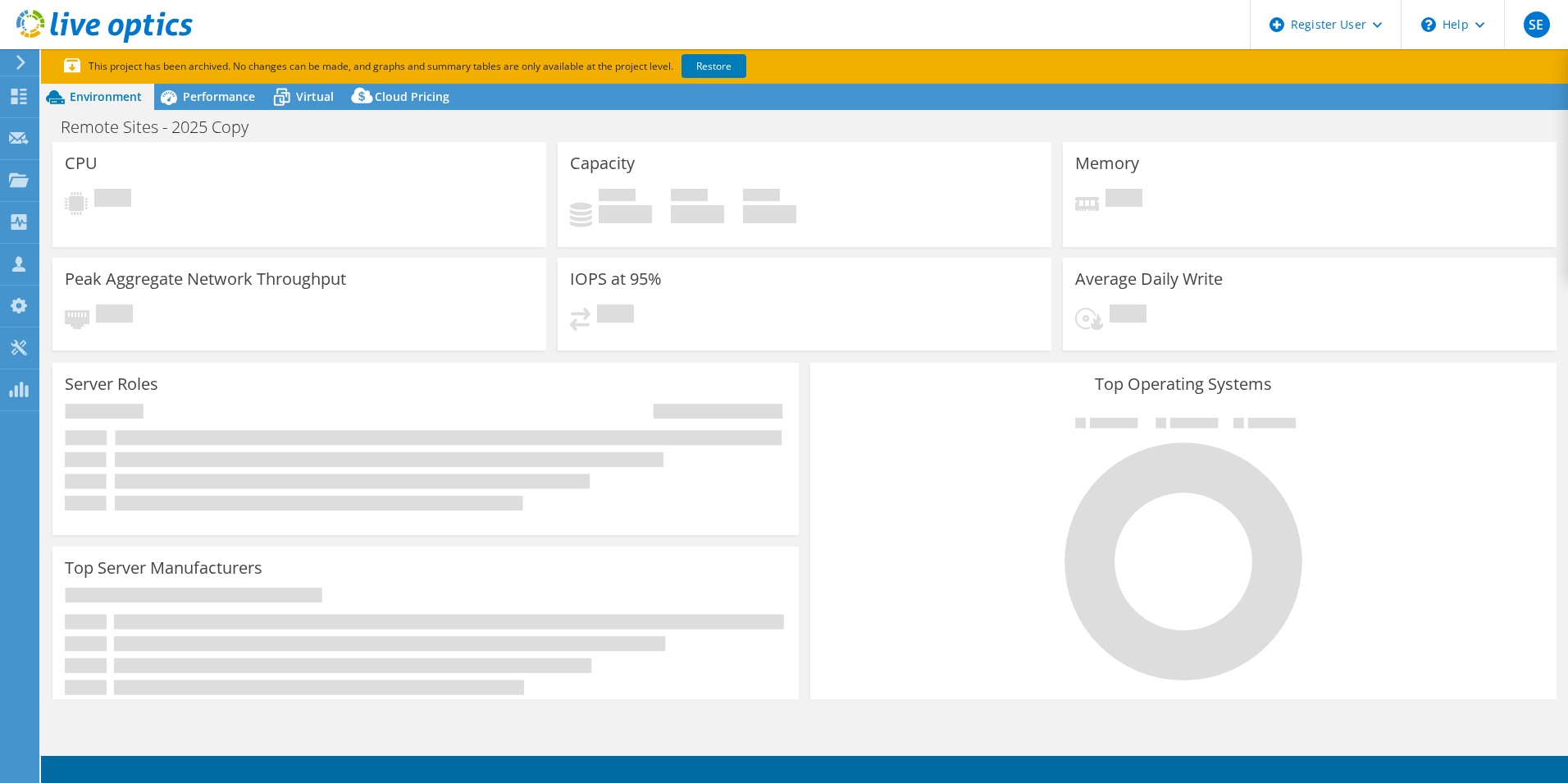
select select "USD"
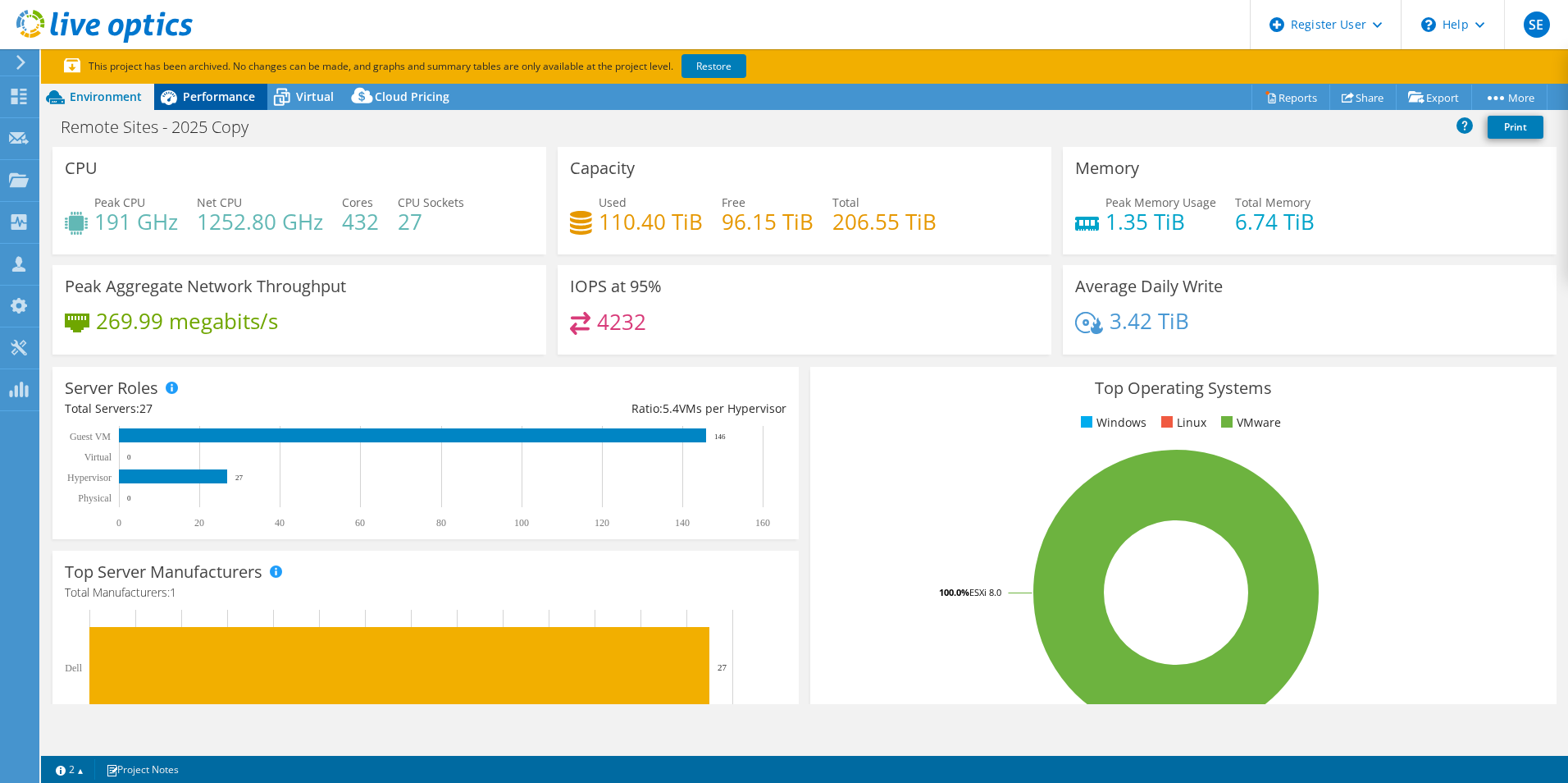
click at [230, 97] on span "Performance" at bounding box center [219, 96] width 72 height 16
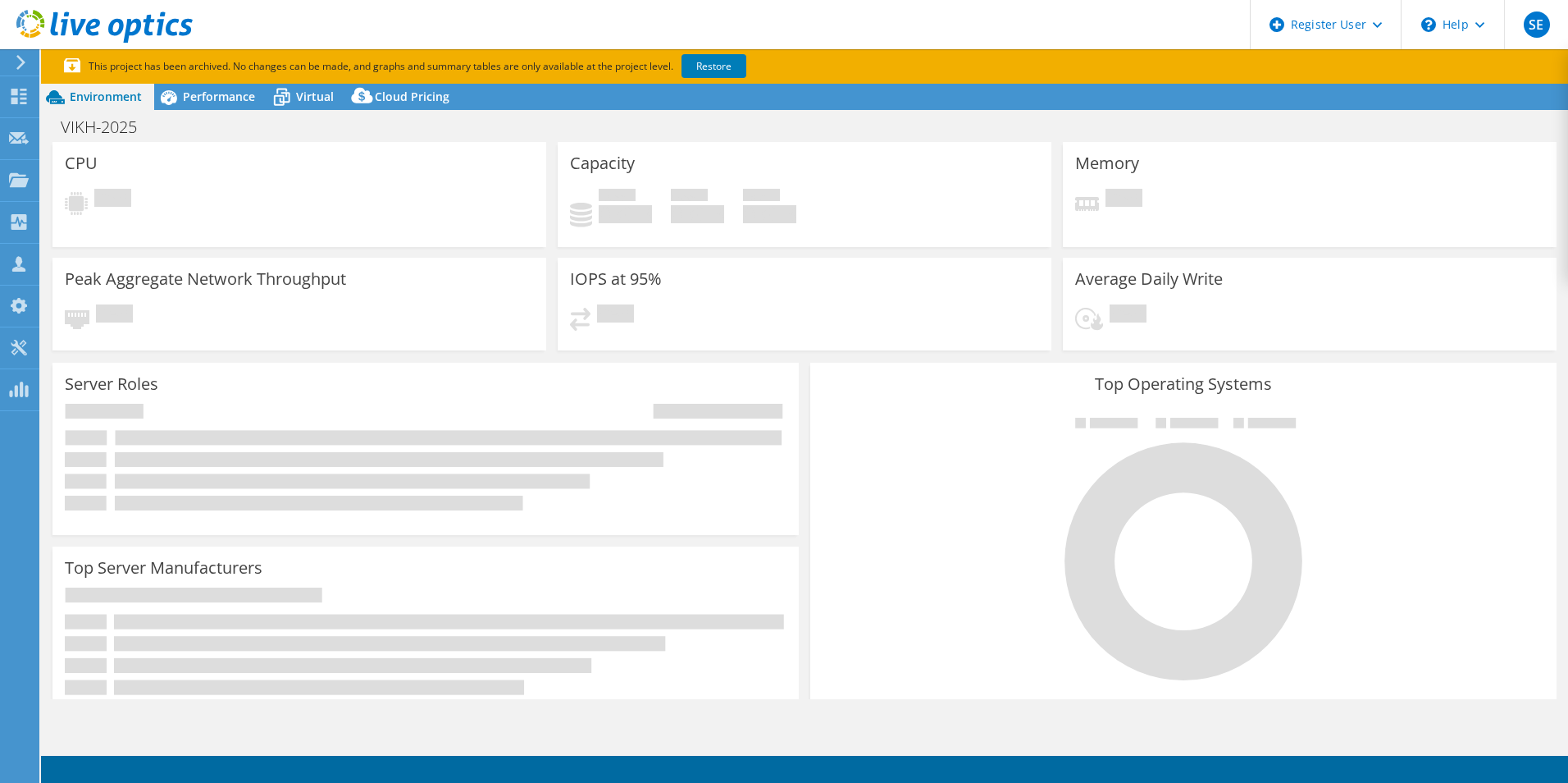
select select "USD"
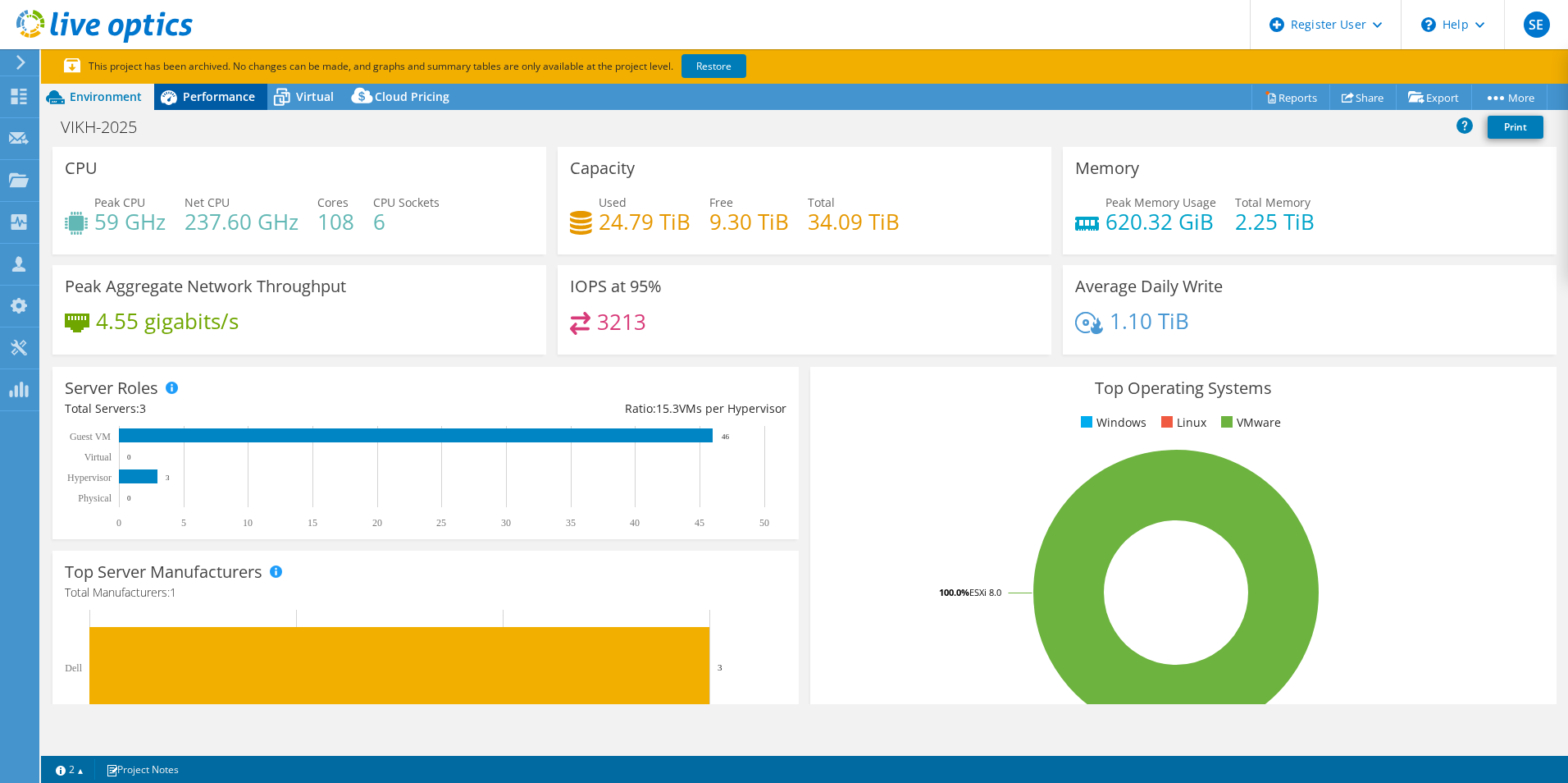
click at [217, 98] on span "Performance" at bounding box center [219, 96] width 72 height 16
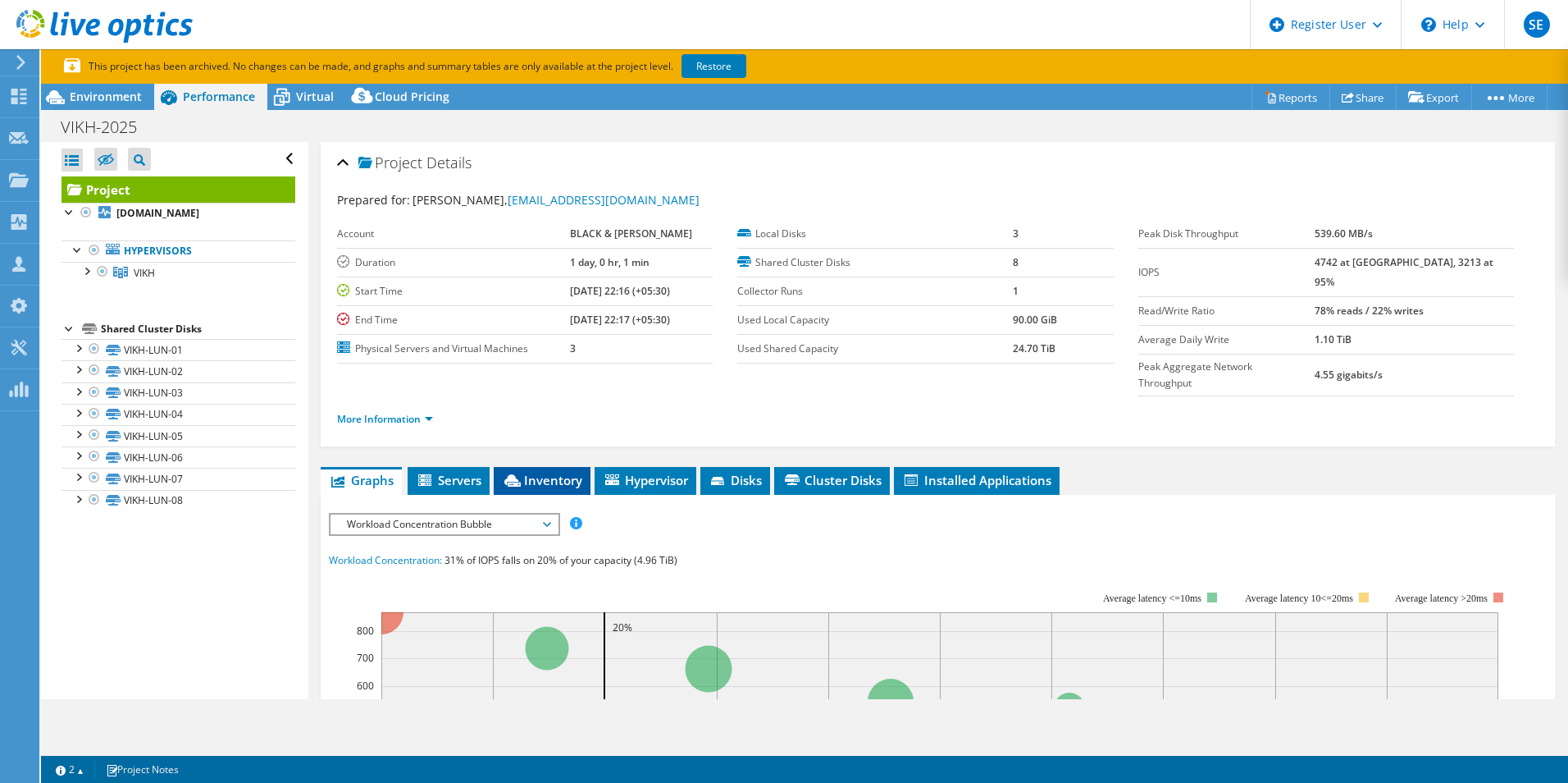
click at [560, 472] on span "Inventory" at bounding box center [542, 479] width 80 height 16
